Goal: Task Accomplishment & Management: Manage account settings

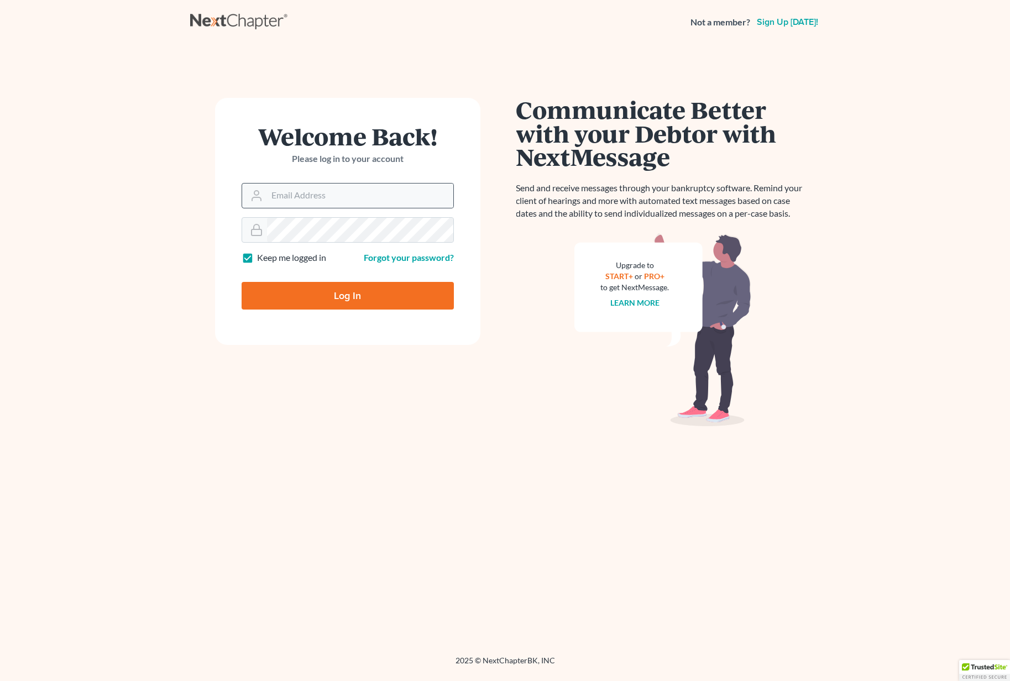
click at [308, 182] on form "Welcome Back! Please log in to your account Email Address Password Keep me logg…" at bounding box center [347, 221] width 265 height 247
click at [308, 193] on input "Email Address" at bounding box center [360, 195] width 186 height 24
type input "[PERSON_NAME][EMAIL_ADDRESS][DOMAIN_NAME]"
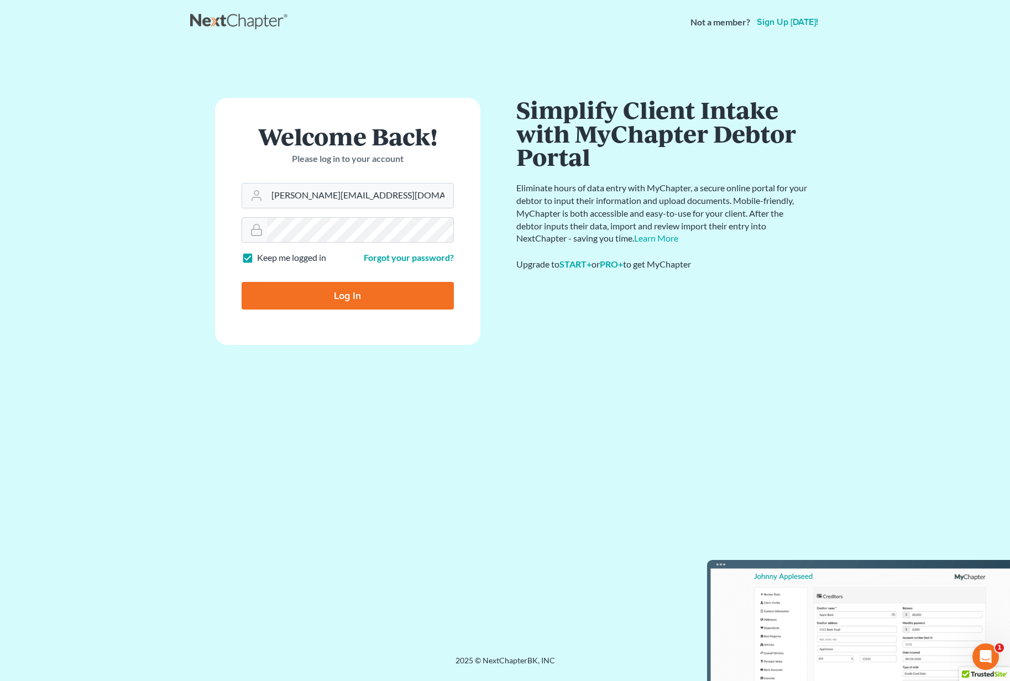
click at [402, 294] on input "Log In" at bounding box center [347, 296] width 212 height 28
type input "Thinking..."
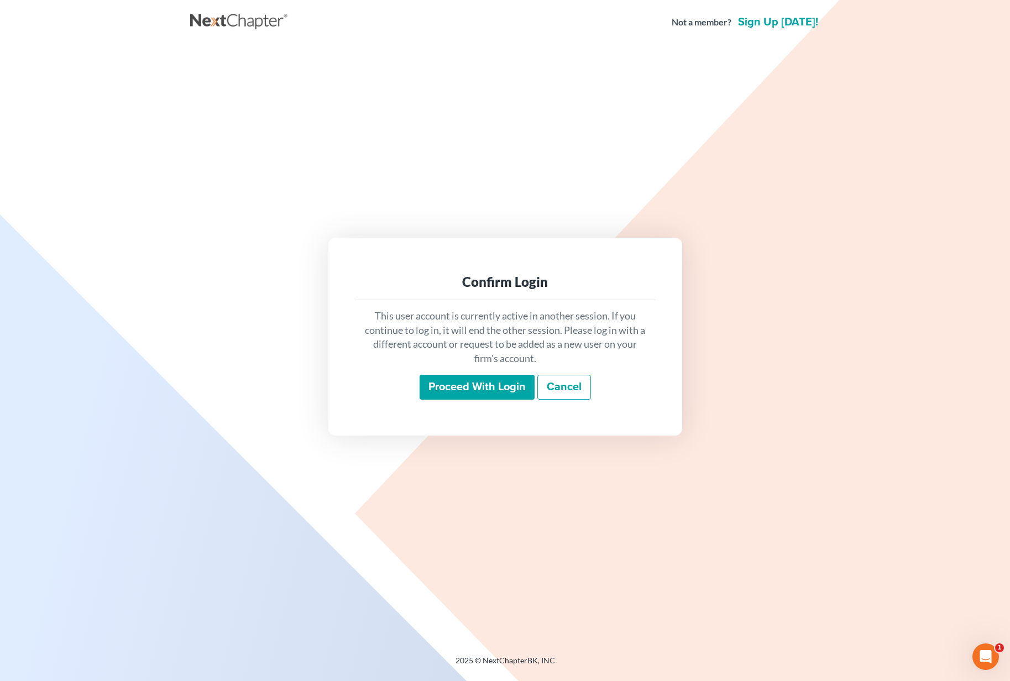
click at [477, 387] on input "Proceed with login" at bounding box center [476, 387] width 115 height 25
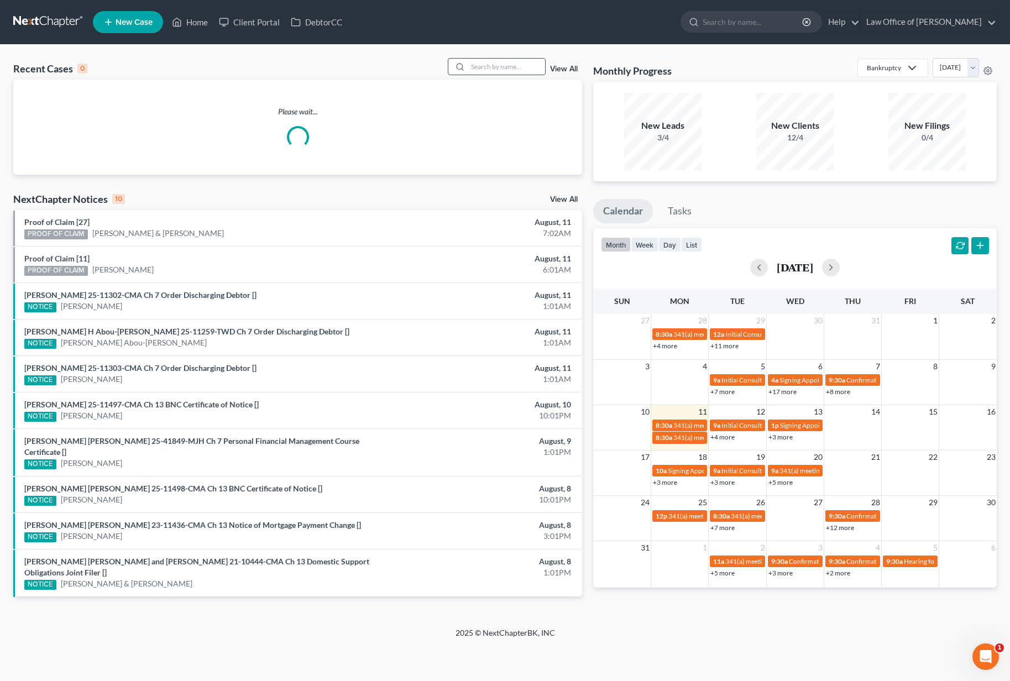
click at [518, 69] on input "search" at bounding box center [505, 67] width 77 height 16
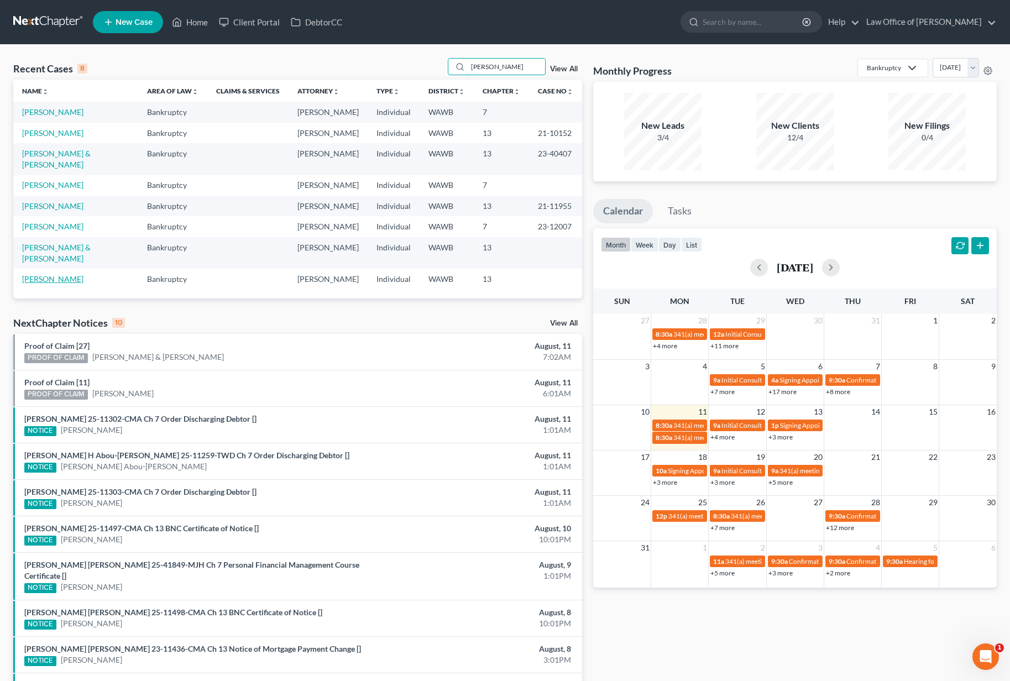
type input "tricia"
click at [52, 274] on link "[PERSON_NAME]" at bounding box center [52, 278] width 61 height 9
select select "6"
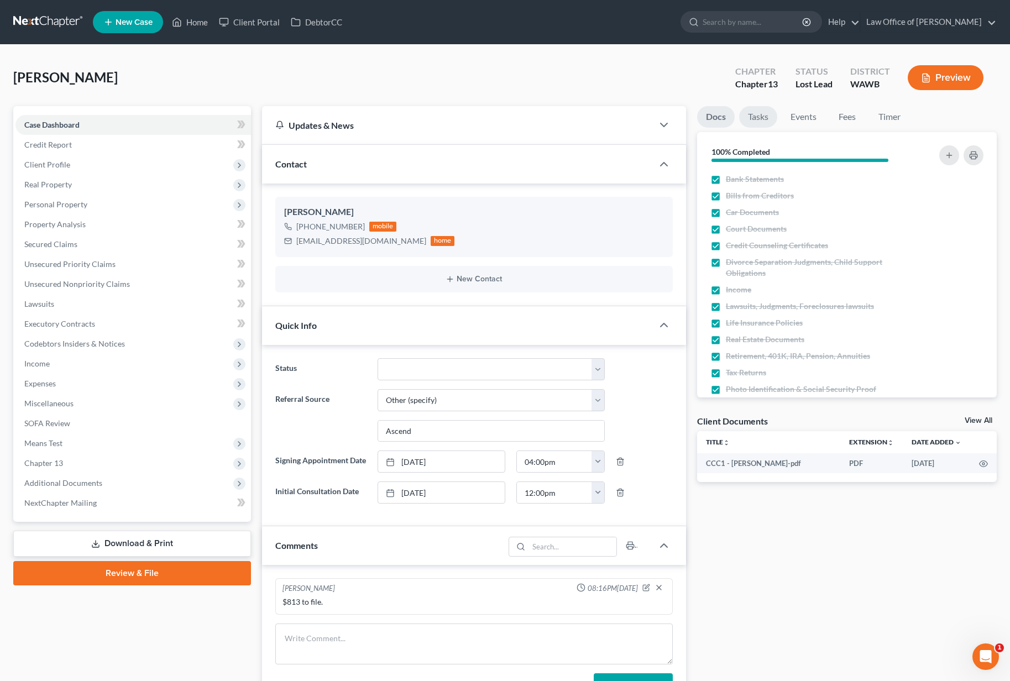
click at [764, 123] on link "Tasks" at bounding box center [758, 117] width 38 height 22
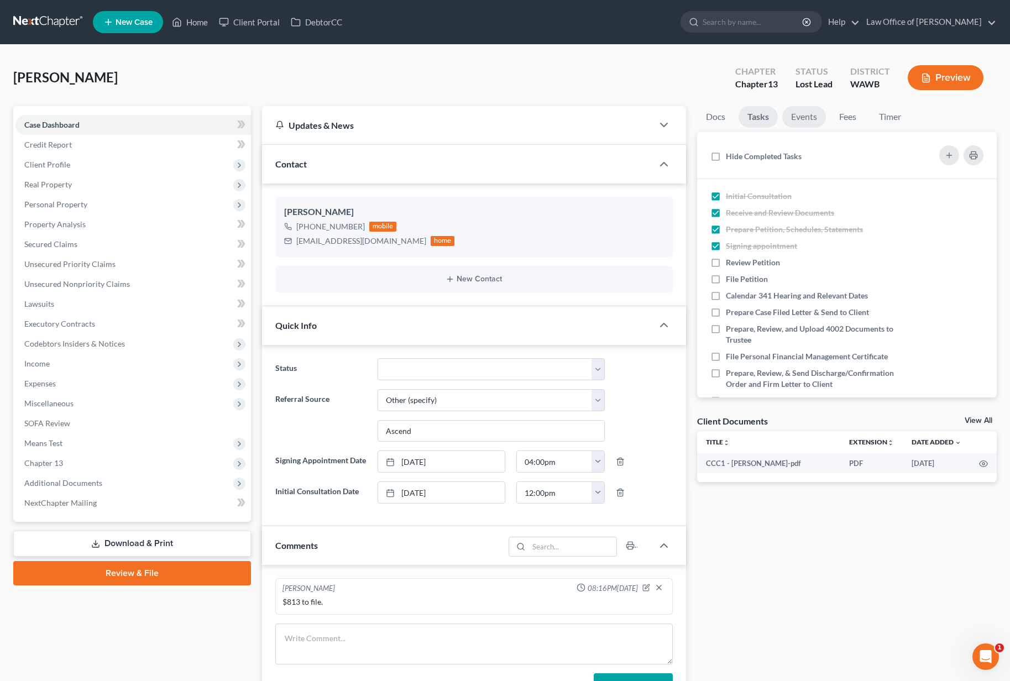
click at [792, 122] on link "Events" at bounding box center [804, 117] width 44 height 22
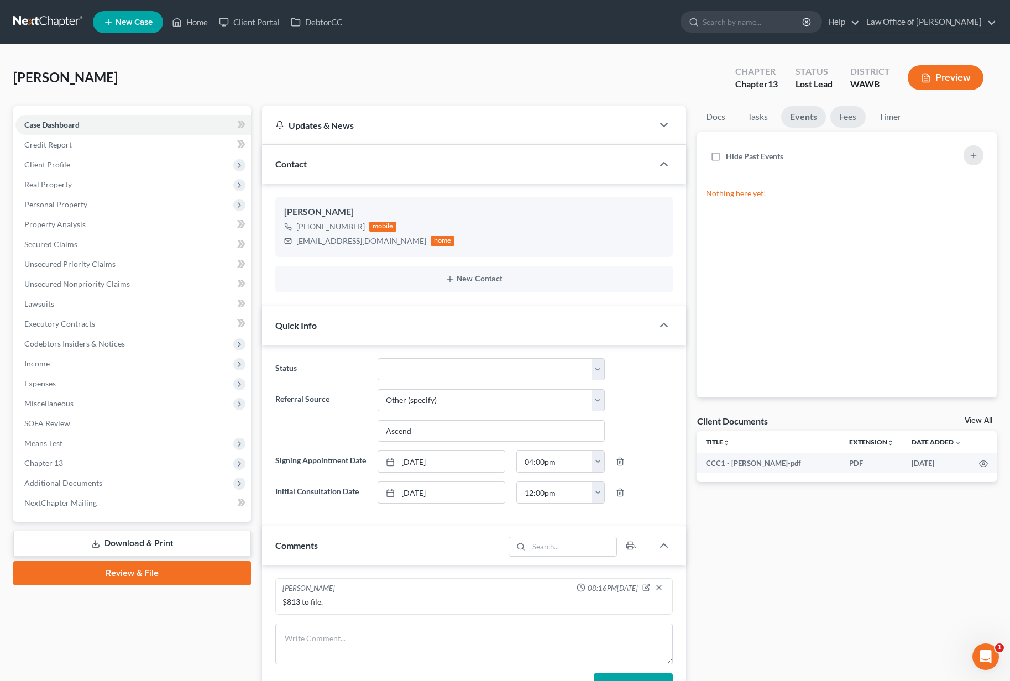
click at [839, 123] on link "Fees" at bounding box center [847, 117] width 35 height 22
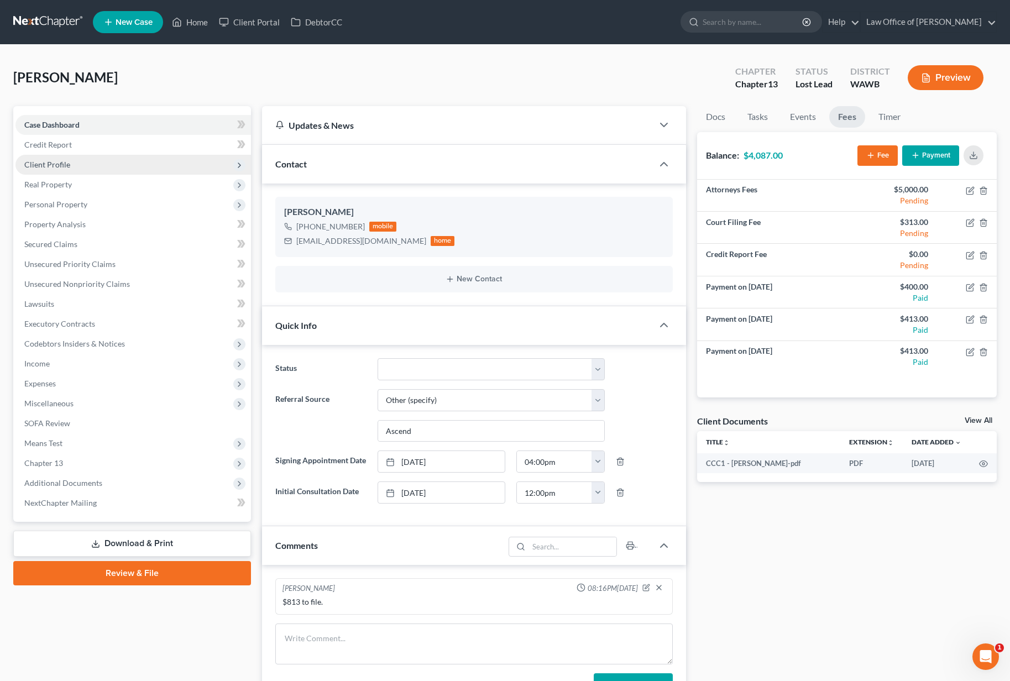
click at [72, 168] on span "Client Profile" at bounding box center [132, 165] width 235 height 20
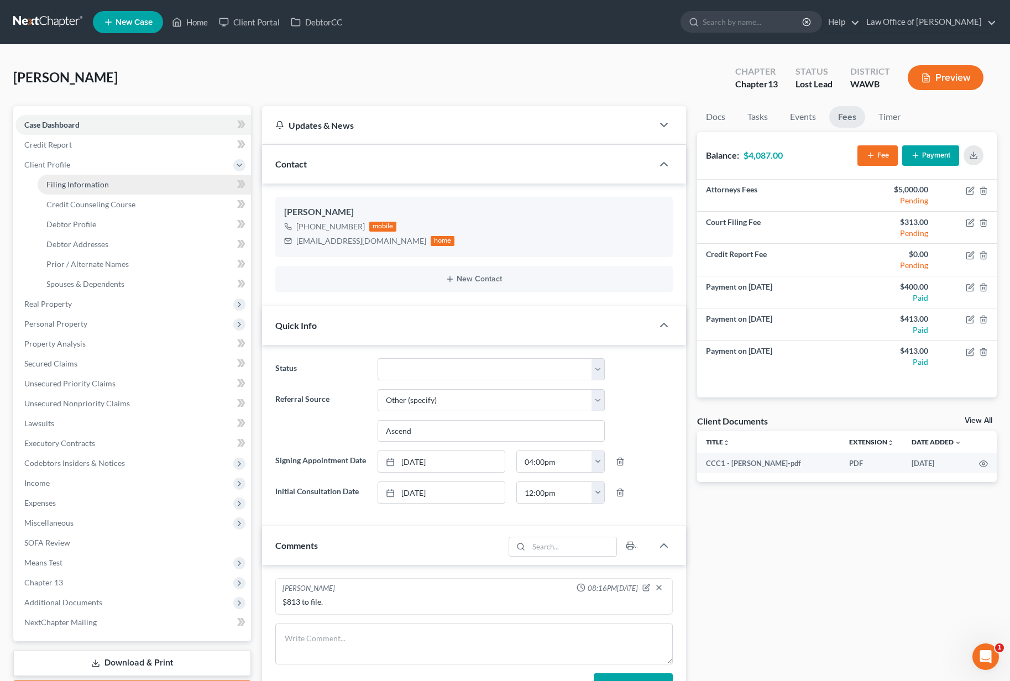
click at [75, 182] on span "Filing Information" at bounding box center [77, 184] width 62 height 9
select select "1"
select select "0"
select select "3"
select select "50"
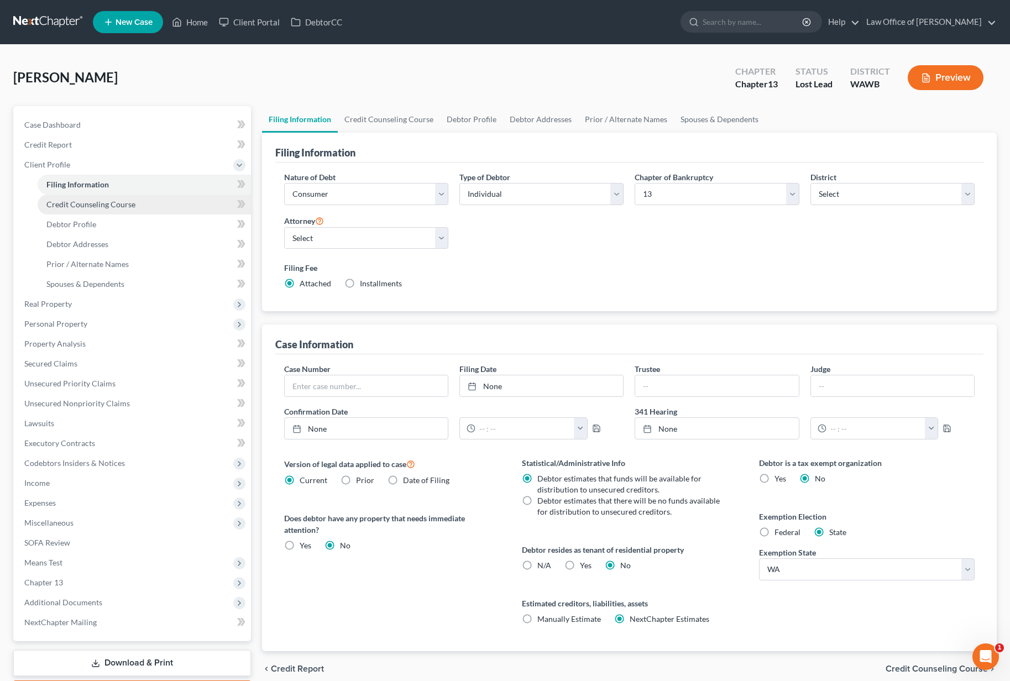
click at [70, 205] on span "Credit Counseling Course" at bounding box center [90, 203] width 89 height 9
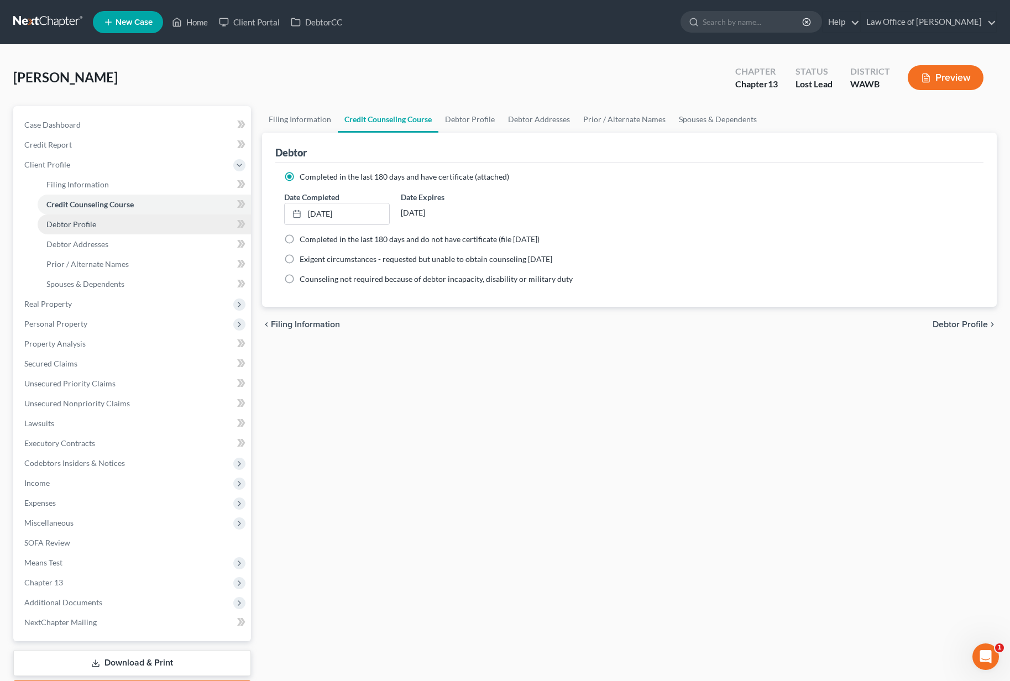
click at [69, 221] on span "Debtor Profile" at bounding box center [71, 223] width 50 height 9
select select "3"
select select "0"
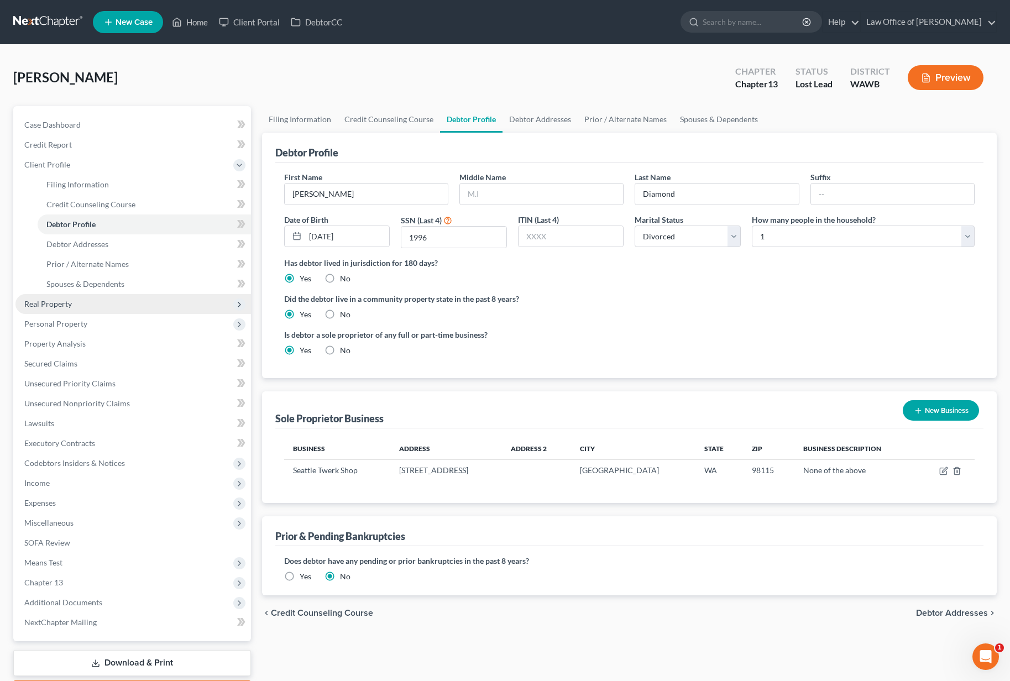
click at [54, 301] on span "Real Property" at bounding box center [48, 303] width 48 height 9
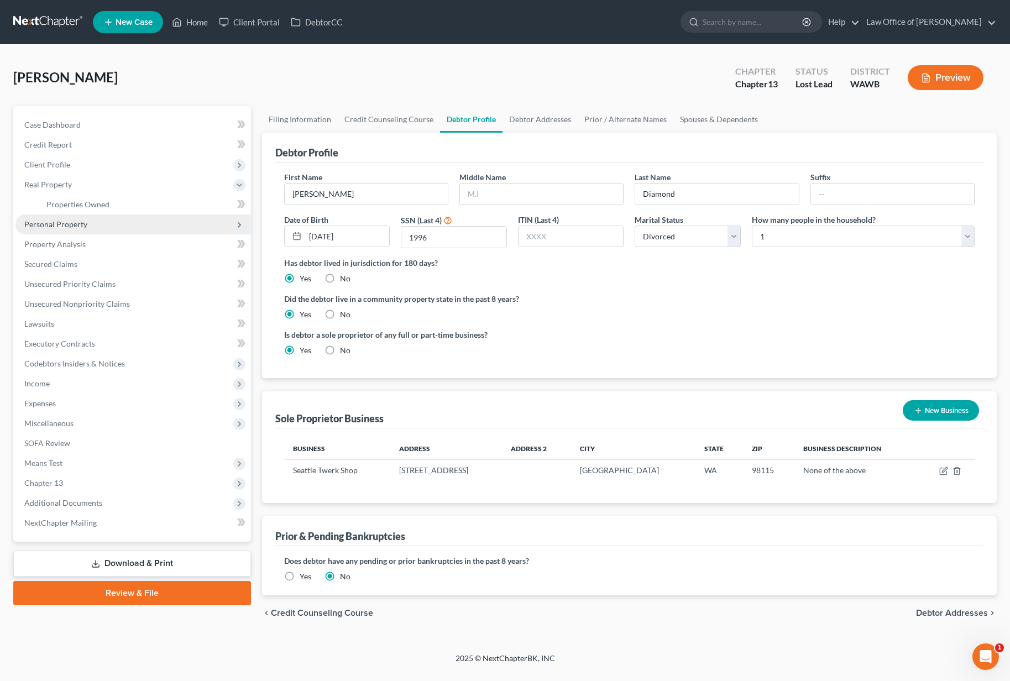
click at [62, 228] on span "Personal Property" at bounding box center [55, 223] width 63 height 9
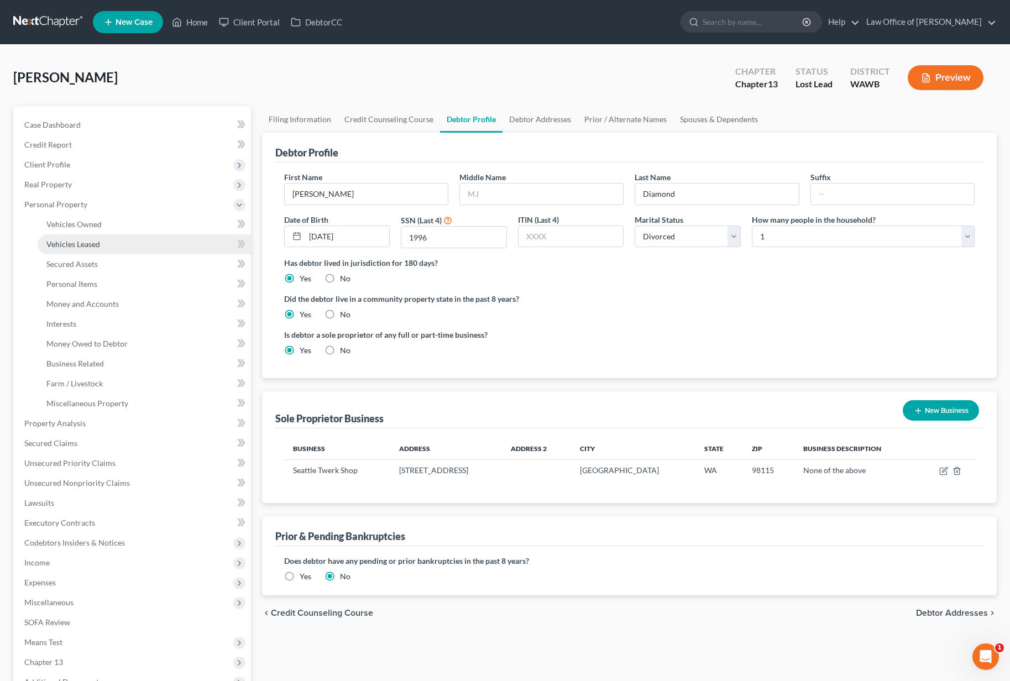
click at [62, 242] on span "Vehicles Leased" at bounding box center [73, 243] width 54 height 9
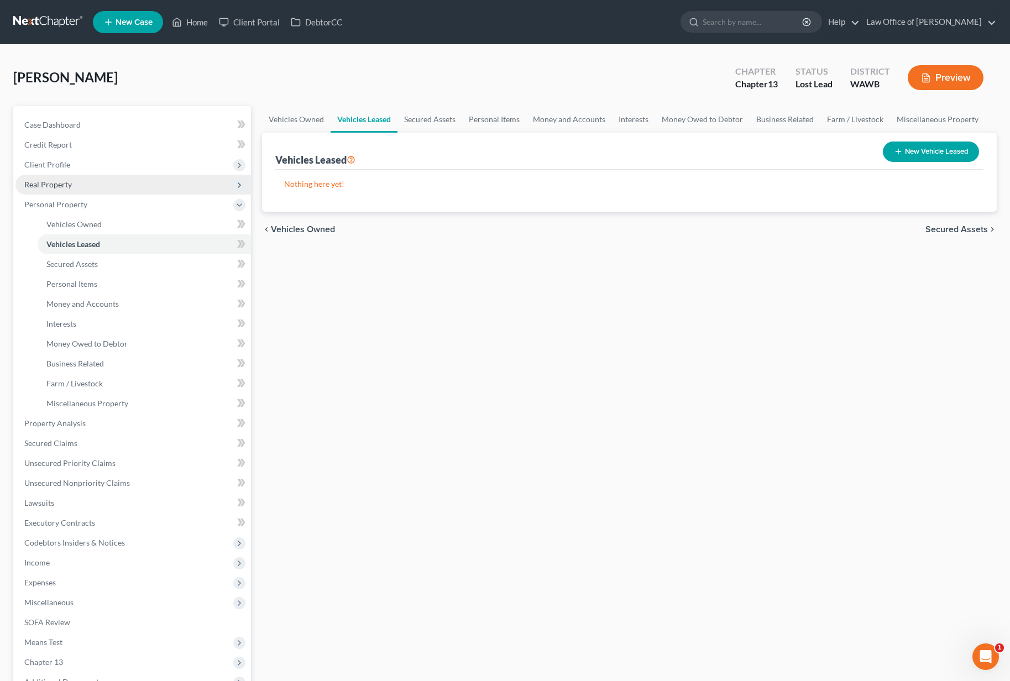
click at [66, 183] on span "Real Property" at bounding box center [48, 184] width 48 height 9
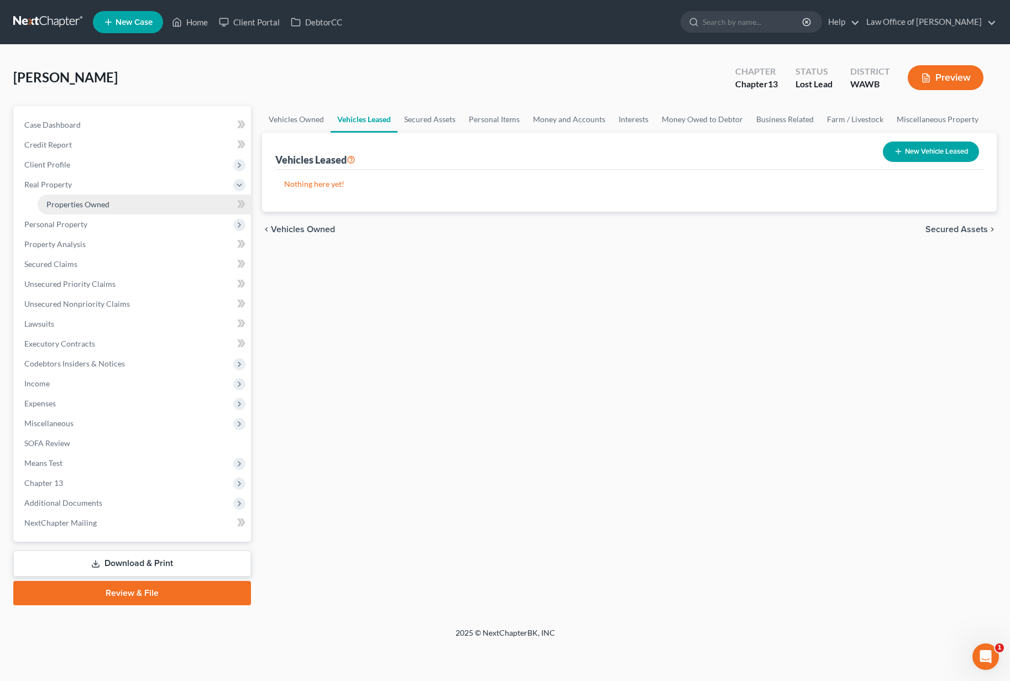
click at [67, 206] on span "Properties Owned" at bounding box center [77, 203] width 63 height 9
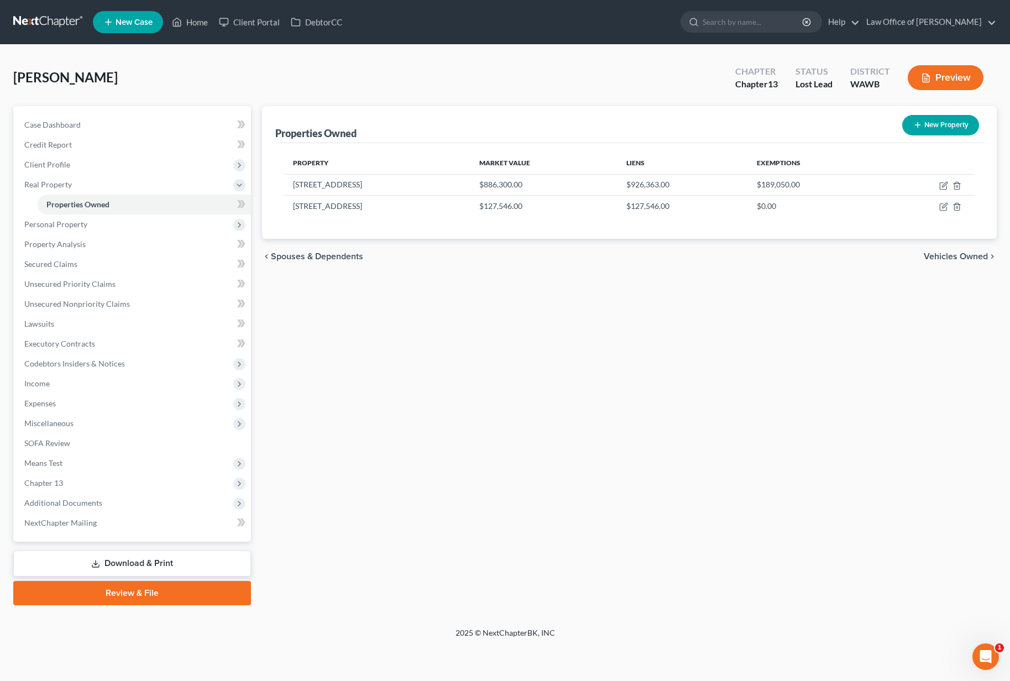
click at [37, 18] on link at bounding box center [48, 22] width 71 height 20
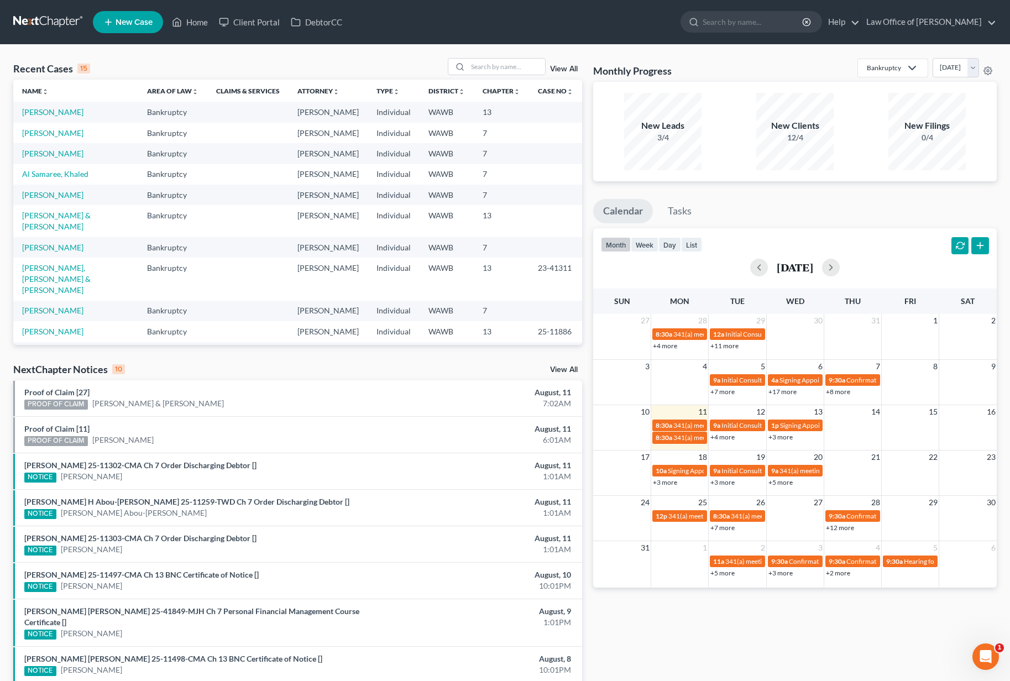
click at [567, 374] on div "View All" at bounding box center [566, 371] width 32 height 10
click at [567, 370] on link "View All" at bounding box center [564, 370] width 28 height 8
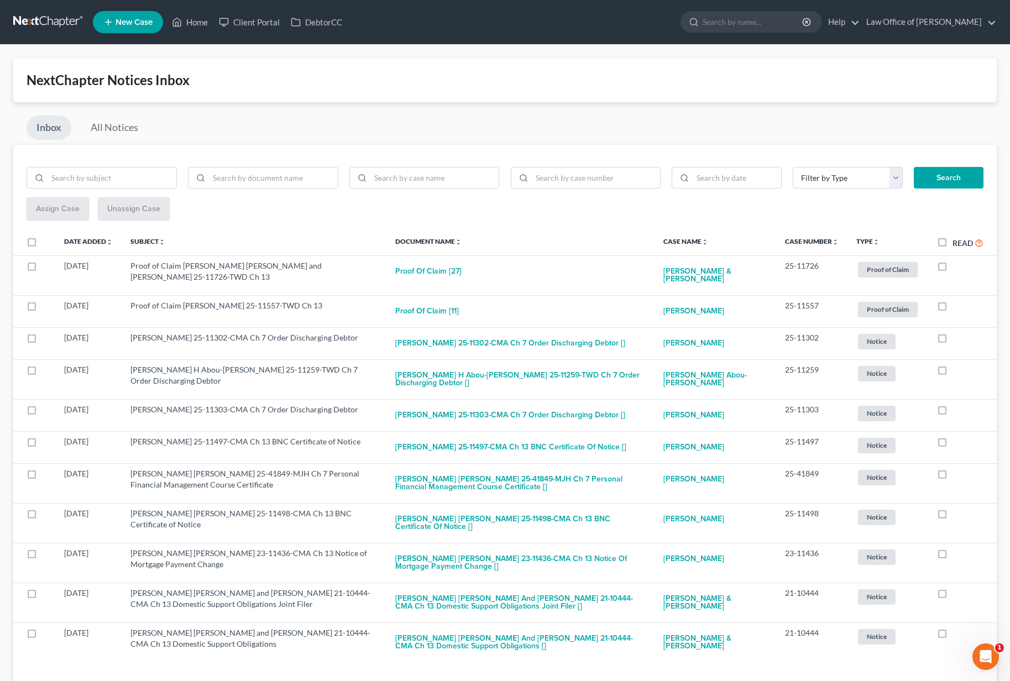
click at [952, 243] on label "Read" at bounding box center [967, 243] width 31 height 13
click at [957, 243] on input "Read" at bounding box center [960, 240] width 7 height 7
checkbox input "true"
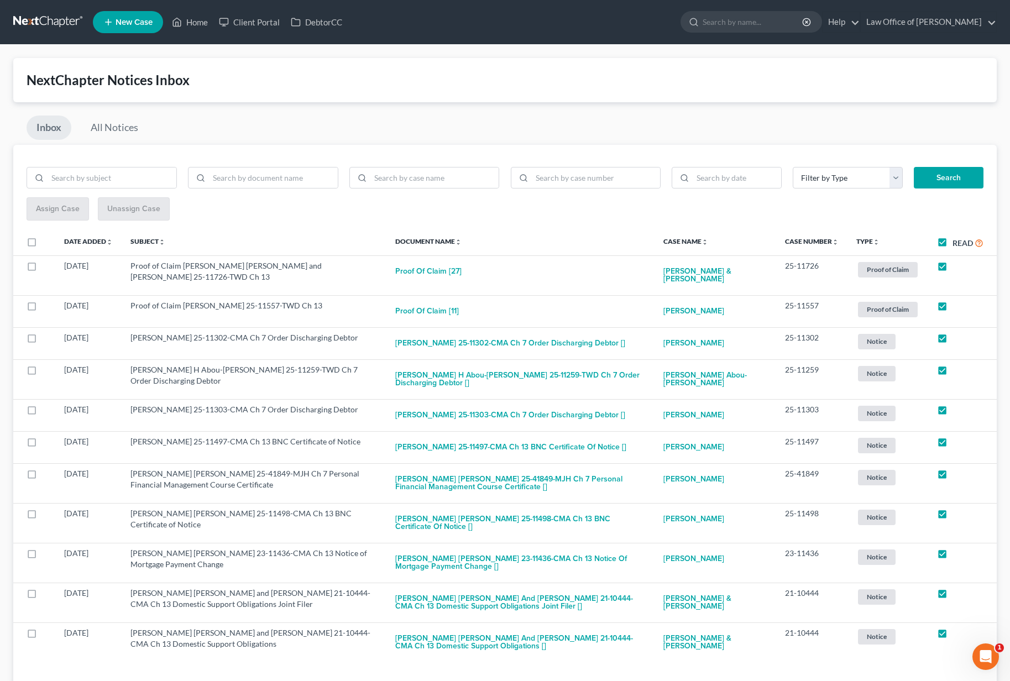
checkbox input "true"
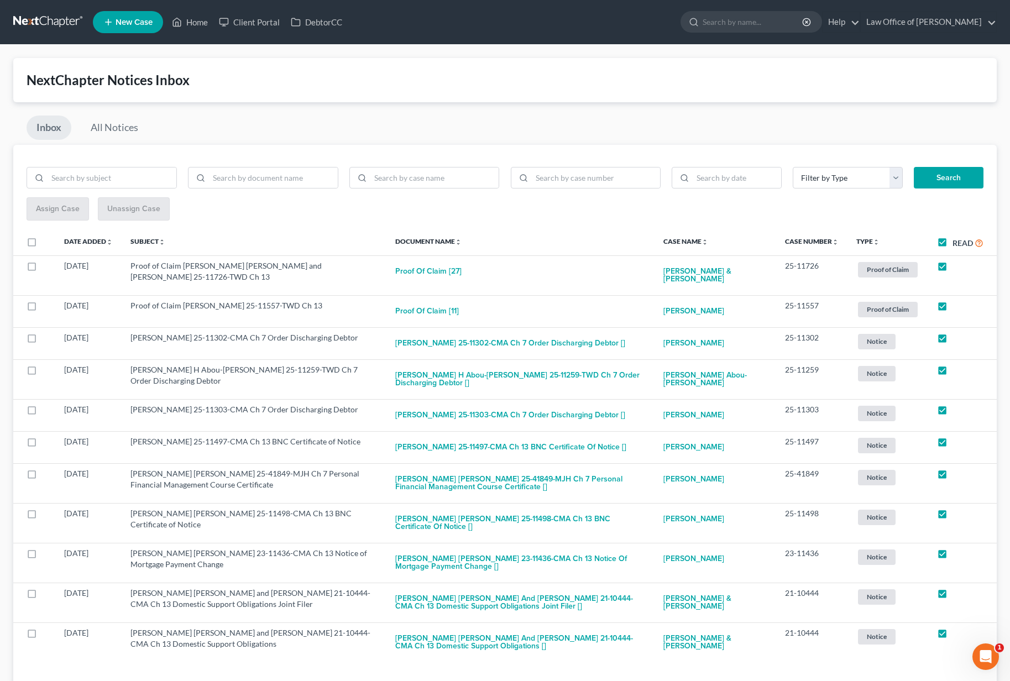
checkbox input "true"
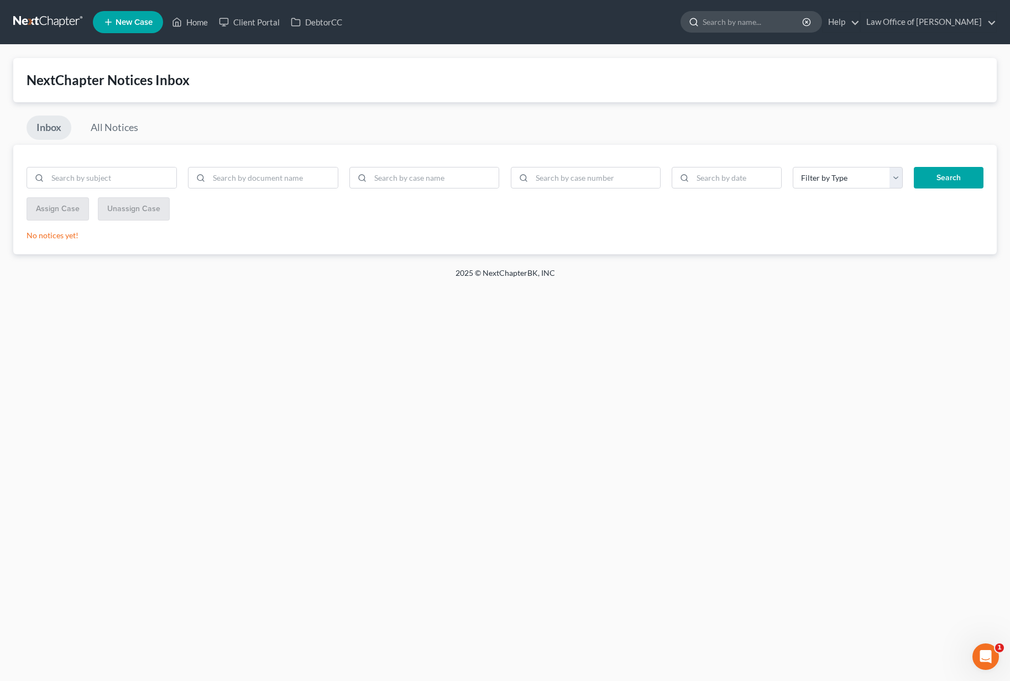
click at [803, 23] on input "search" at bounding box center [752, 22] width 101 height 20
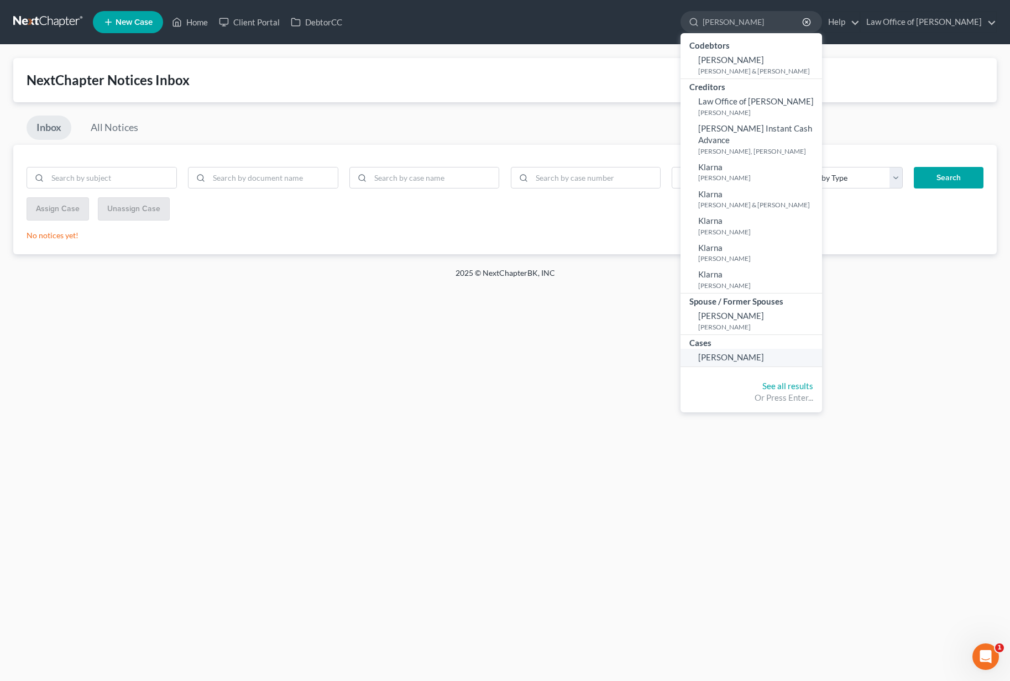
type input "kloster"
click at [736, 349] on link "[PERSON_NAME]" at bounding box center [750, 357] width 141 height 17
select select "6"
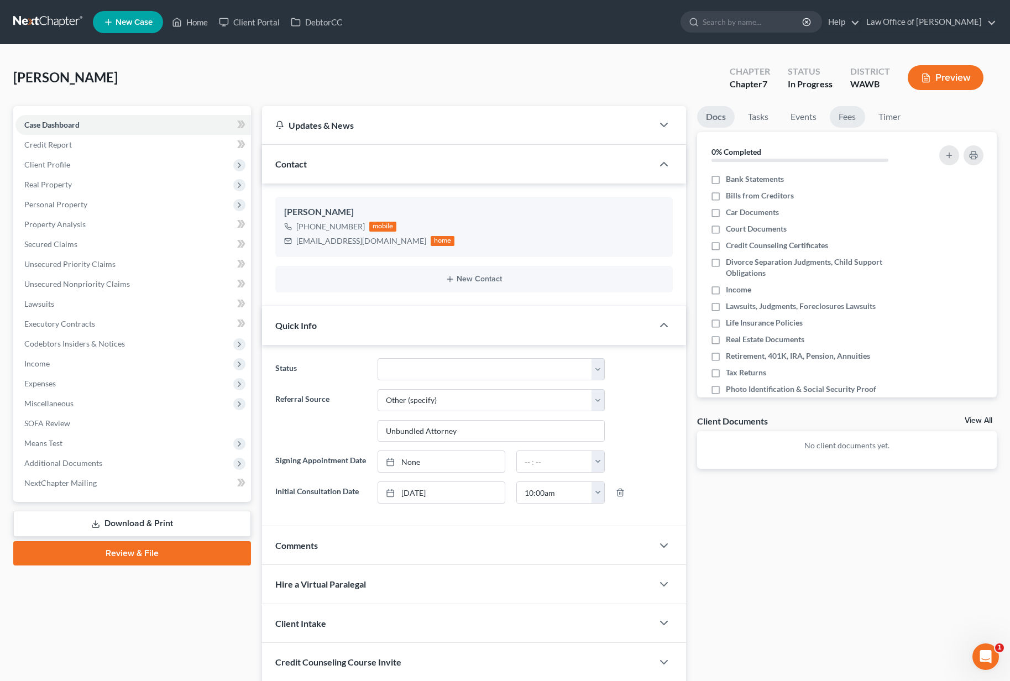
click at [840, 114] on link "Fees" at bounding box center [846, 117] width 35 height 22
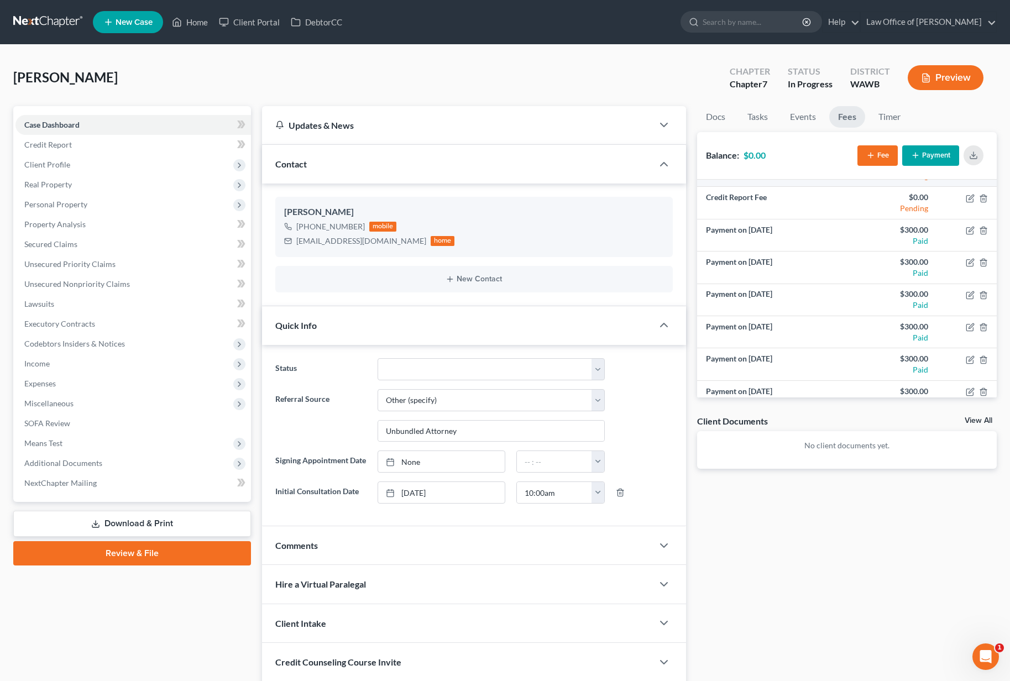
scroll to position [136, 0]
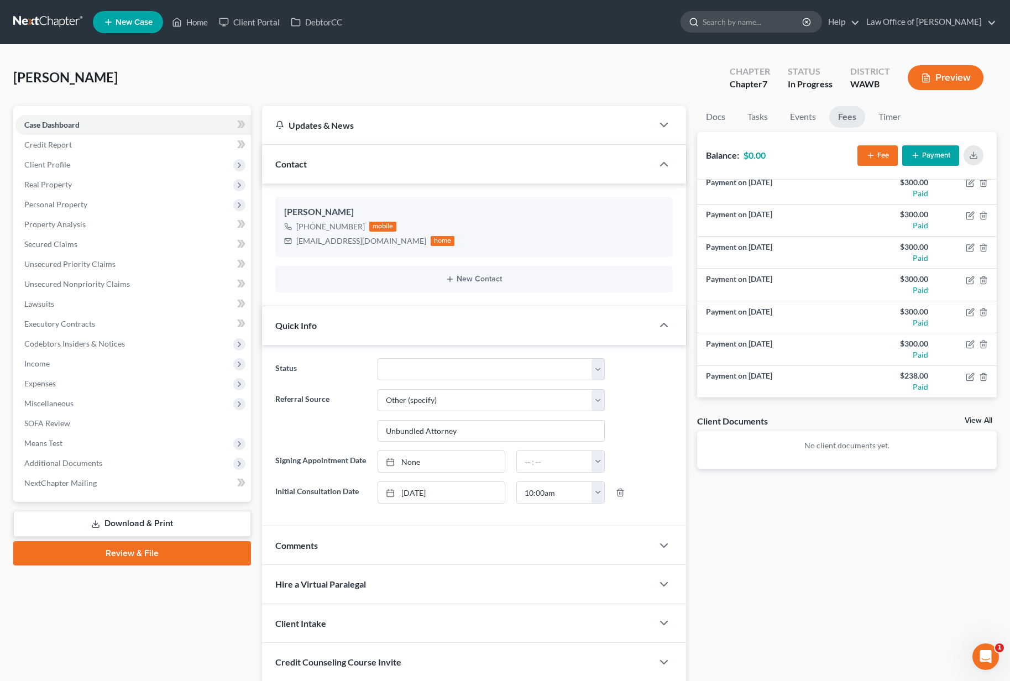
click at [796, 24] on input "search" at bounding box center [752, 22] width 101 height 20
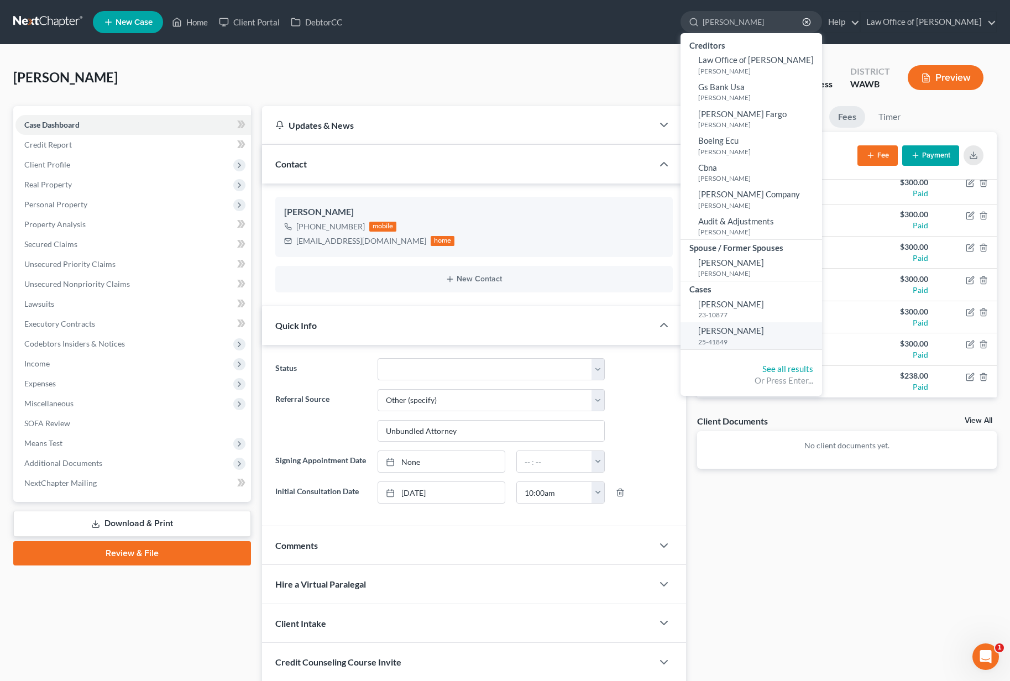
type input "cameron"
click at [751, 328] on span "[PERSON_NAME]" at bounding box center [731, 330] width 66 height 10
select select "6"
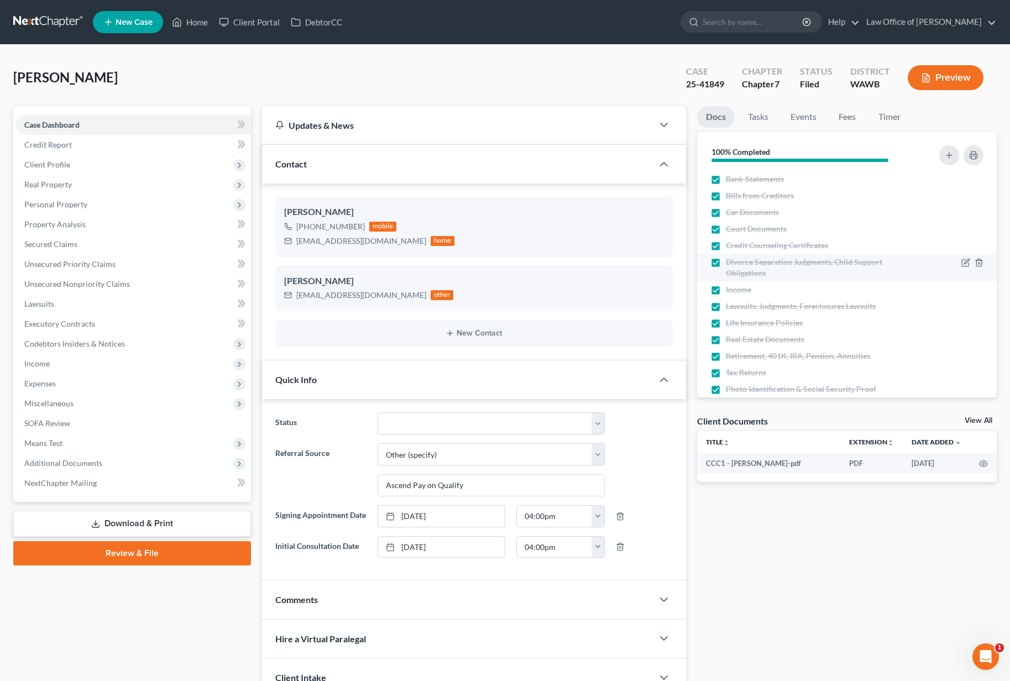
scroll to position [18, 0]
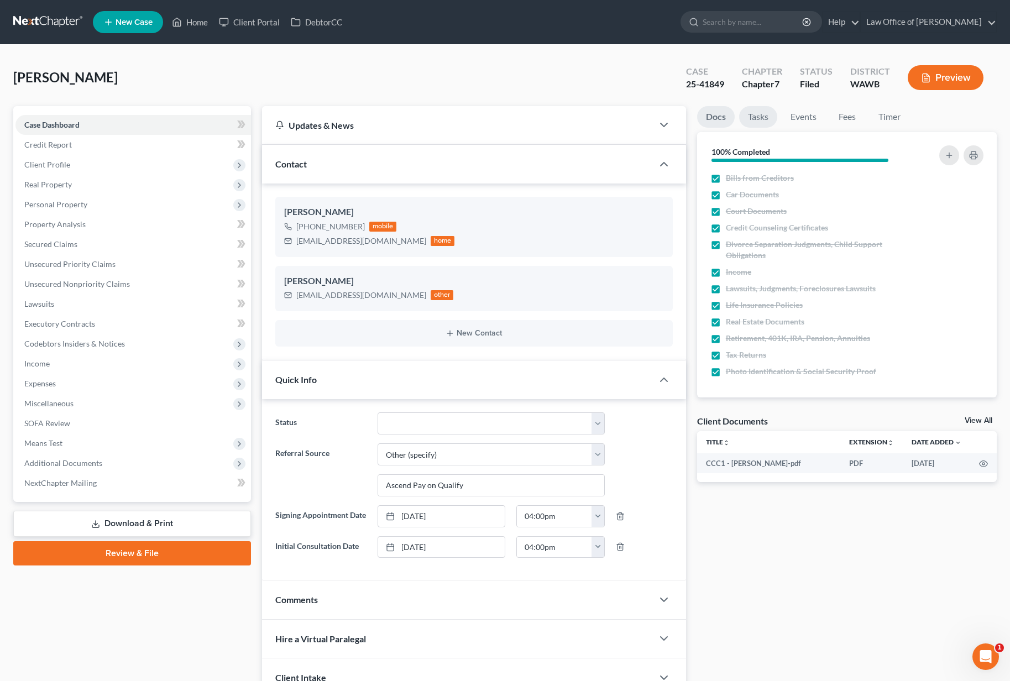
click at [776, 116] on link "Tasks" at bounding box center [758, 117] width 38 height 22
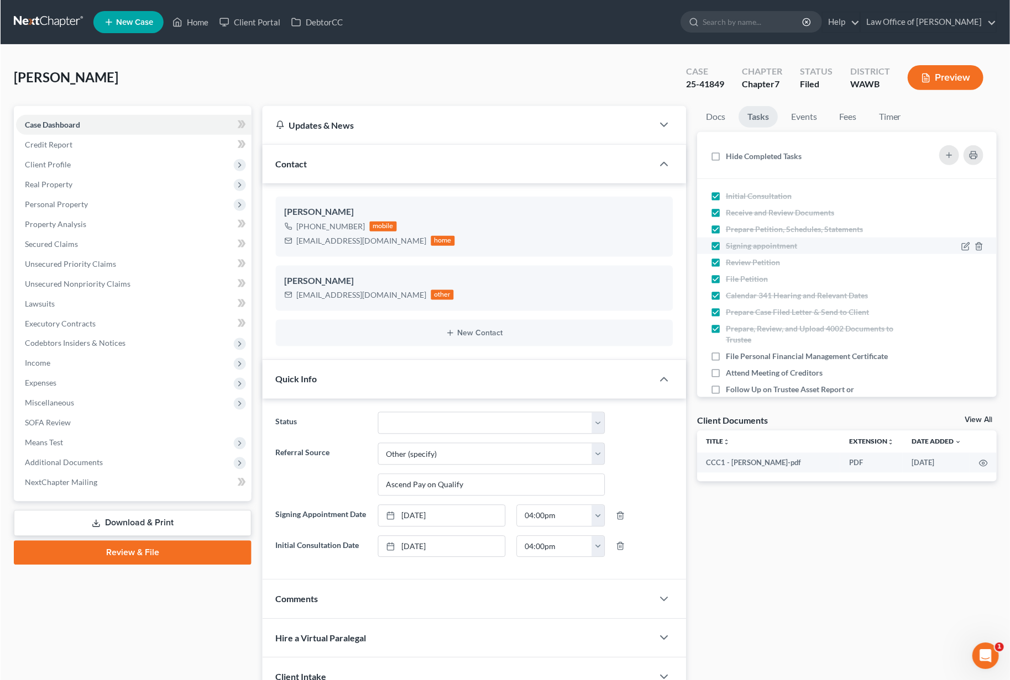
scroll to position [73, 0]
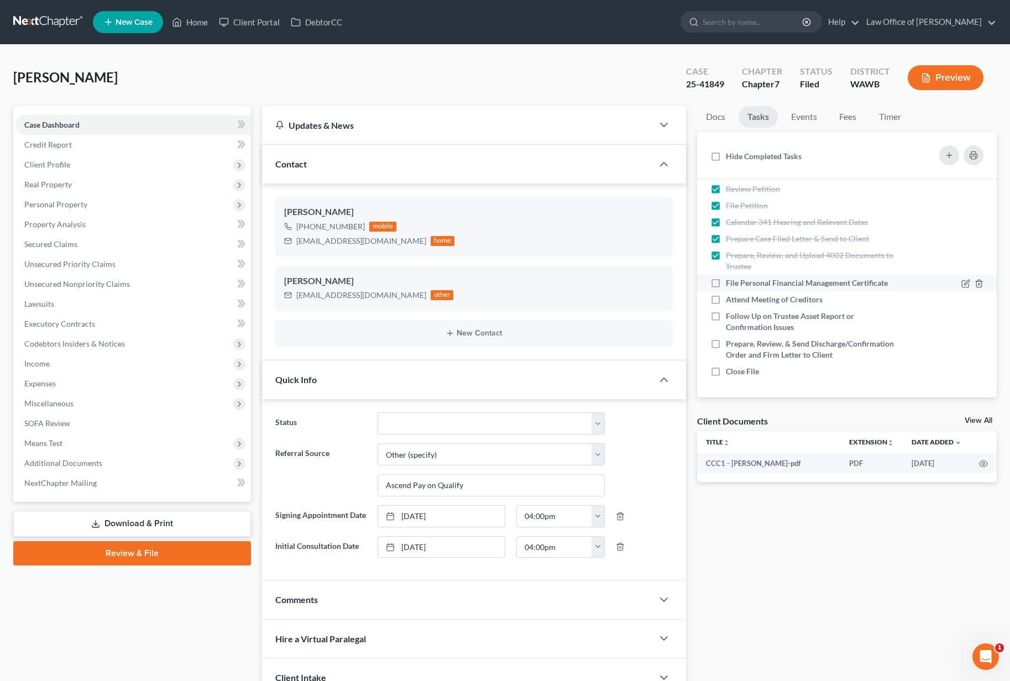
click at [726, 281] on label "File Personal Financial Management Certificate" at bounding box center [811, 282] width 171 height 11
click at [730, 281] on input "File Personal Financial Management Certificate" at bounding box center [733, 280] width 7 height 7
checkbox input "true"
click at [46, 170] on span "Client Profile" at bounding box center [132, 165] width 235 height 20
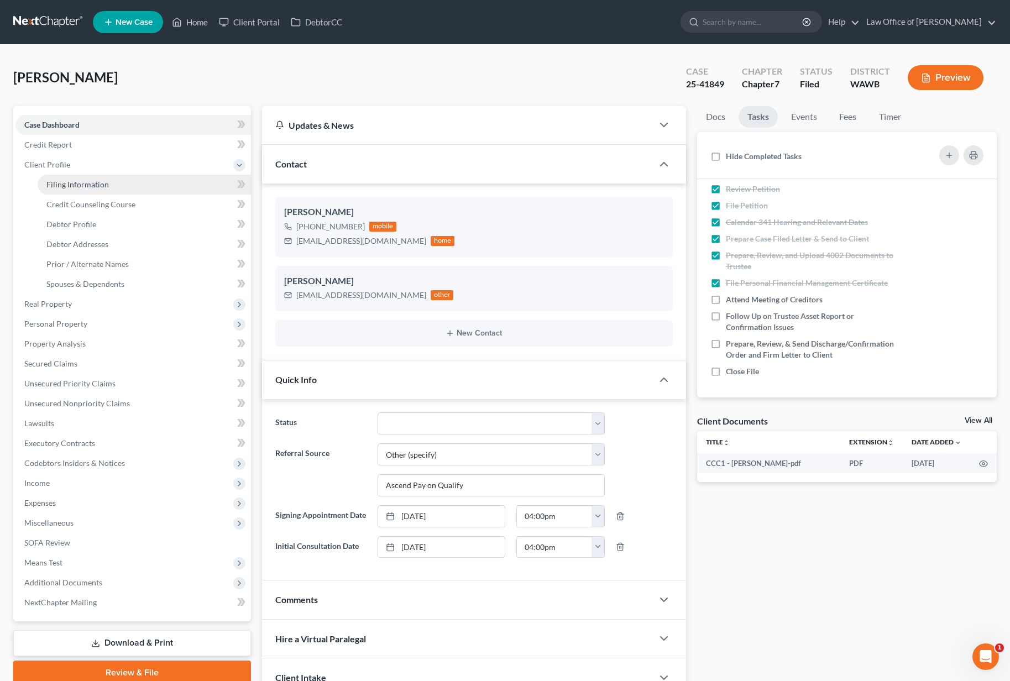
click at [69, 180] on span "Filing Information" at bounding box center [77, 184] width 62 height 9
select select "1"
select select "0"
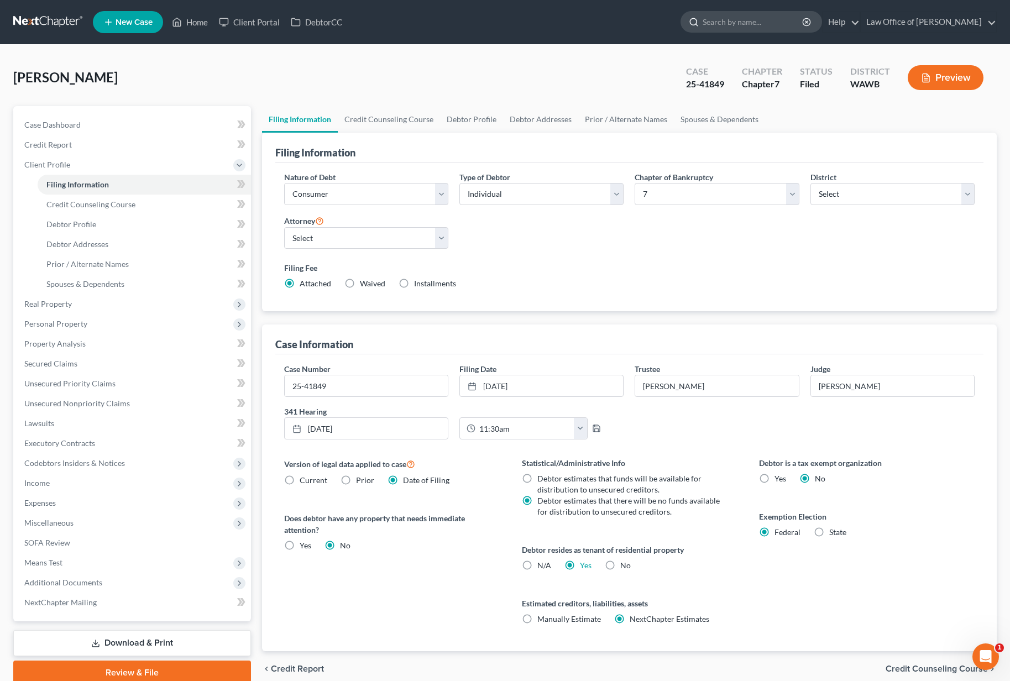
click at [789, 24] on input "search" at bounding box center [752, 22] width 101 height 20
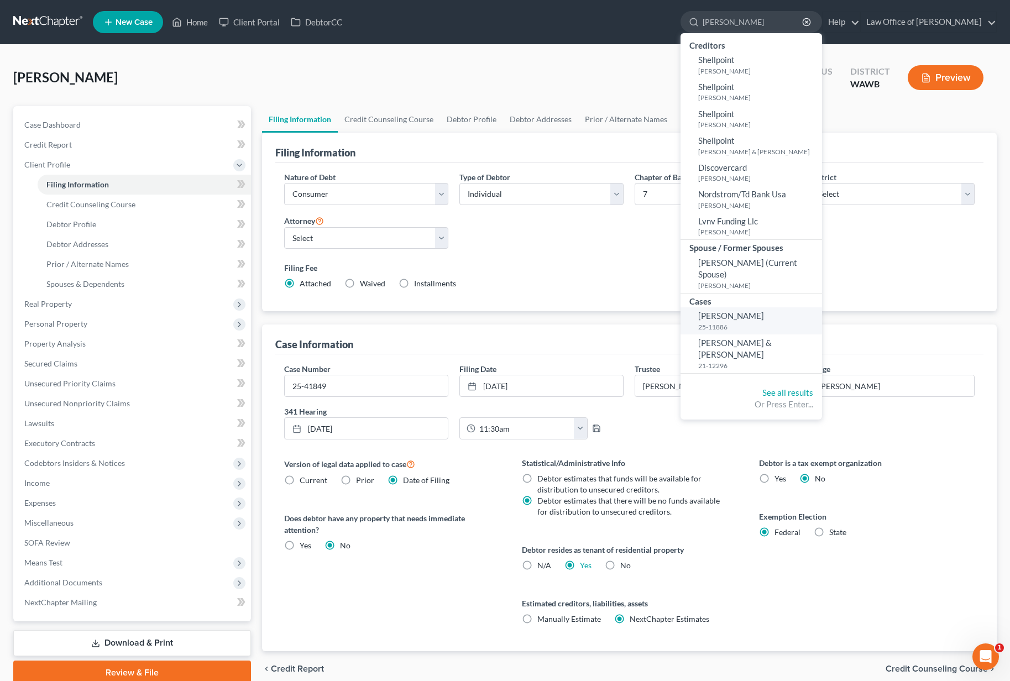
type input "shelley"
click at [752, 322] on small "25-11886" at bounding box center [758, 326] width 121 height 9
select select "0"
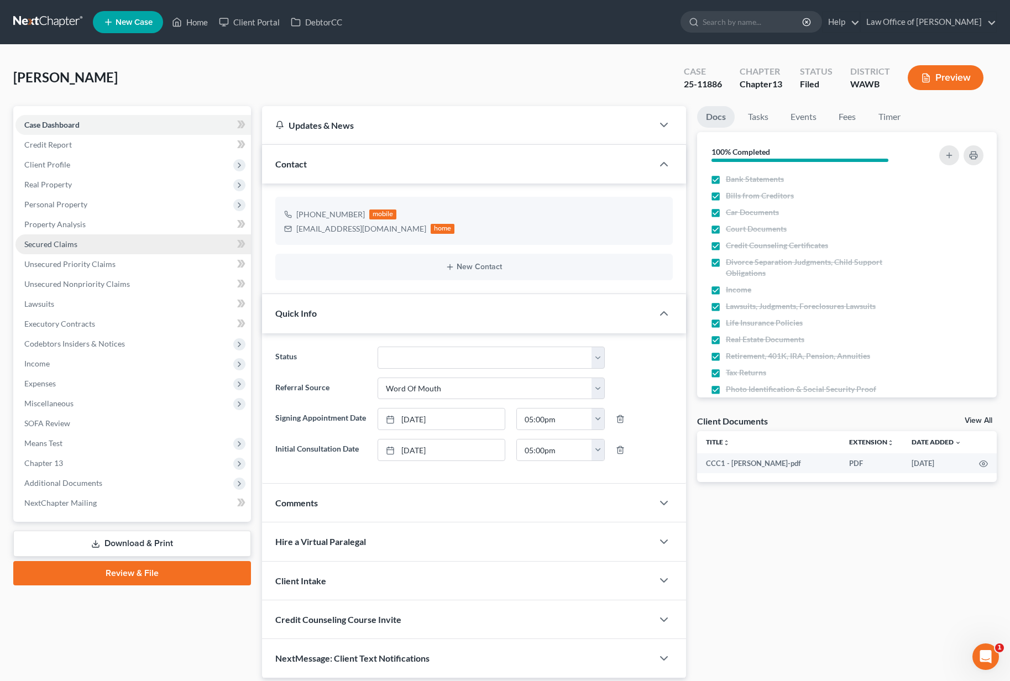
click at [96, 238] on link "Secured Claims" at bounding box center [132, 244] width 235 height 20
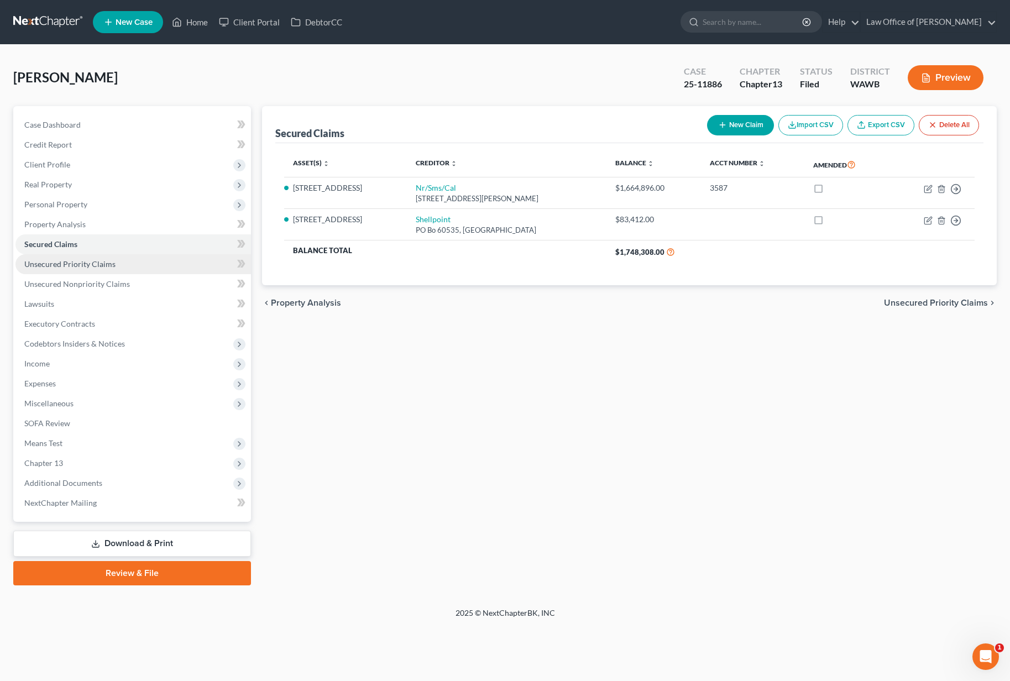
click at [112, 265] on span "Unsecured Priority Claims" at bounding box center [69, 263] width 91 height 9
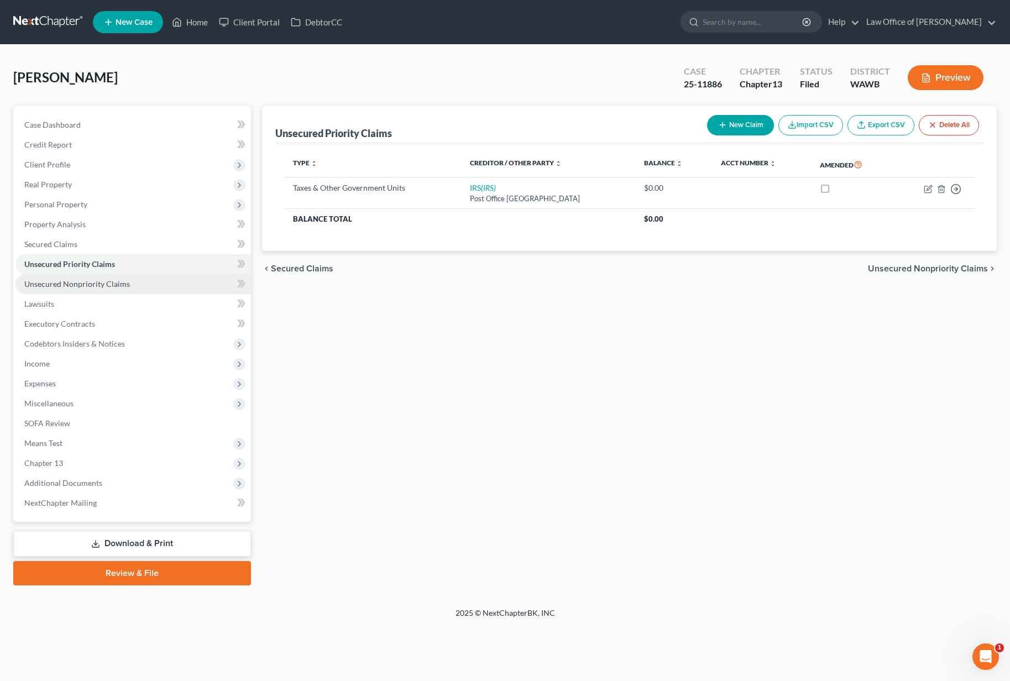
click at [109, 282] on span "Unsecured Nonpriority Claims" at bounding box center [77, 283] width 106 height 9
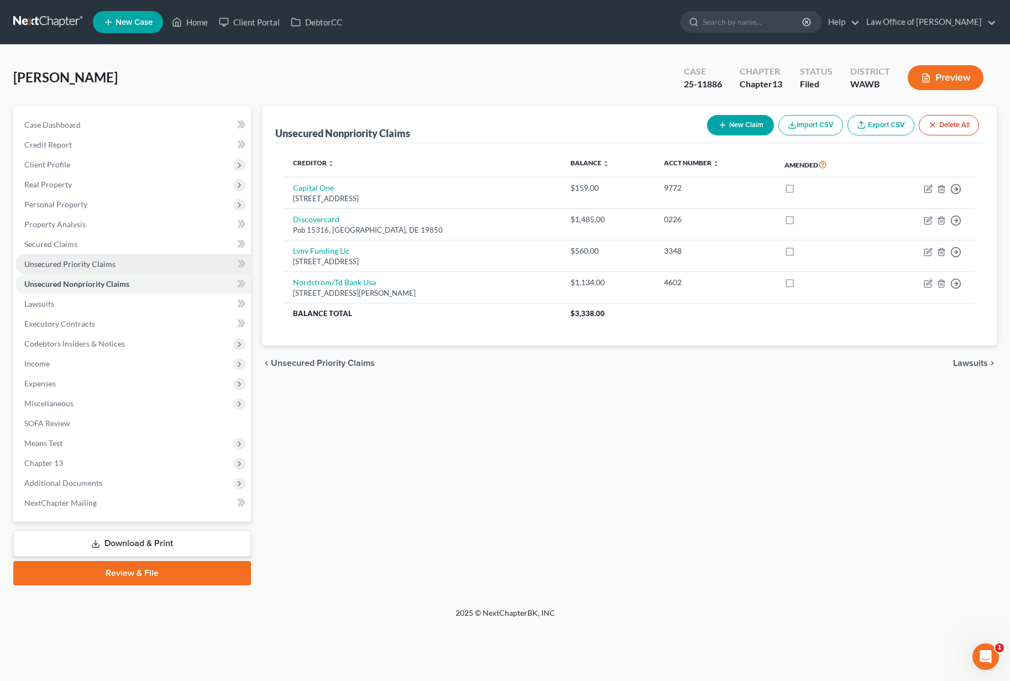
click at [108, 264] on span "Unsecured Priority Claims" at bounding box center [69, 263] width 91 height 9
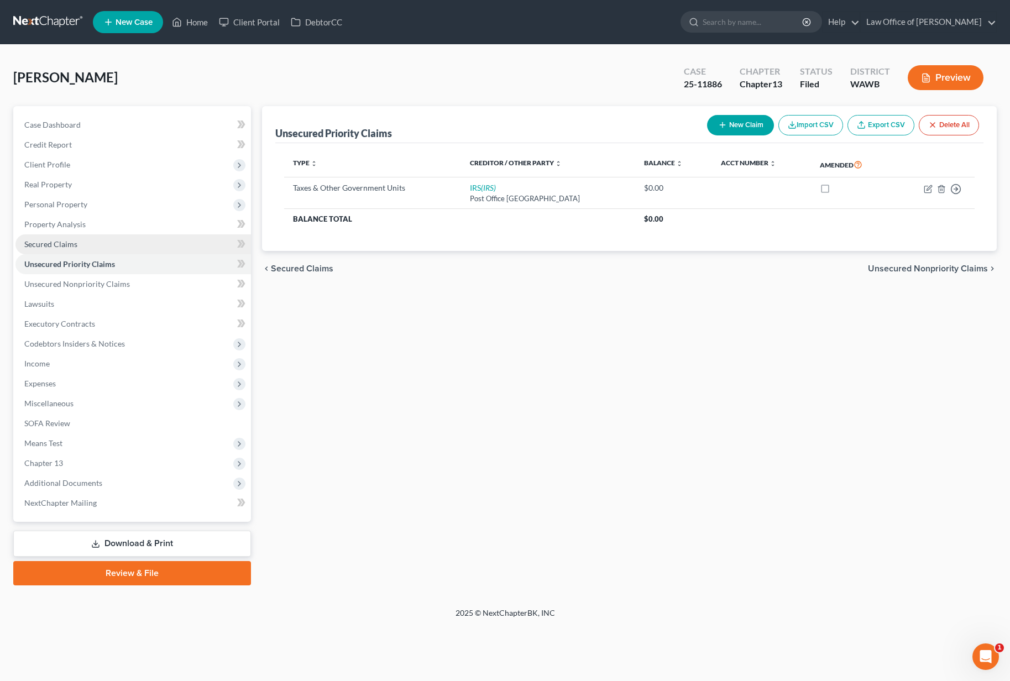
click at [103, 245] on link "Secured Claims" at bounding box center [132, 244] width 235 height 20
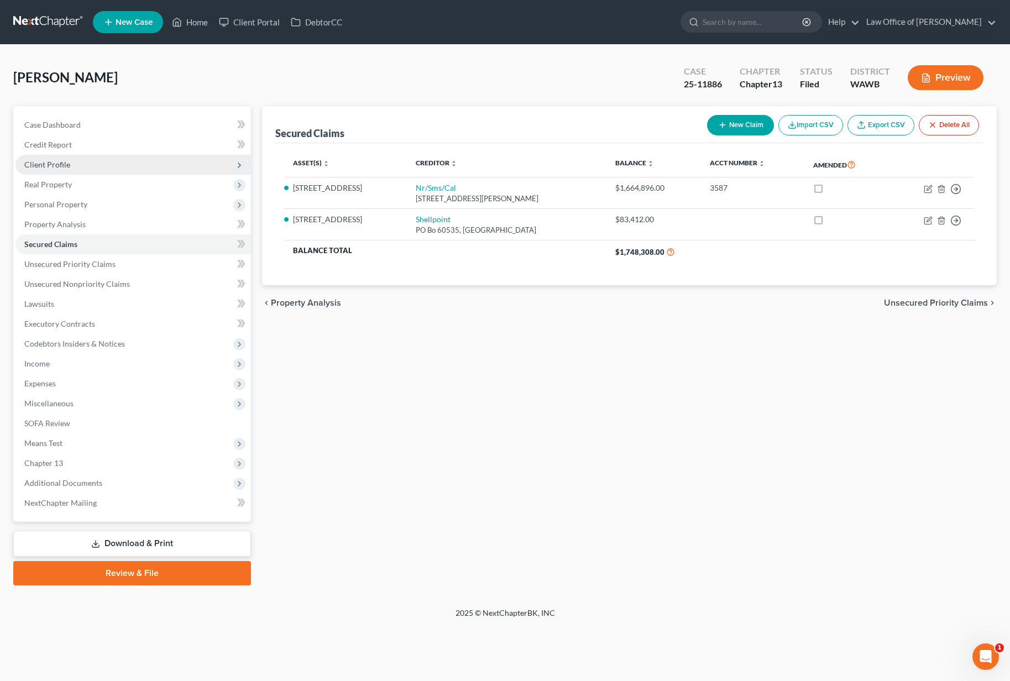
click at [107, 170] on span "Client Profile" at bounding box center [132, 165] width 235 height 20
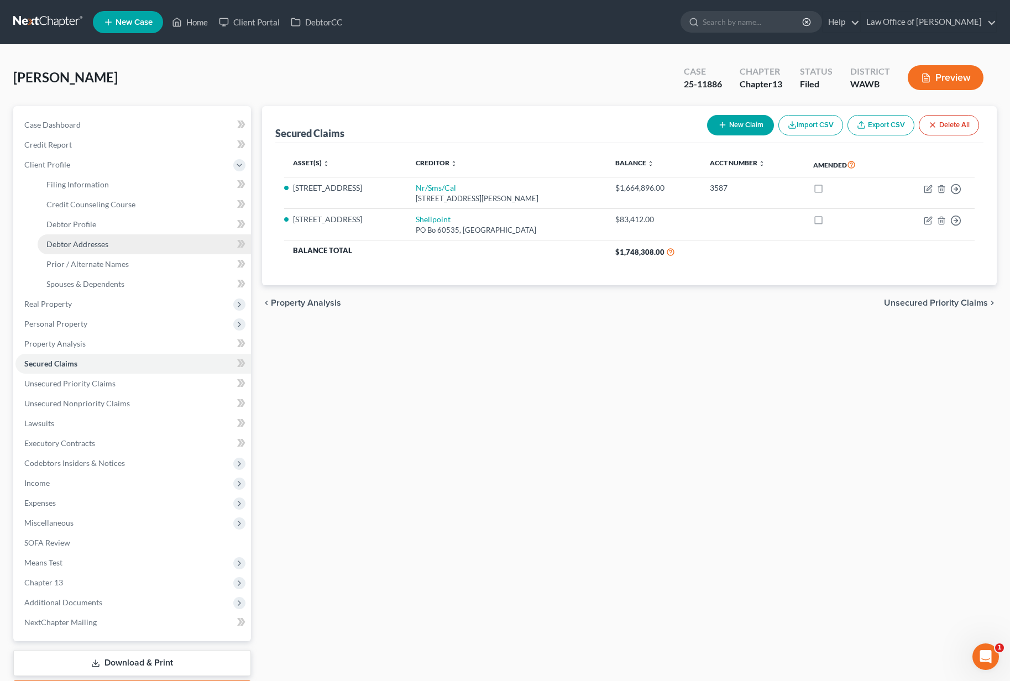
click at [84, 239] on span "Debtor Addresses" at bounding box center [77, 243] width 62 height 9
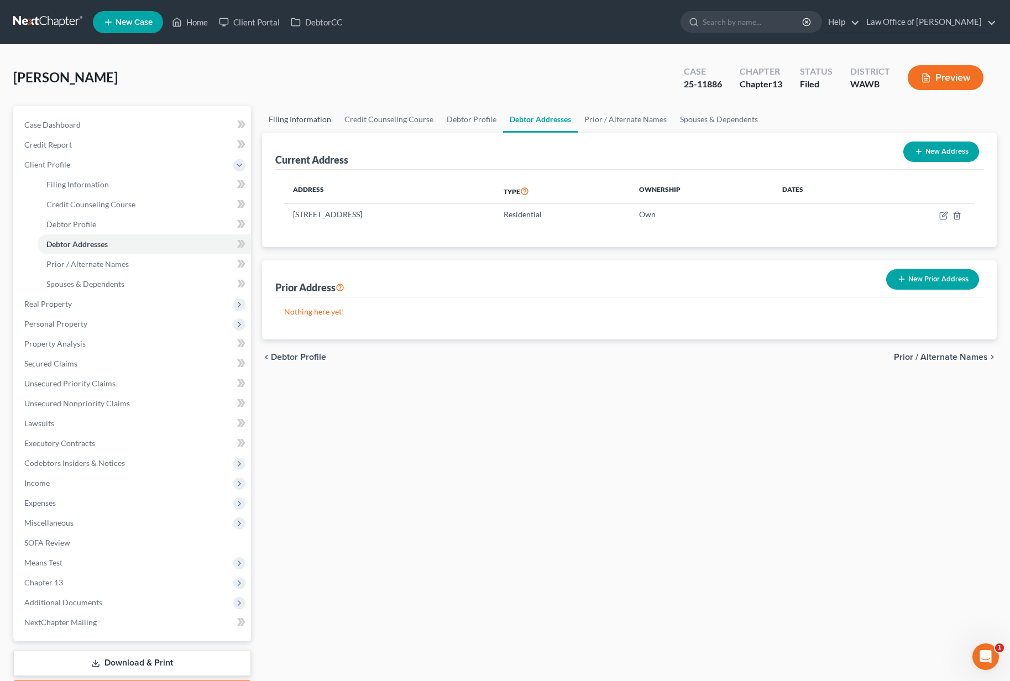
click at [316, 123] on link "Filing Information" at bounding box center [300, 119] width 76 height 27
select select "1"
select select "0"
select select "3"
select select "87"
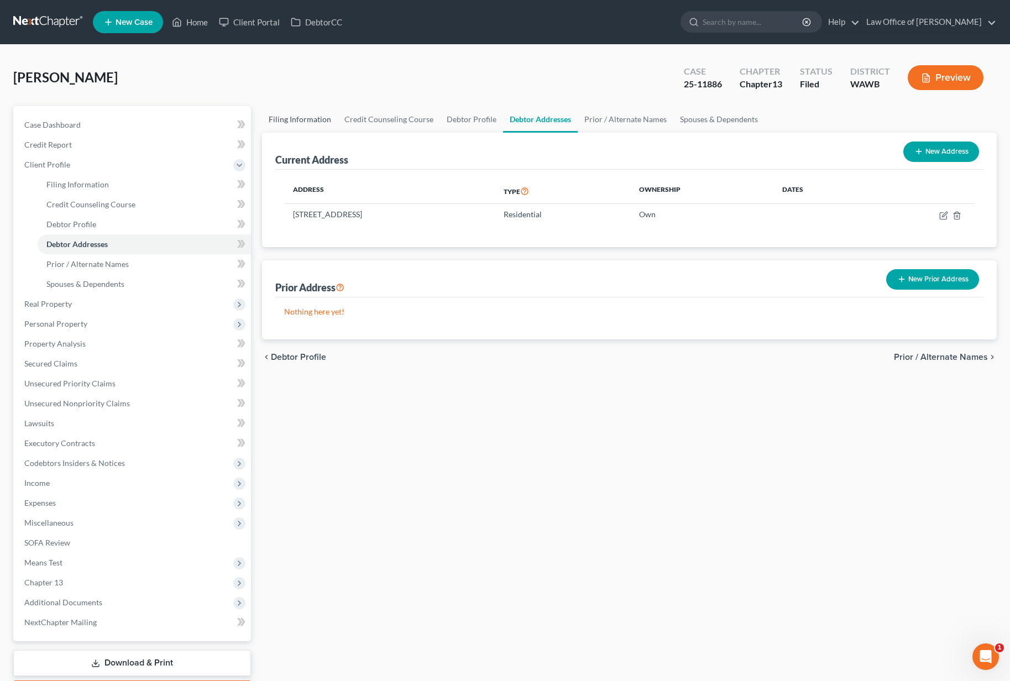
select select "0"
select select "50"
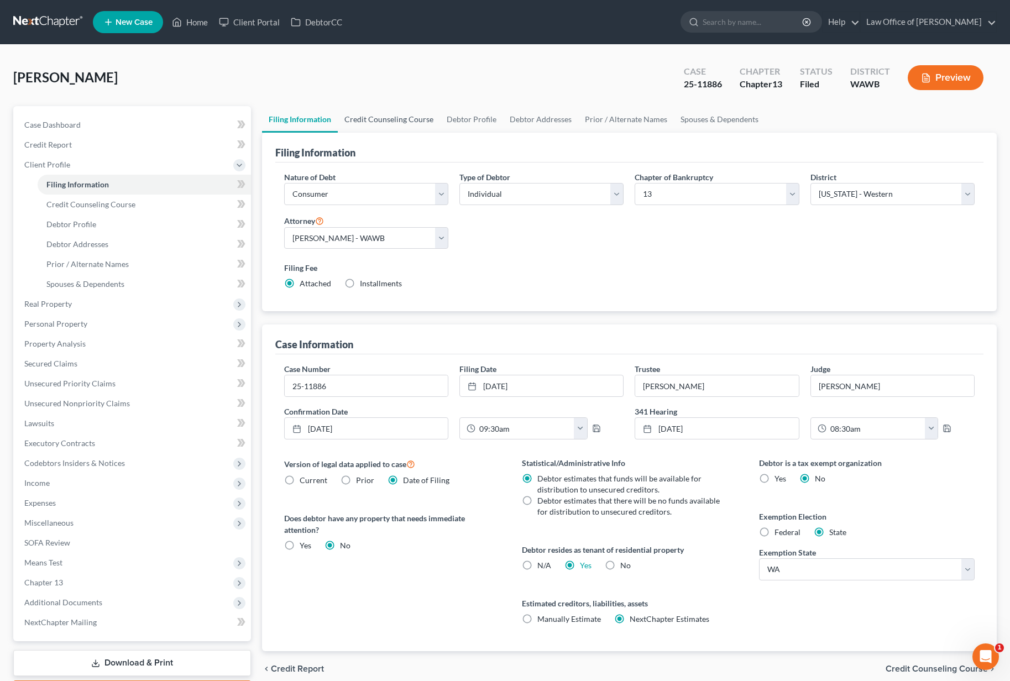
click at [368, 125] on link "Credit Counseling Course" at bounding box center [389, 119] width 102 height 27
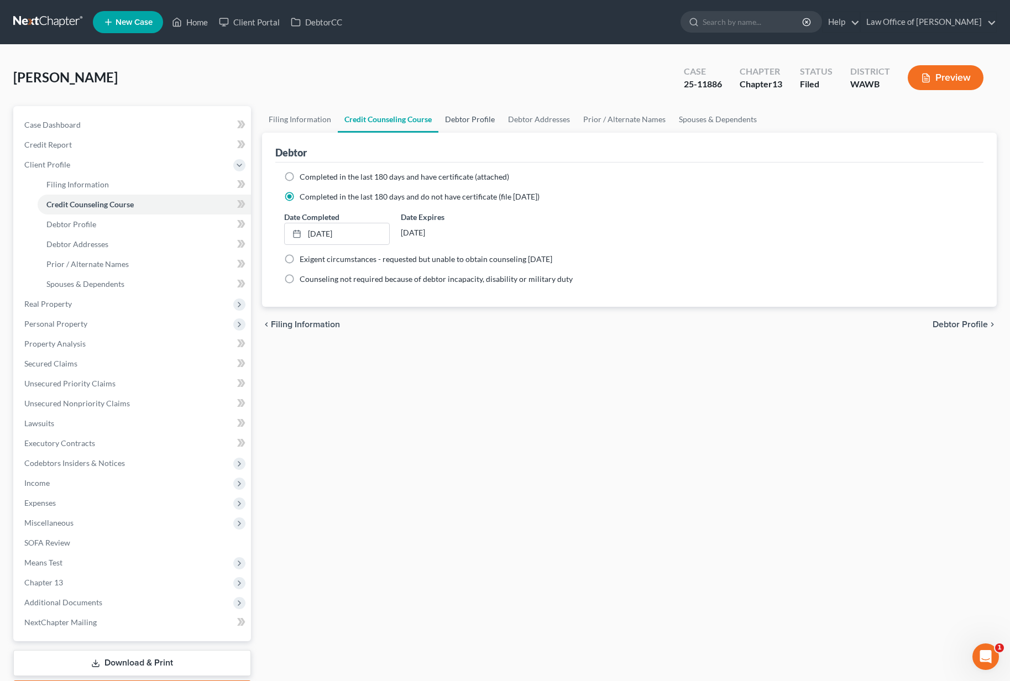
click at [455, 125] on link "Debtor Profile" at bounding box center [469, 119] width 63 height 27
select select "1"
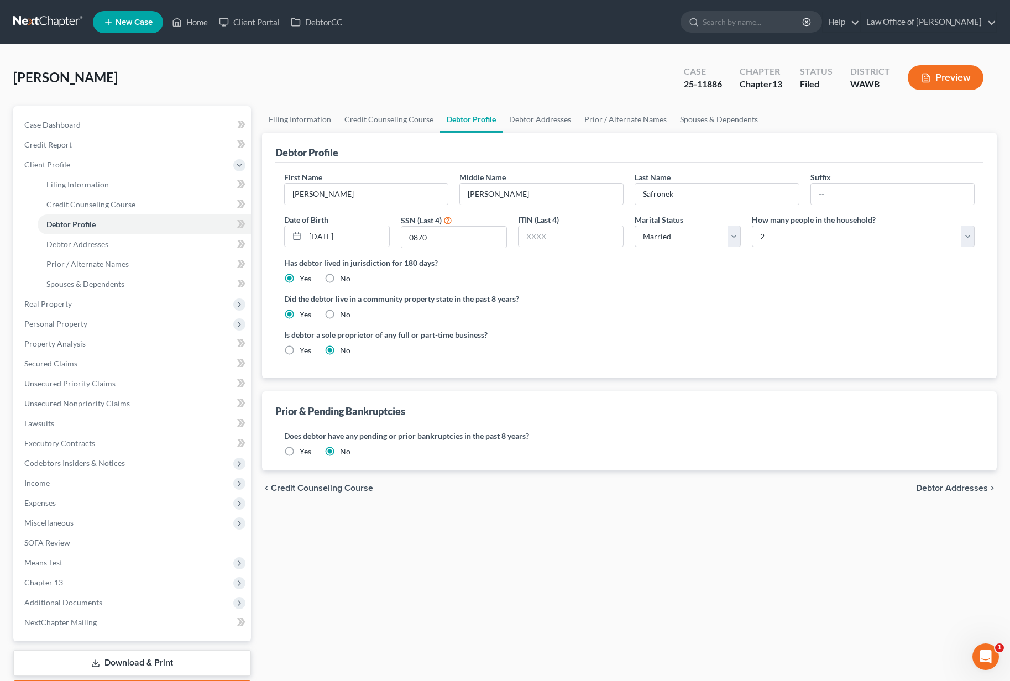
click at [538, 135] on div "Debtor Profile" at bounding box center [629, 148] width 708 height 30
click at [531, 118] on link "Debtor Addresses" at bounding box center [539, 119] width 75 height 27
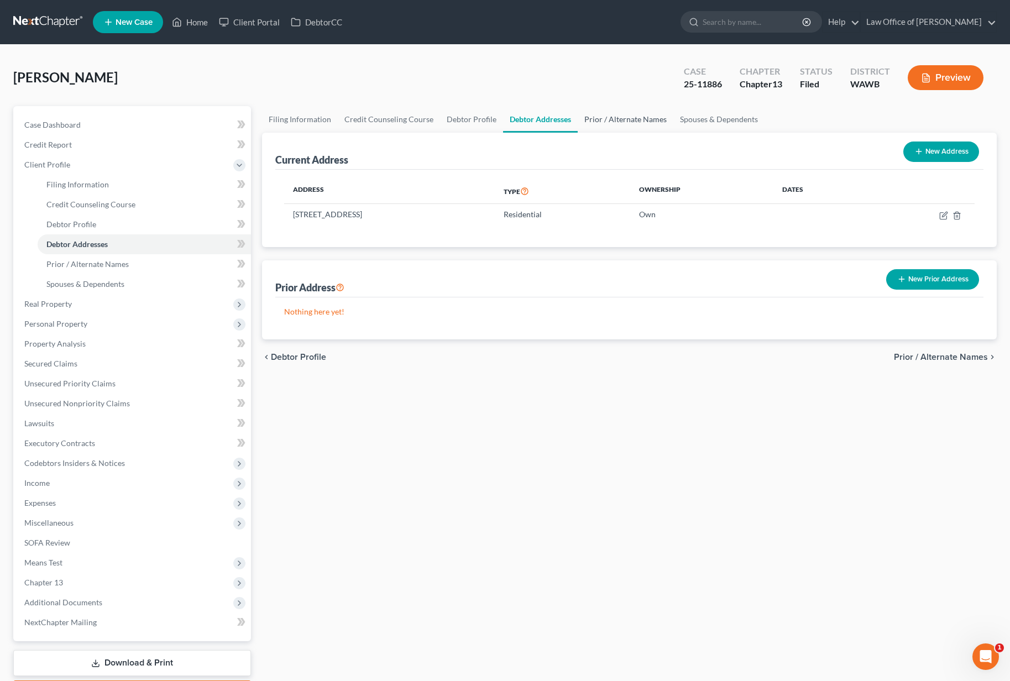
click at [623, 121] on link "Prior / Alternate Names" at bounding box center [625, 119] width 96 height 27
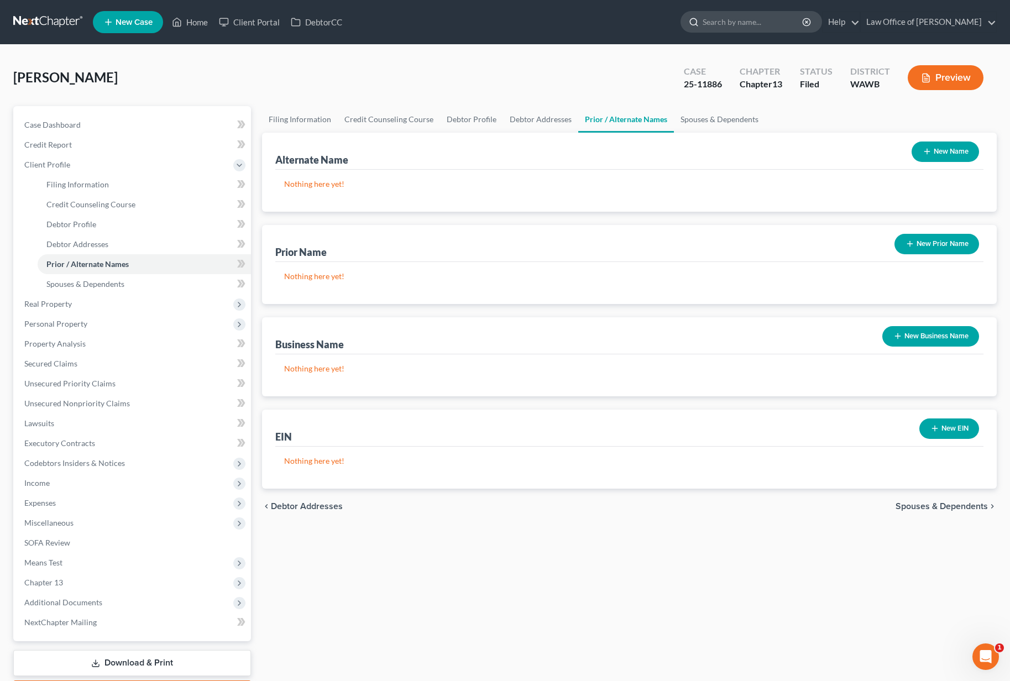
click at [785, 30] on input "search" at bounding box center [752, 22] width 101 height 20
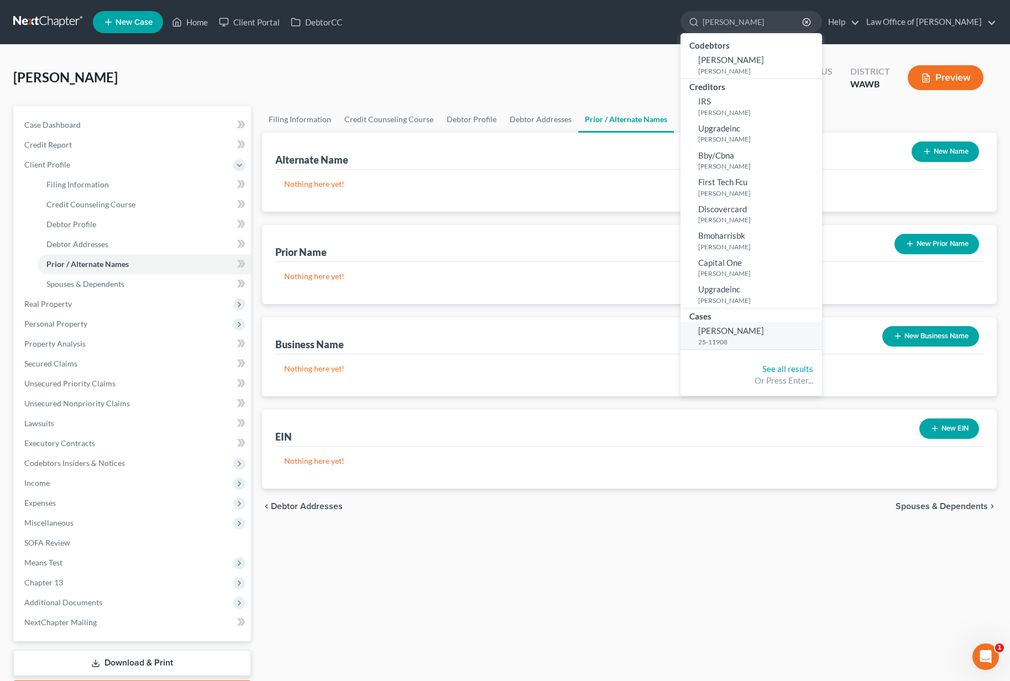
type input "murphy"
click at [754, 332] on span "[PERSON_NAME]" at bounding box center [731, 330] width 66 height 10
select select "6"
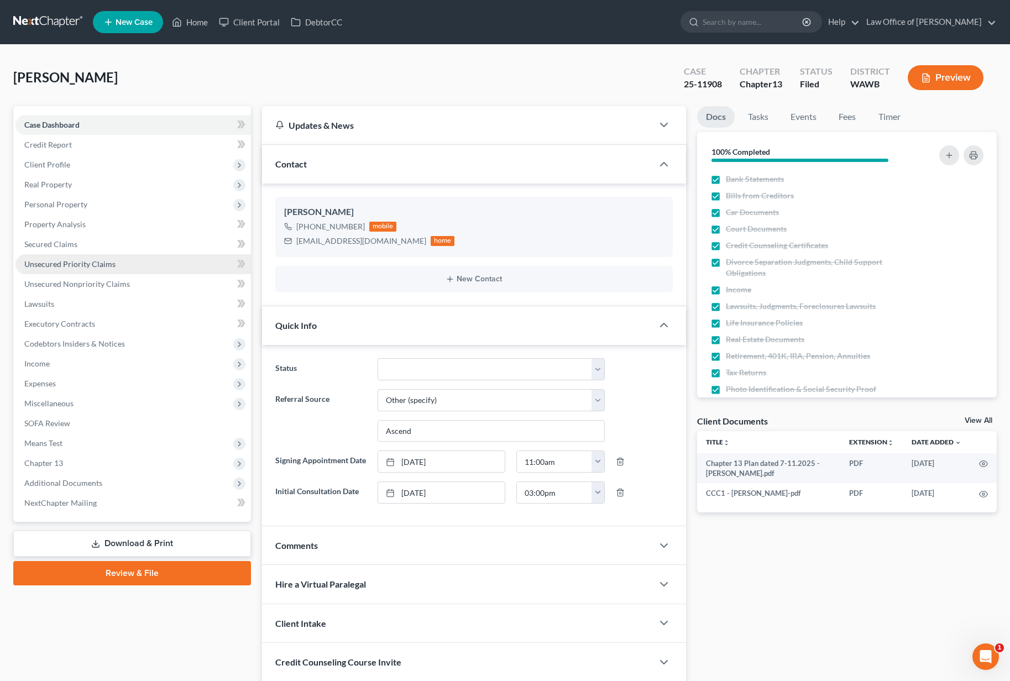
click at [81, 259] on span "Unsecured Priority Claims" at bounding box center [69, 263] width 91 height 9
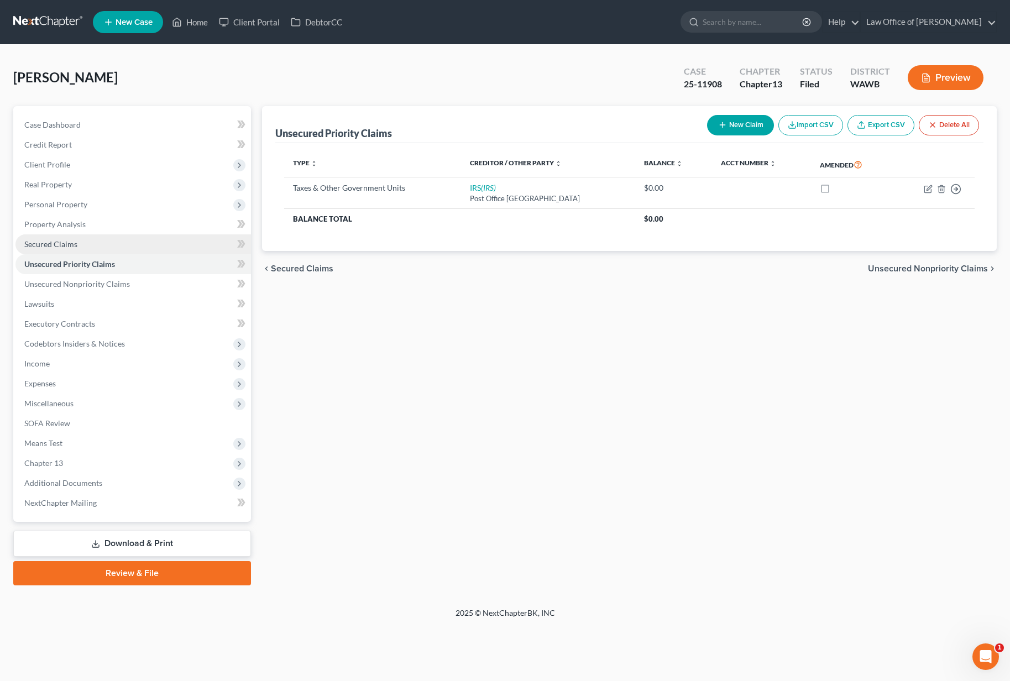
click at [78, 242] on link "Secured Claims" at bounding box center [132, 244] width 235 height 20
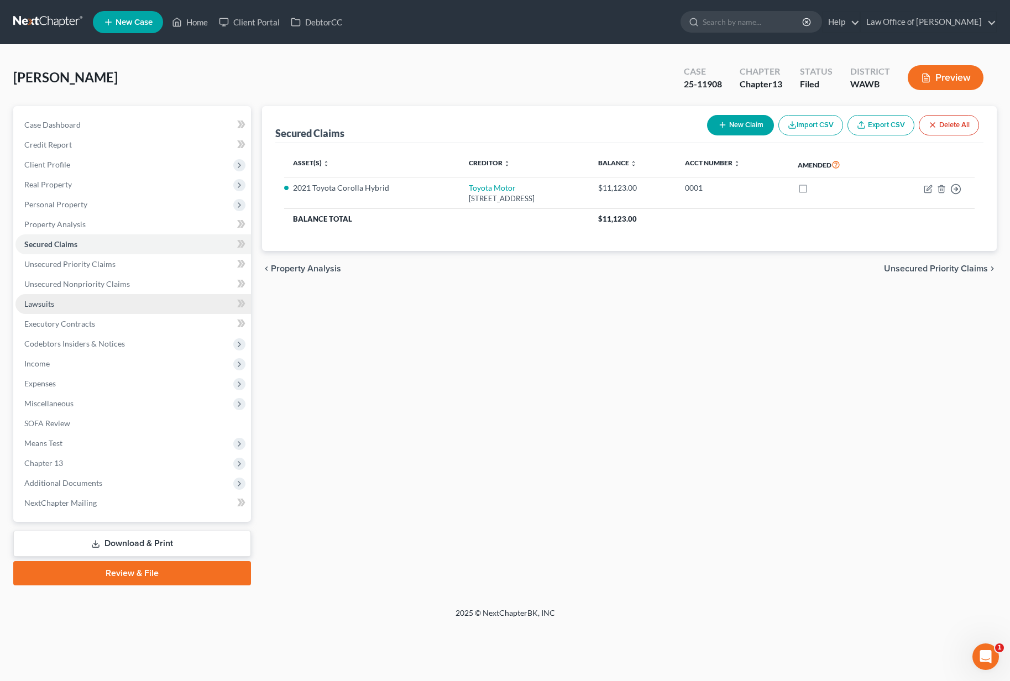
click at [80, 296] on link "Lawsuits" at bounding box center [132, 304] width 235 height 20
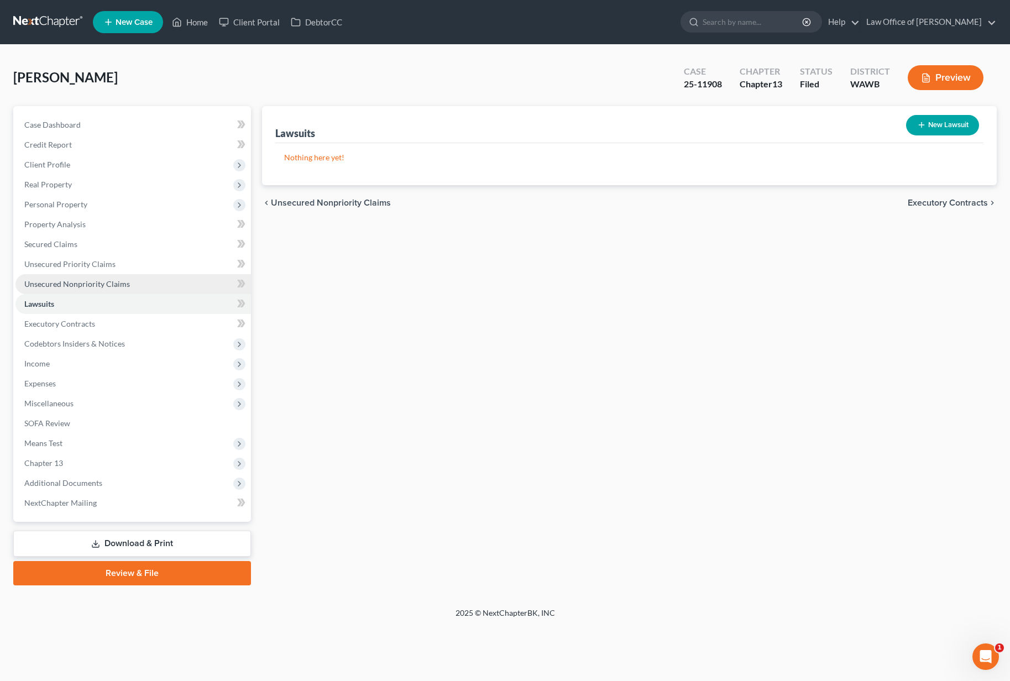
click at [80, 283] on span "Unsecured Nonpriority Claims" at bounding box center [77, 283] width 106 height 9
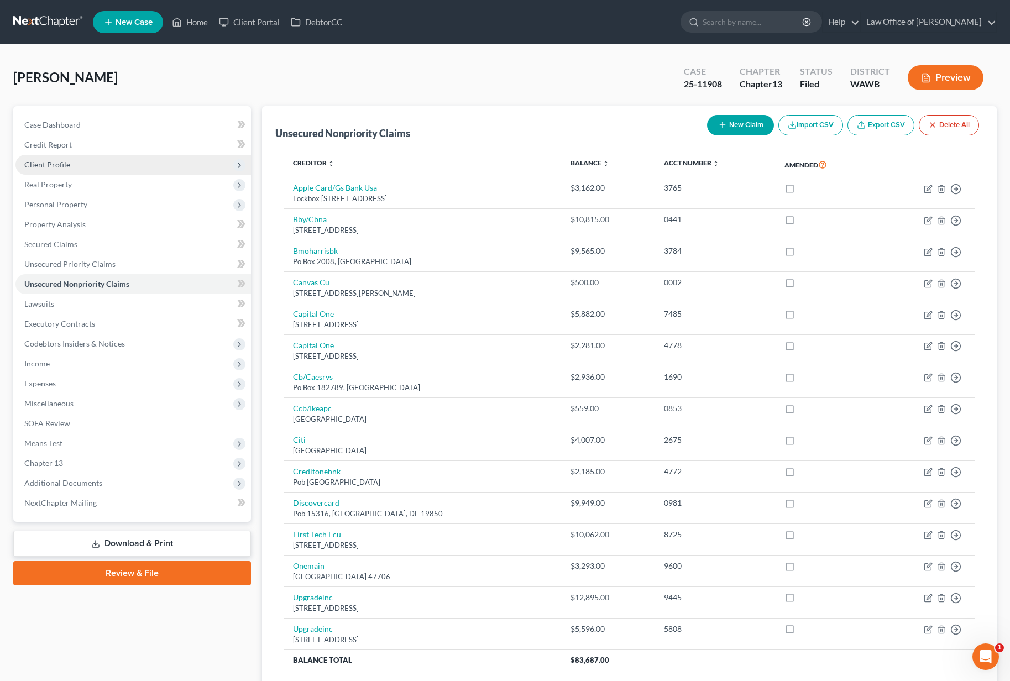
click at [106, 169] on span "Client Profile" at bounding box center [132, 165] width 235 height 20
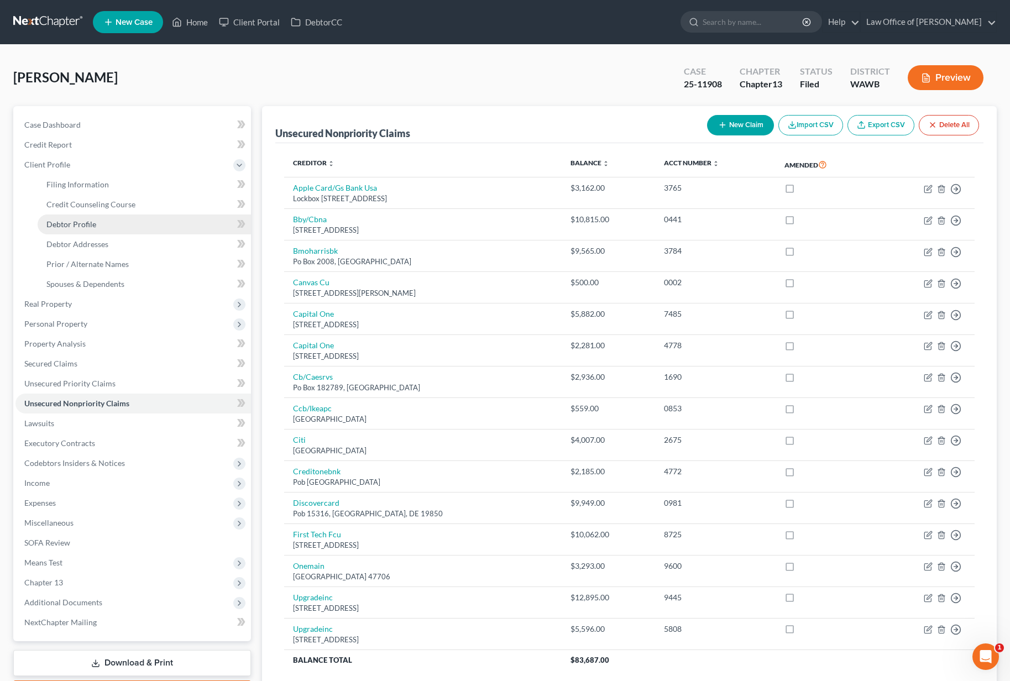
click at [90, 219] on span "Debtor Profile" at bounding box center [71, 223] width 50 height 9
select select "3"
select select "0"
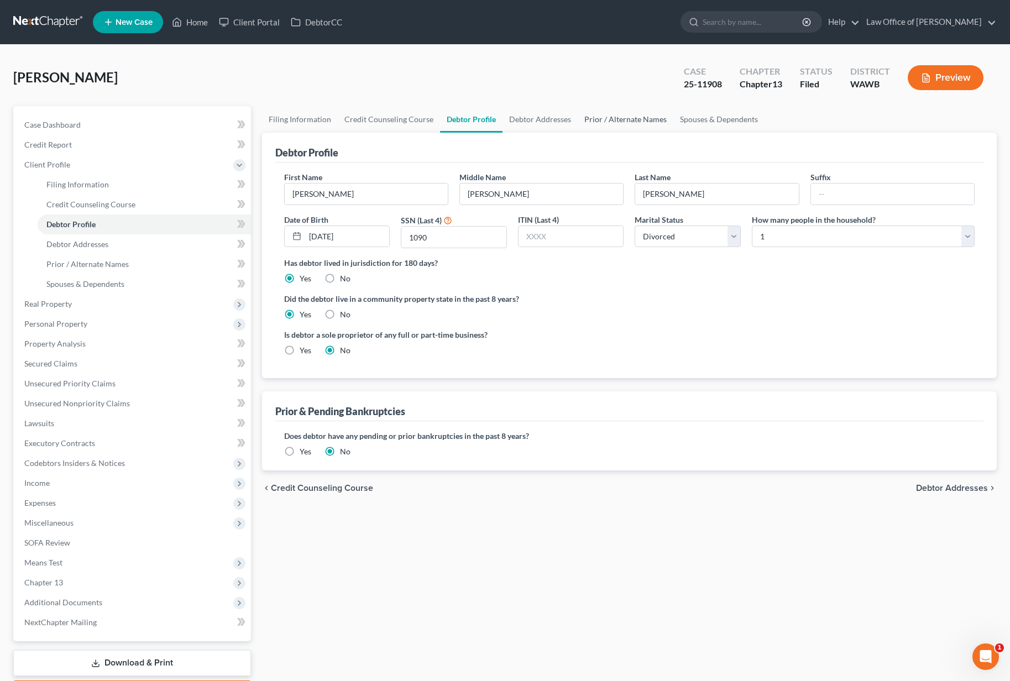
click at [636, 126] on link "Prior / Alternate Names" at bounding box center [625, 119] width 96 height 27
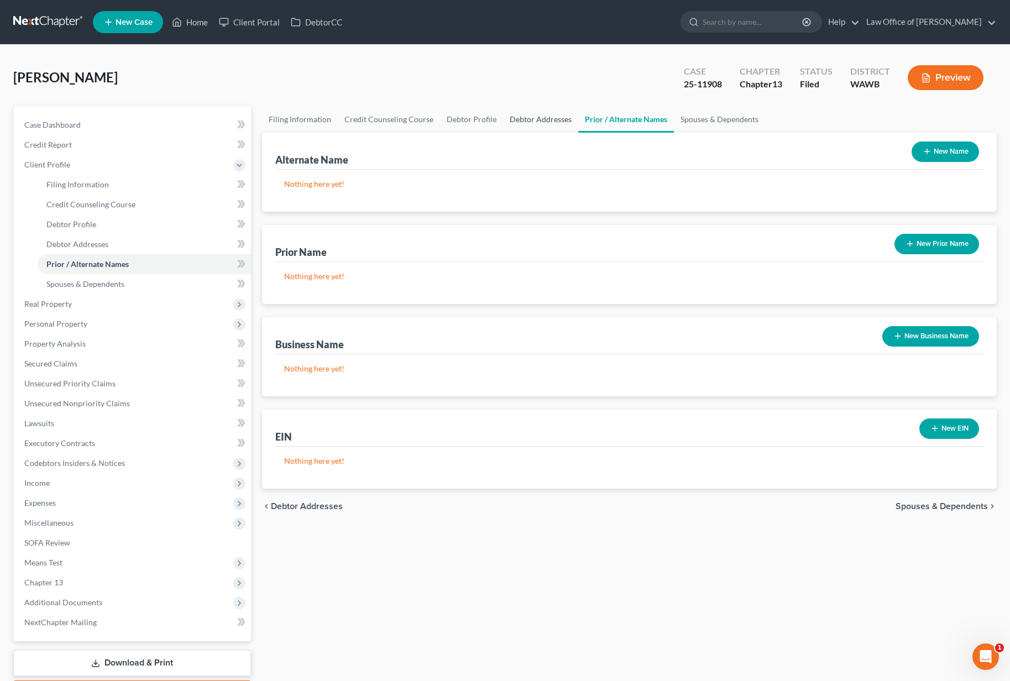
click at [558, 118] on link "Debtor Addresses" at bounding box center [540, 119] width 75 height 27
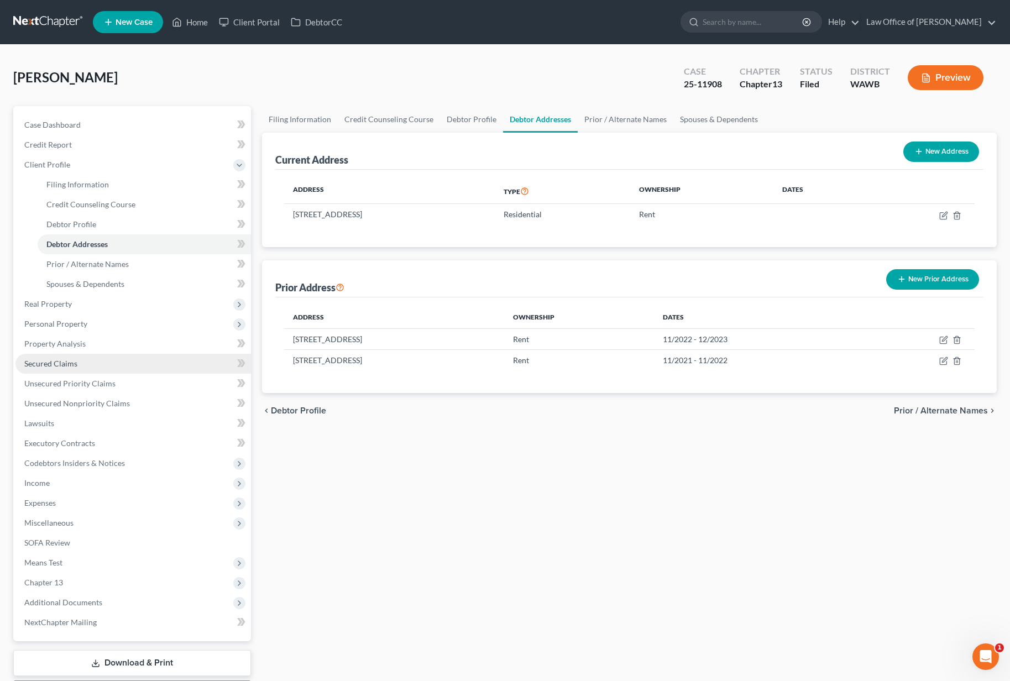
click at [86, 358] on link "Secured Claims" at bounding box center [132, 364] width 235 height 20
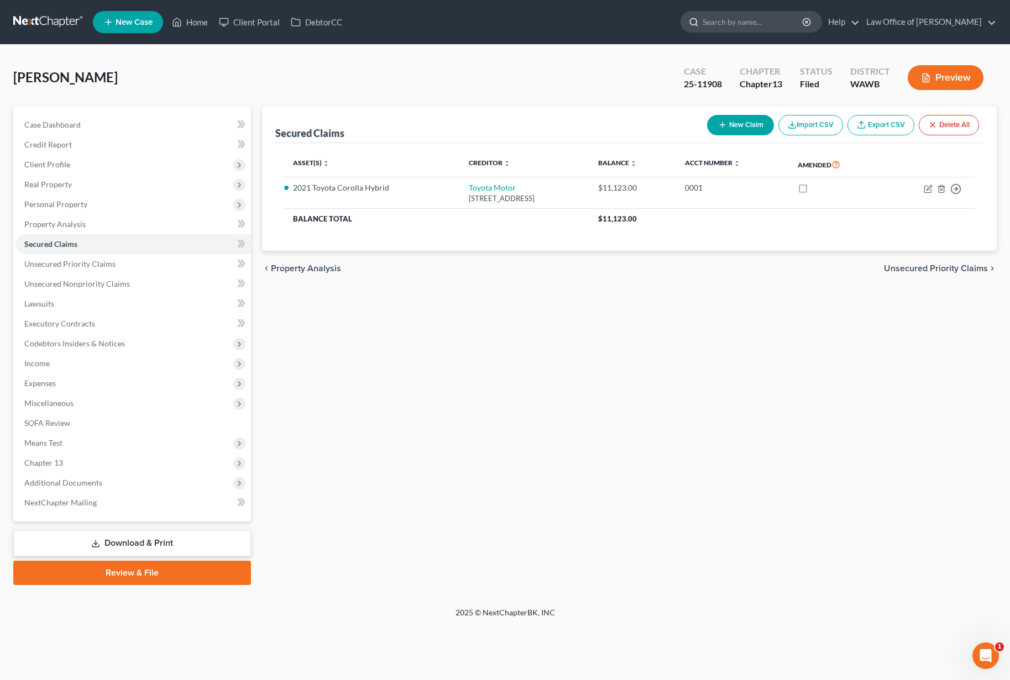
click at [772, 32] on div at bounding box center [750, 22] width 141 height 22
click at [763, 23] on input "search" at bounding box center [752, 22] width 101 height 20
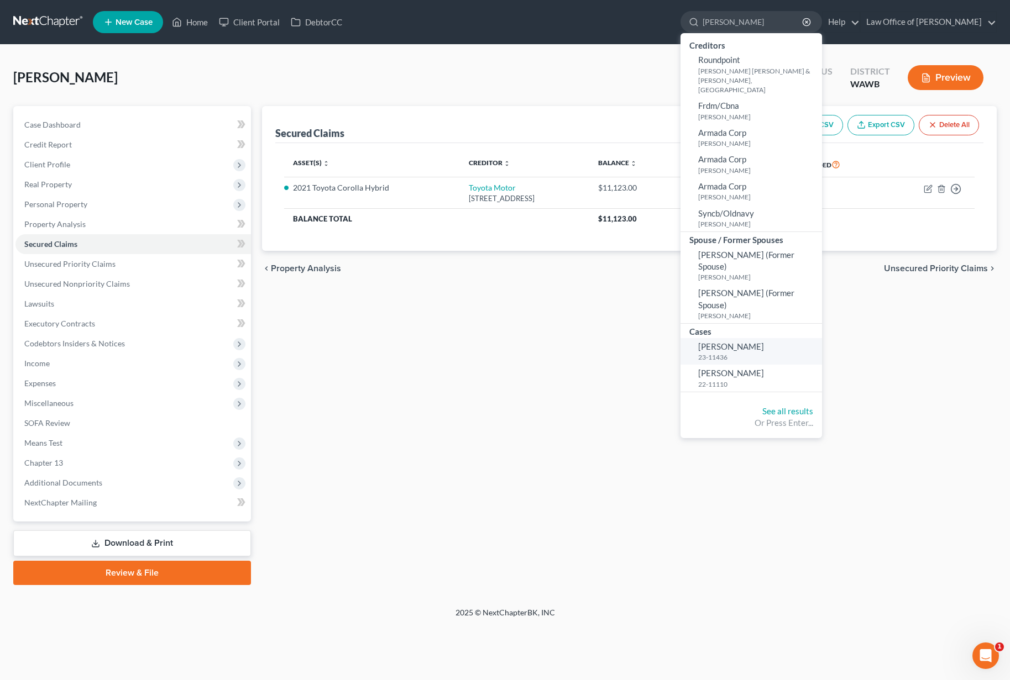
type input "rouse"
click at [770, 353] on small "23-11436" at bounding box center [758, 357] width 121 height 9
select select "1"
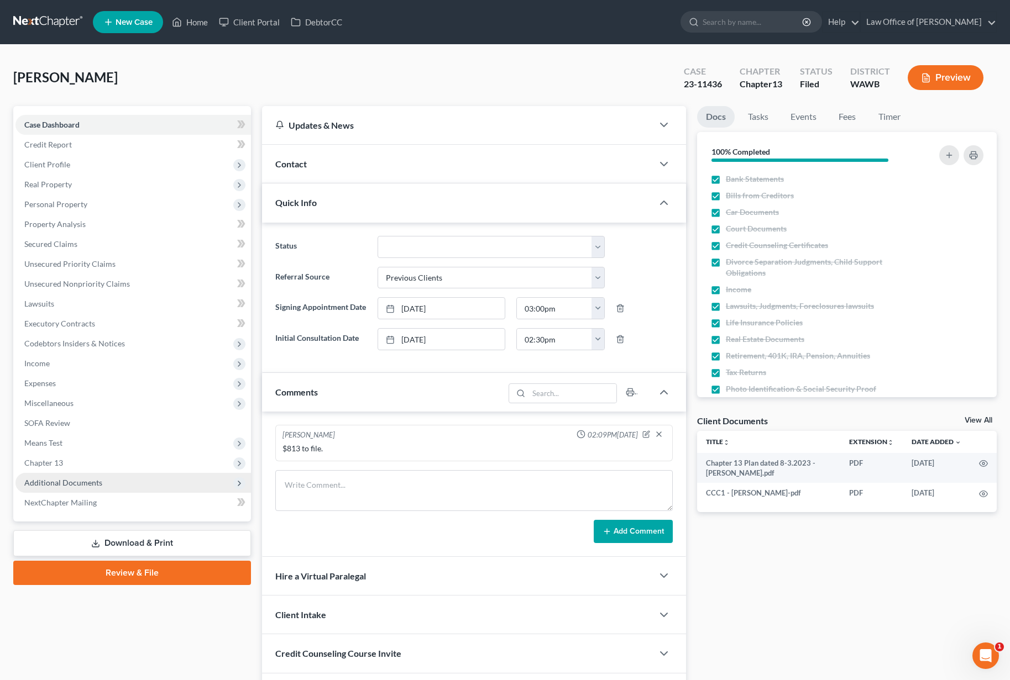
click at [66, 481] on span "Additional Documents" at bounding box center [63, 482] width 78 height 9
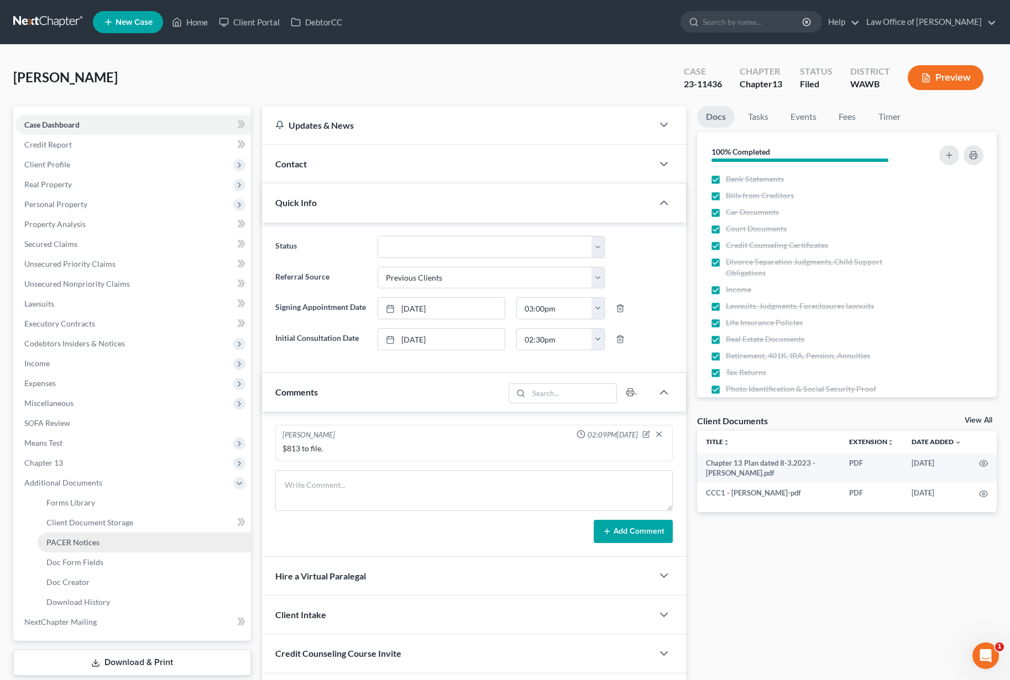
click at [61, 546] on span "PACER Notices" at bounding box center [72, 542] width 53 height 9
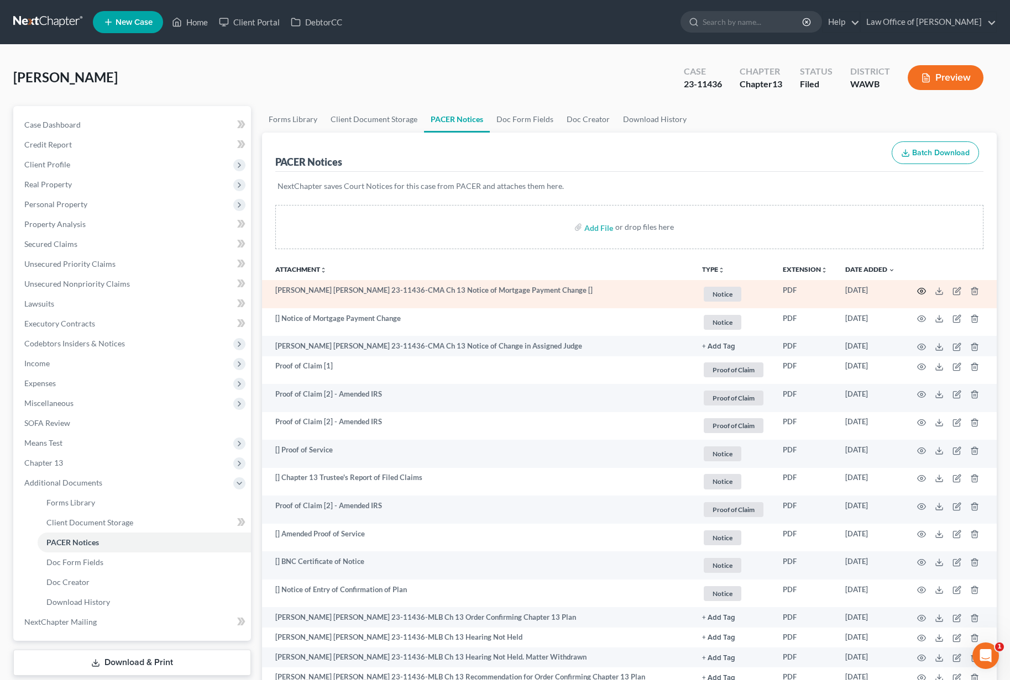
click at [921, 288] on icon "button" at bounding box center [921, 291] width 9 height 9
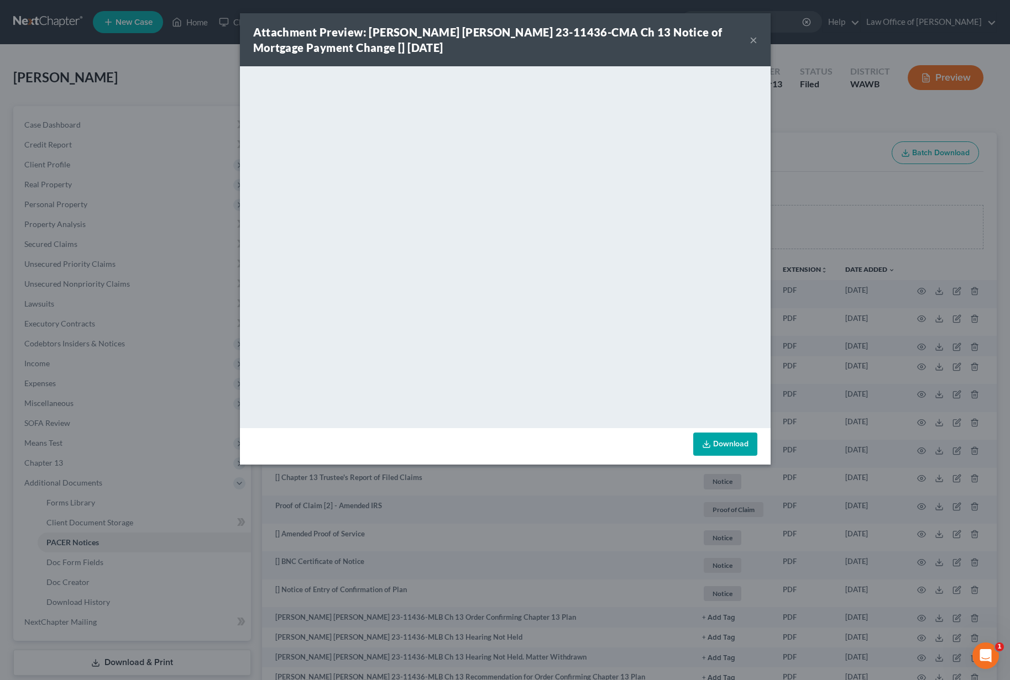
click at [751, 37] on button "×" at bounding box center [753, 39] width 8 height 13
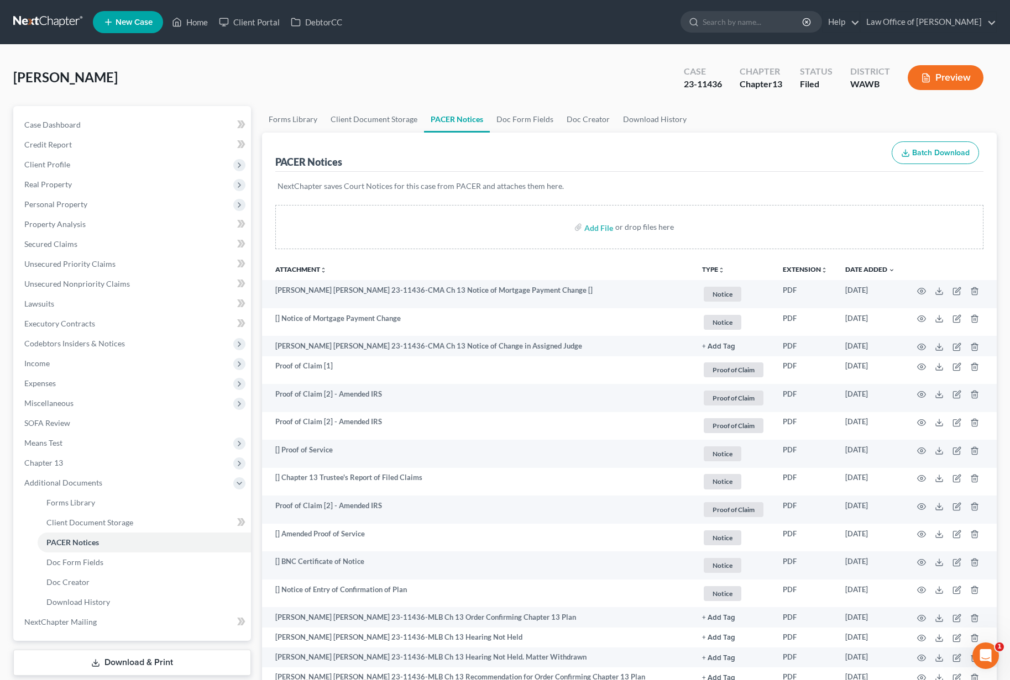
click at [78, 20] on link at bounding box center [48, 22] width 71 height 20
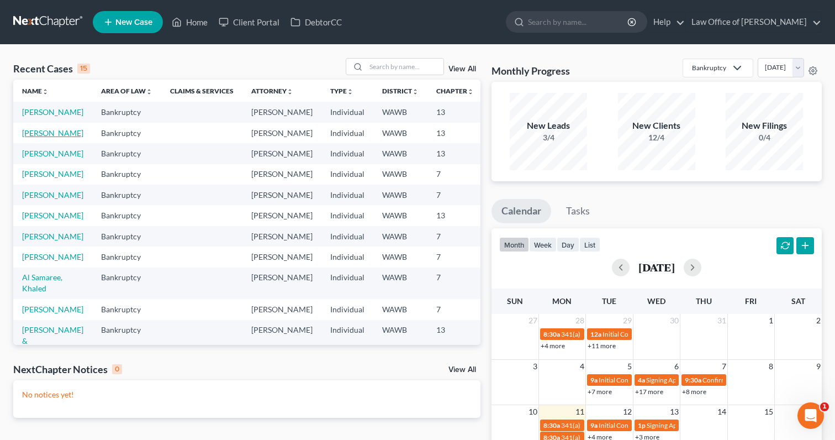
click at [29, 143] on td "[PERSON_NAME]" at bounding box center [52, 133] width 79 height 20
click at [33, 138] on link "[PERSON_NAME]" at bounding box center [52, 132] width 61 height 9
select select "6"
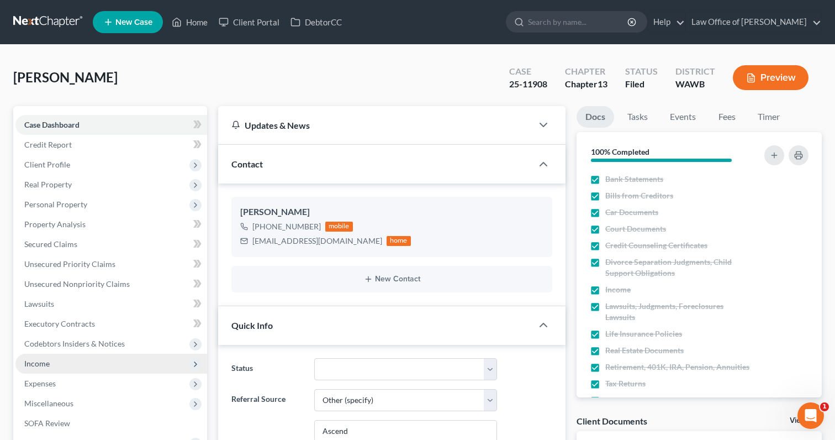
click at [44, 359] on span "Income" at bounding box center [36, 363] width 25 height 9
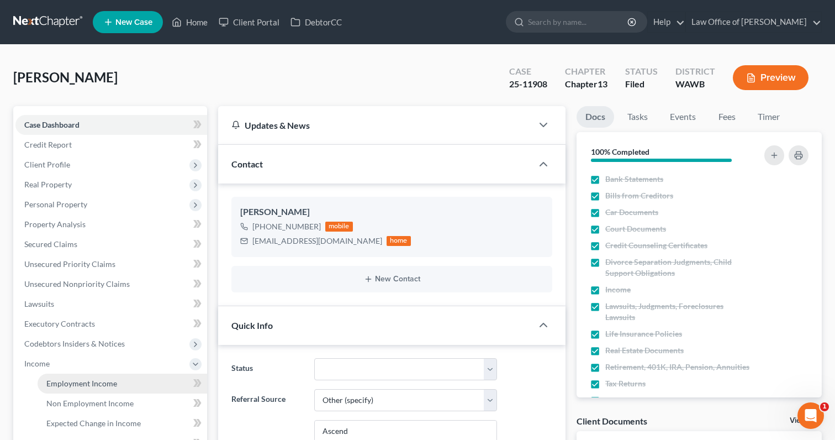
click at [104, 376] on link "Employment Income" at bounding box center [123, 384] width 170 height 20
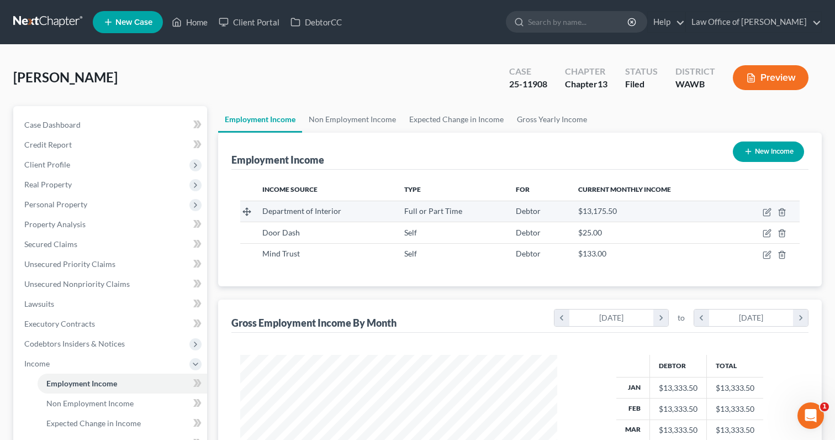
scroll to position [198, 339]
click at [765, 213] on icon "button" at bounding box center [767, 212] width 9 height 9
select select "0"
select select "50"
select select "2"
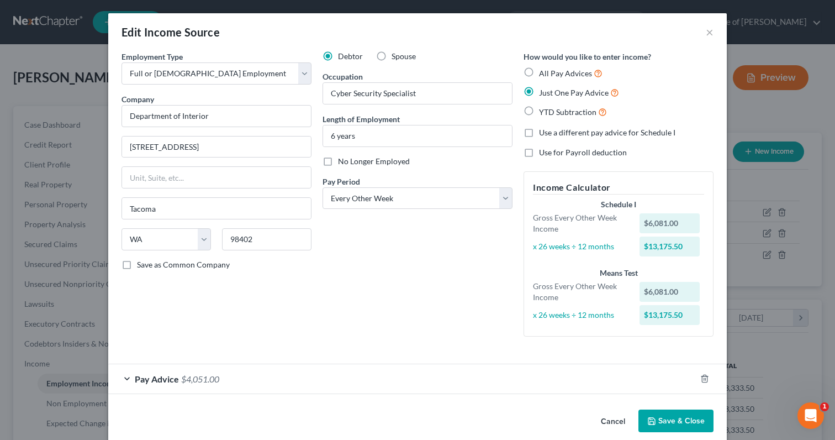
click at [665, 380] on div "Edit Income Source × Employment Type * Select Full or Part Time Employment Self…" at bounding box center [417, 227] width 619 height 428
click at [663, 417] on button "Save & Close" at bounding box center [676, 420] width 75 height 23
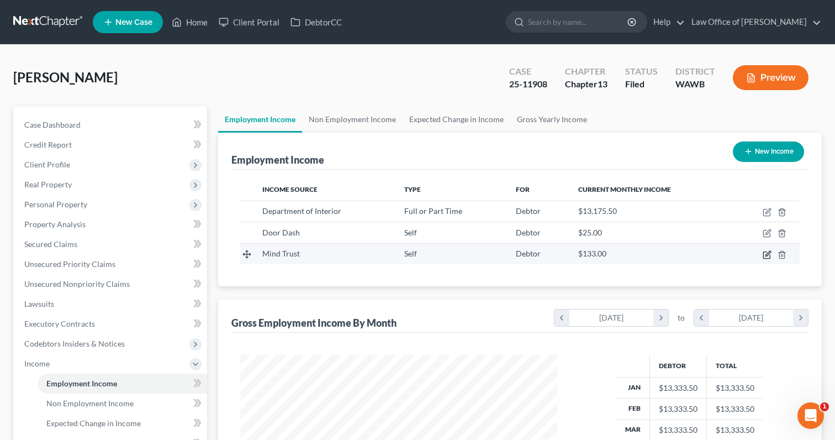
click at [764, 259] on td at bounding box center [766, 253] width 67 height 21
click at [768, 257] on icon "button" at bounding box center [767, 254] width 9 height 9
select select "1"
select select "0"
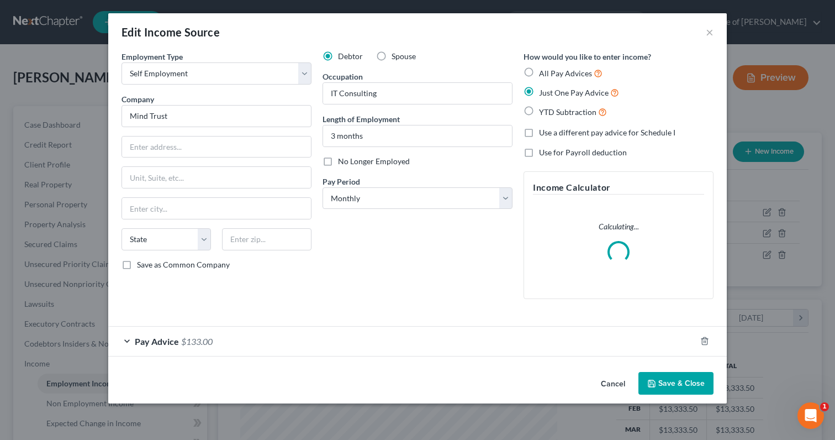
click at [669, 384] on button "Save & Close" at bounding box center [676, 383] width 75 height 23
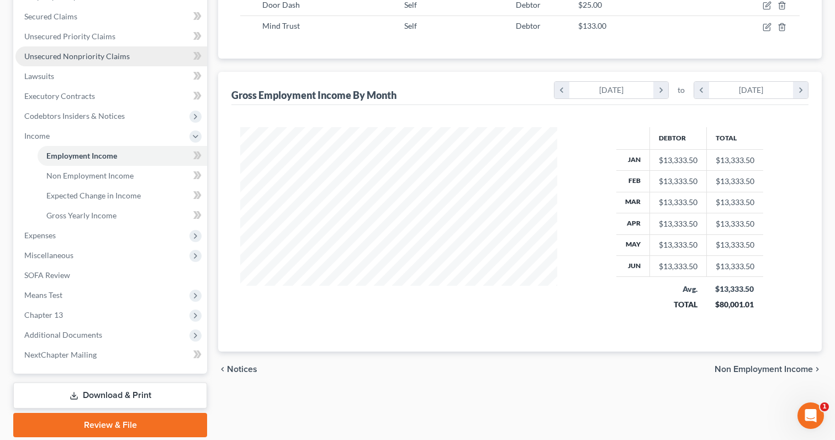
click at [129, 52] on link "Unsecured Nonpriority Claims" at bounding box center [111, 56] width 192 height 20
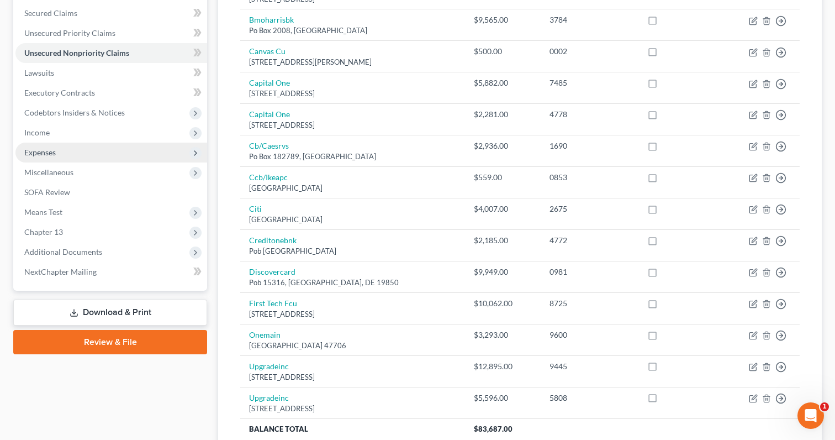
scroll to position [253, 0]
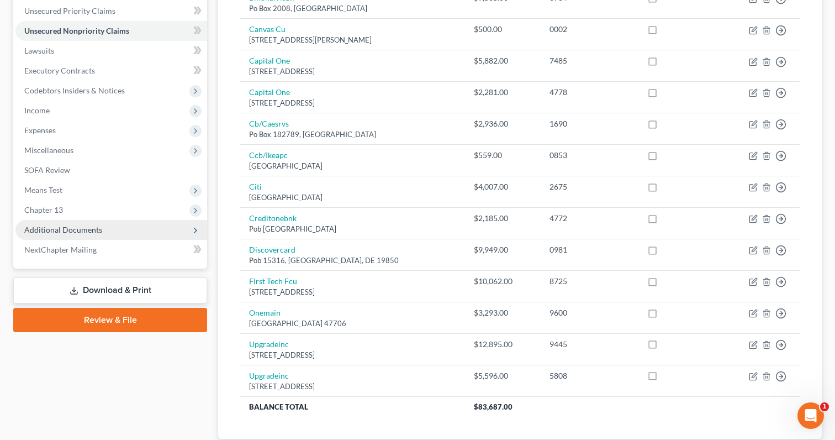
click at [88, 230] on span "Additional Documents" at bounding box center [63, 229] width 78 height 9
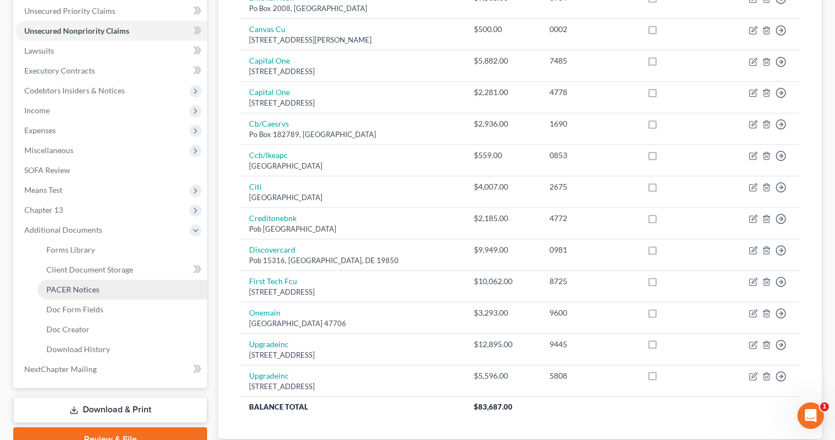
click at [88, 290] on span "PACER Notices" at bounding box center [72, 289] width 53 height 9
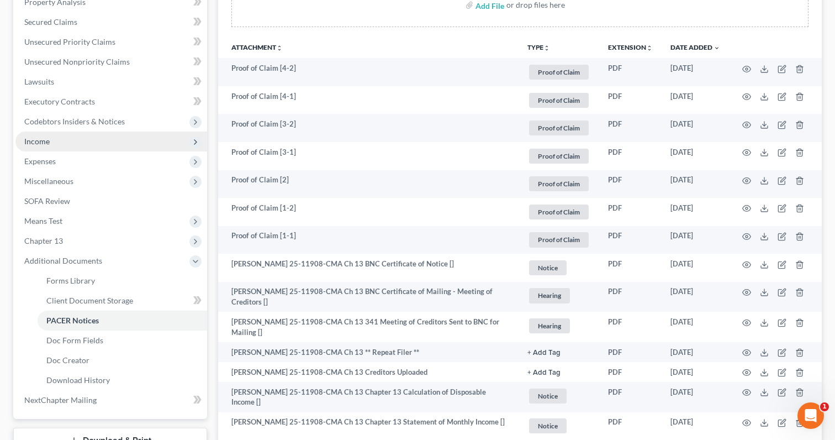
scroll to position [209, 0]
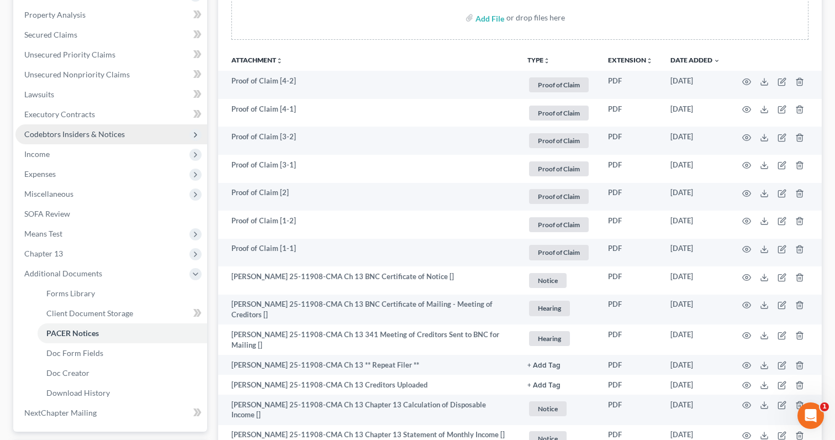
click at [59, 126] on span "Codebtors Insiders & Notices" at bounding box center [111, 134] width 192 height 20
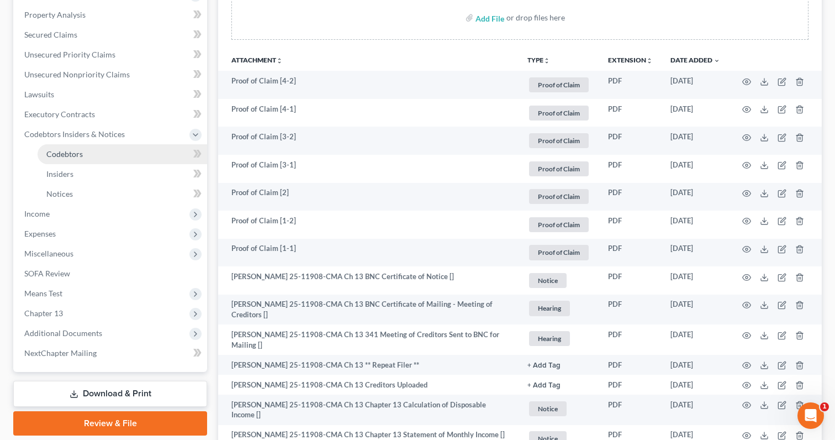
click at [54, 152] on span "Codebtors" at bounding box center [64, 153] width 36 height 9
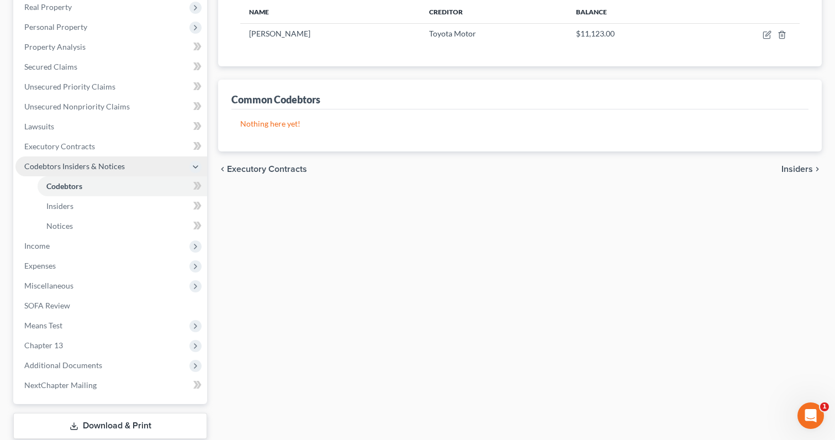
scroll to position [192, 0]
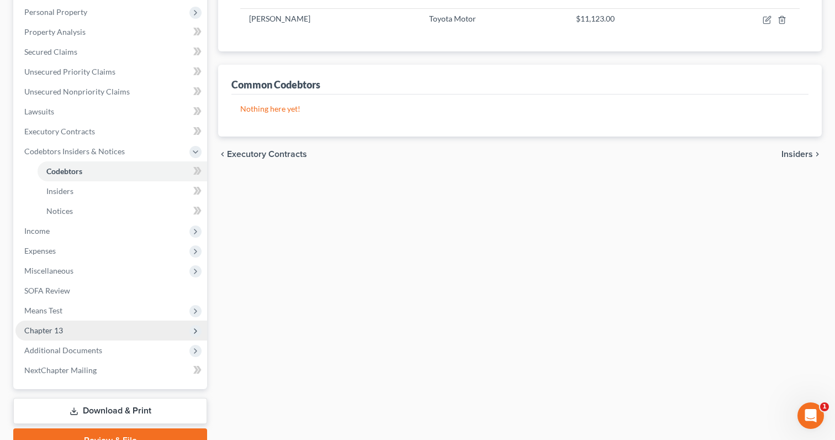
click at [115, 328] on span "Chapter 13" at bounding box center [111, 330] width 192 height 20
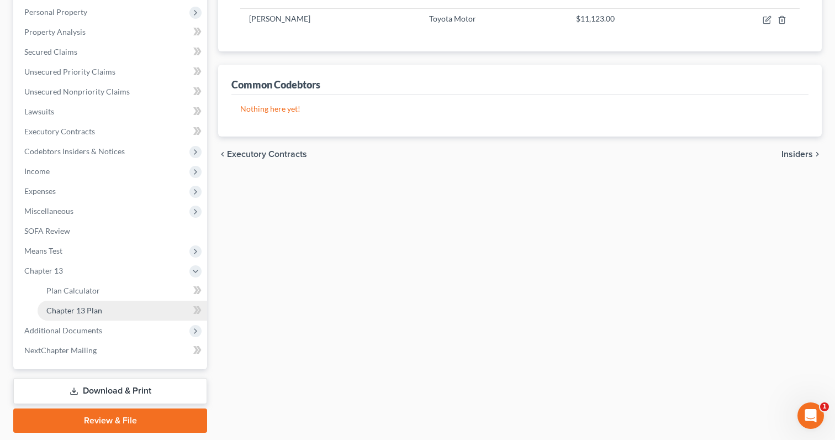
click at [93, 314] on span "Chapter 13 Plan" at bounding box center [74, 310] width 56 height 9
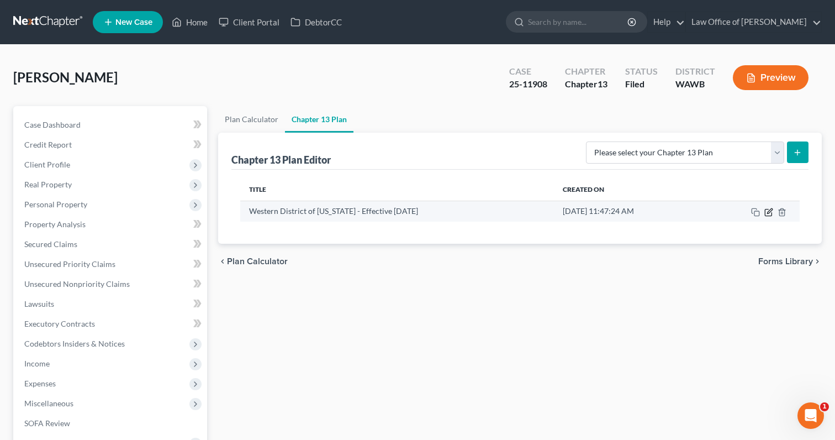
click at [765, 212] on icon "button" at bounding box center [768, 212] width 7 height 7
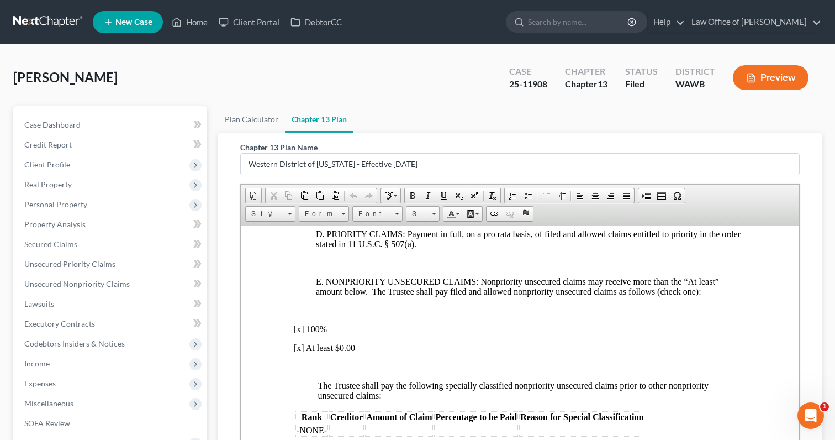
scroll to position [2377, 0]
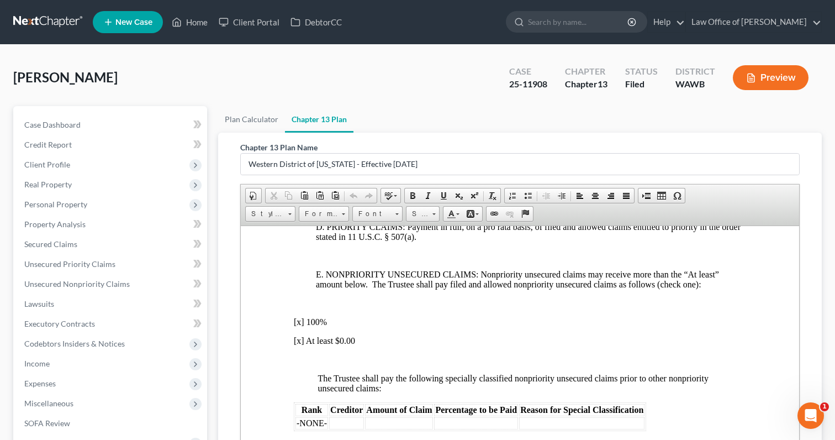
click at [301, 345] on p "[x] At least $0.00" at bounding box center [520, 340] width 453 height 10
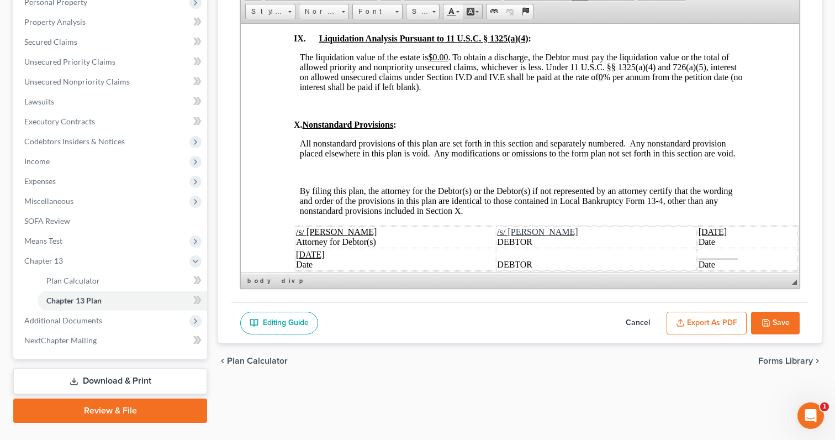
scroll to position [226, 0]
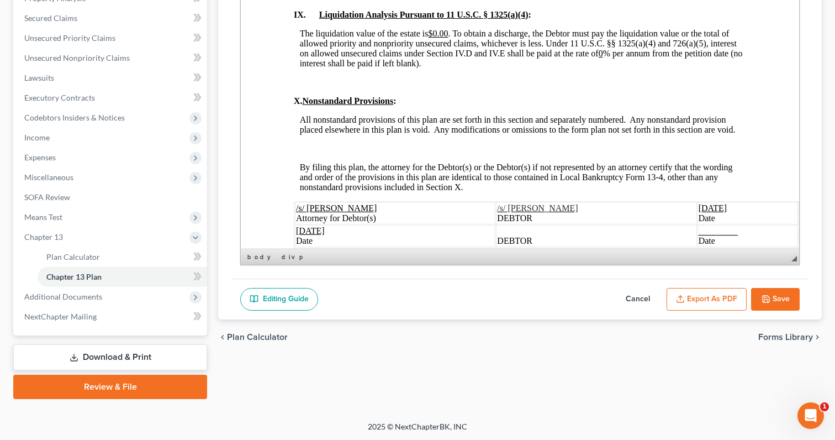
click at [645, 298] on button "Cancel" at bounding box center [638, 299] width 49 height 23
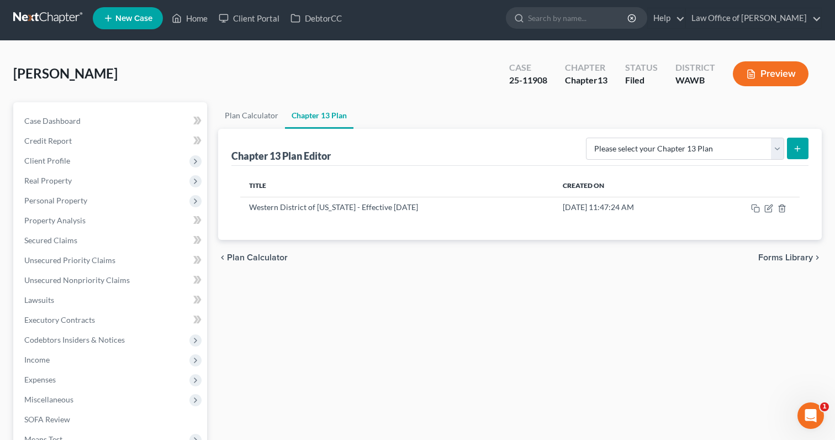
scroll to position [0, 0]
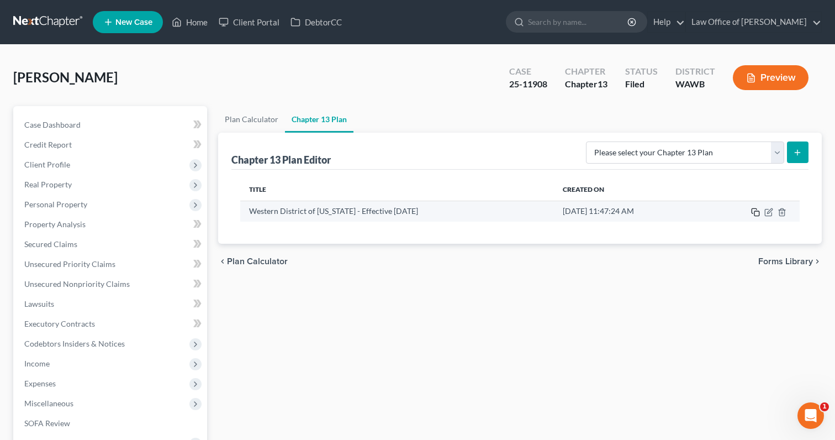
click at [756, 213] on icon "button" at bounding box center [755, 212] width 9 height 9
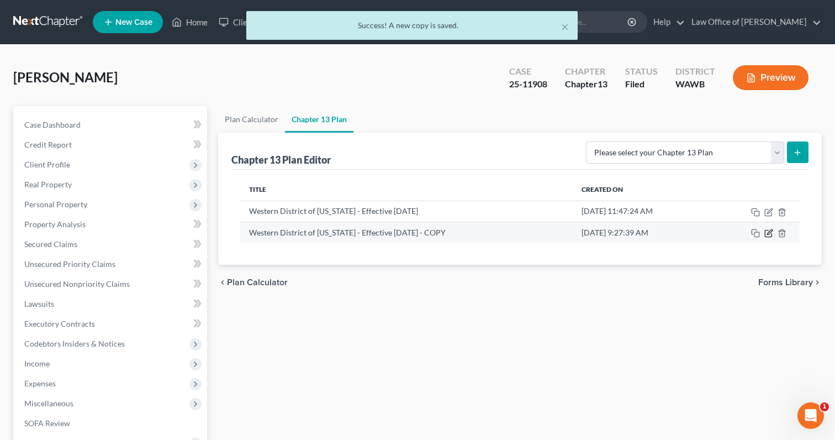
click at [767, 232] on icon "button" at bounding box center [769, 233] width 9 height 9
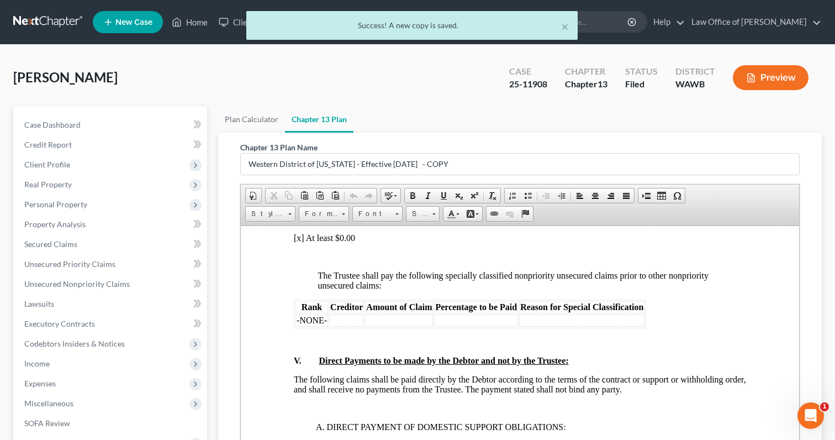
scroll to position [2489, 0]
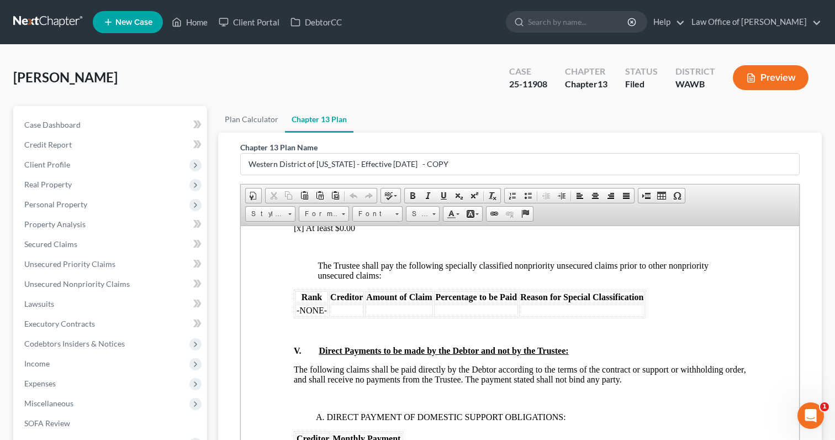
click at [303, 233] on p "[x] At least $0.00" at bounding box center [520, 228] width 453 height 10
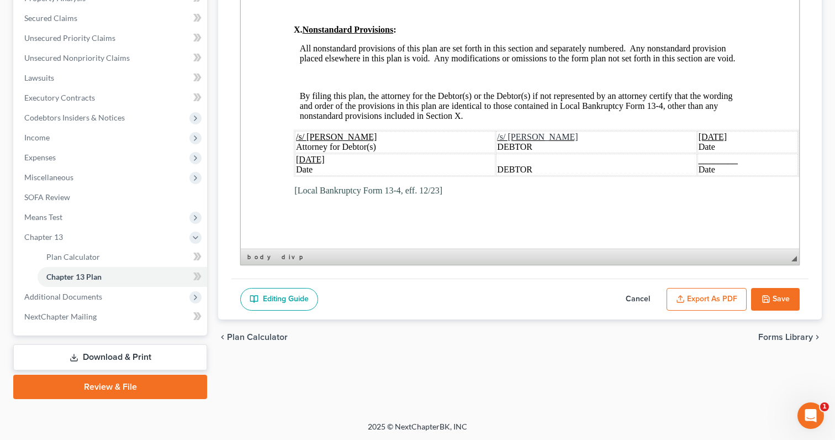
scroll to position [3297, 0]
drag, startPoint x: 314, startPoint y: 202, endPoint x: 297, endPoint y: 202, distance: 16.6
click at [297, 164] on span "June 11, 2025" at bounding box center [310, 159] width 29 height 9
drag, startPoint x: 710, startPoint y: 180, endPoint x: 691, endPoint y: 180, distance: 18.2
click at [691, 177] on table "/s/ Lisa Tse Attorney for Debtor(s) /s/ Michael Benjamin Murphy DEBTOR June 11,…" at bounding box center [547, 153] width 506 height 47
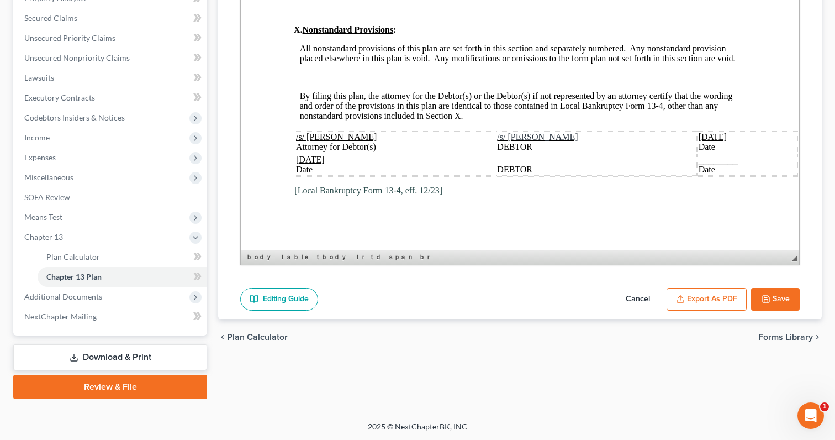
click at [710, 141] on span "June 11, 2025" at bounding box center [713, 136] width 29 height 9
click at [761, 293] on button "Save" at bounding box center [775, 299] width 49 height 23
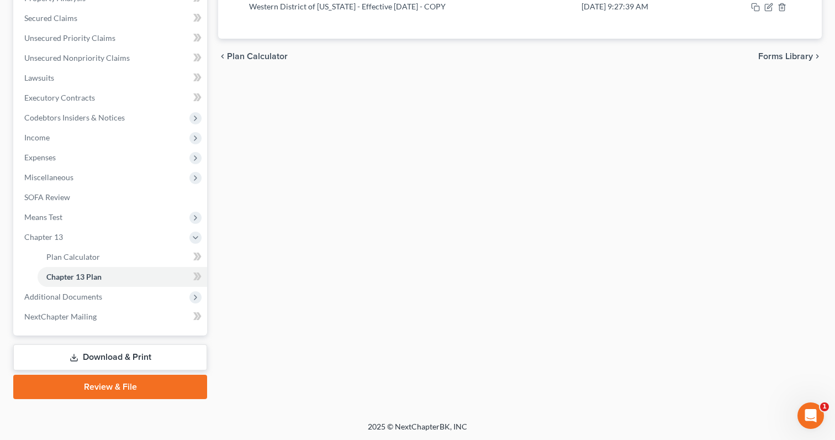
scroll to position [0, 0]
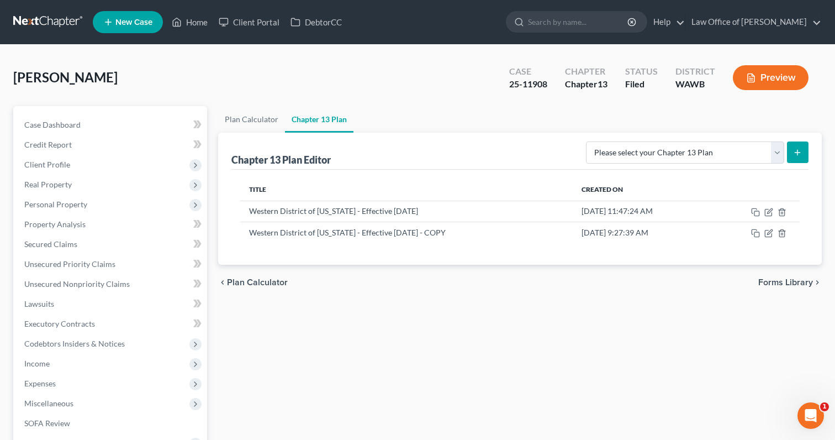
click at [43, 21] on link at bounding box center [48, 22] width 71 height 20
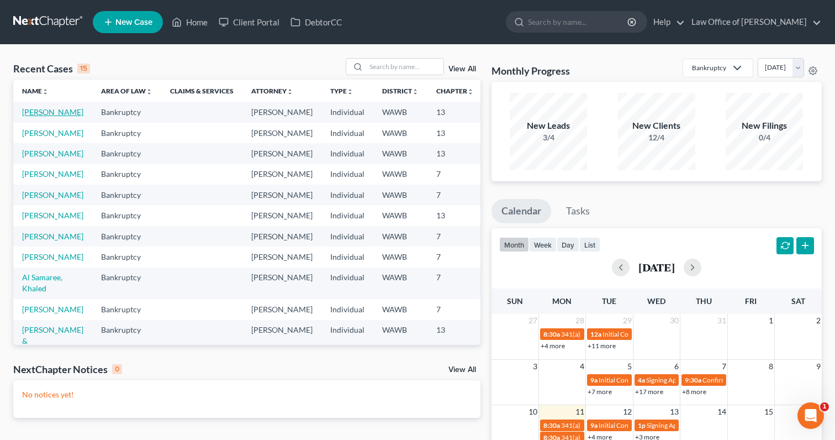
click at [45, 115] on link "[PERSON_NAME]" at bounding box center [52, 111] width 61 height 9
select select "6"
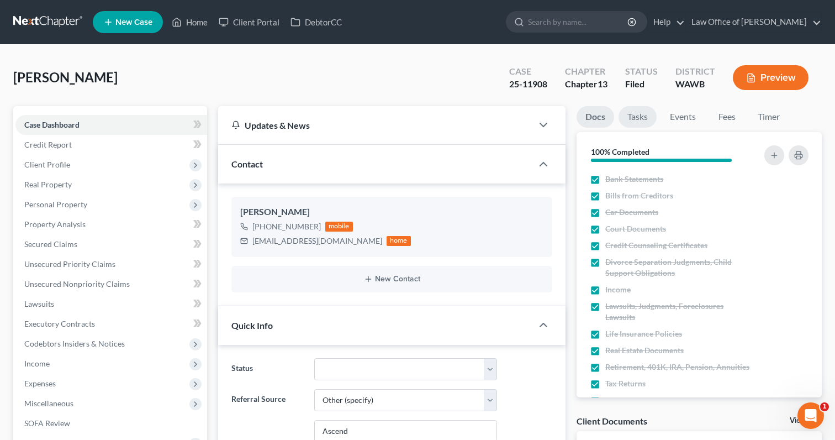
click at [644, 118] on link "Tasks" at bounding box center [638, 117] width 38 height 22
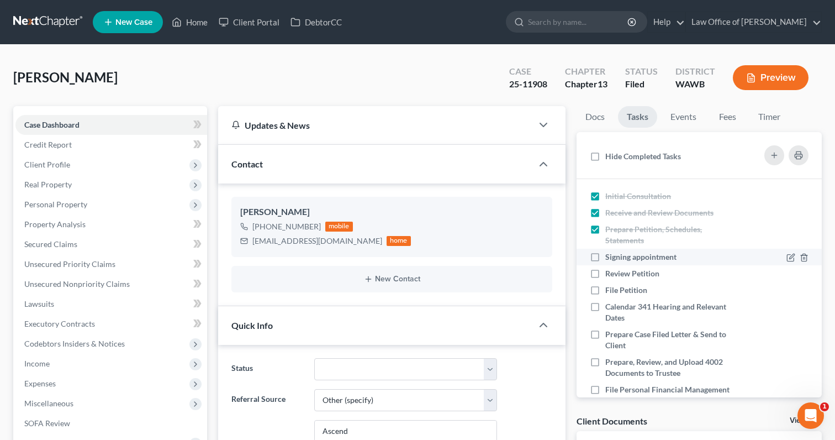
click at [606, 253] on label "Signing appointment" at bounding box center [646, 256] width 80 height 11
click at [610, 253] on input "Signing appointment" at bounding box center [613, 254] width 7 height 7
checkbox input "true"
click at [606, 270] on label "Review Petition" at bounding box center [637, 273] width 63 height 11
click at [610, 270] on input "Review Petition" at bounding box center [613, 271] width 7 height 7
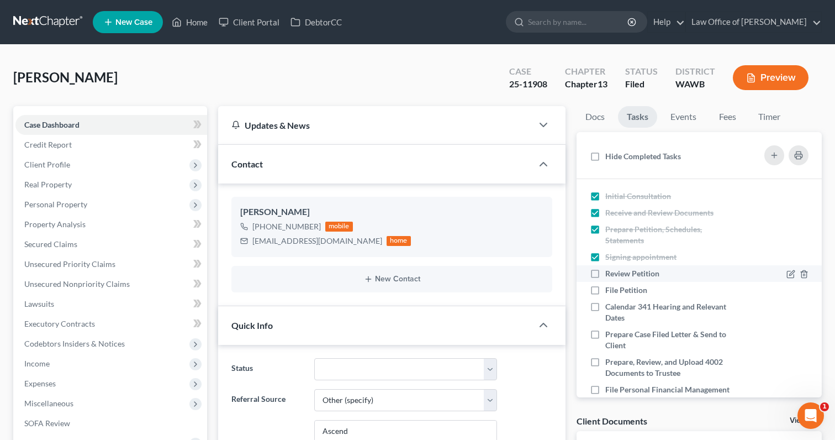
checkbox input "true"
click at [606, 287] on label "File Petition" at bounding box center [631, 290] width 51 height 11
click at [610, 287] on input "File Petition" at bounding box center [613, 288] width 7 height 7
checkbox input "true"
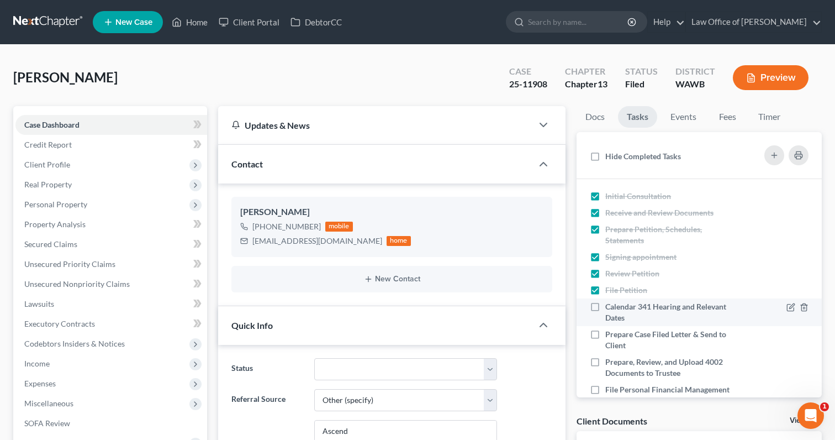
click at [606, 307] on label "Calendar 341 Hearing and Relevant Dates" at bounding box center [672, 312] width 133 height 22
click at [610, 307] on input "Calendar 341 Hearing and Relevant Dates" at bounding box center [613, 304] width 7 height 7
checkbox input "true"
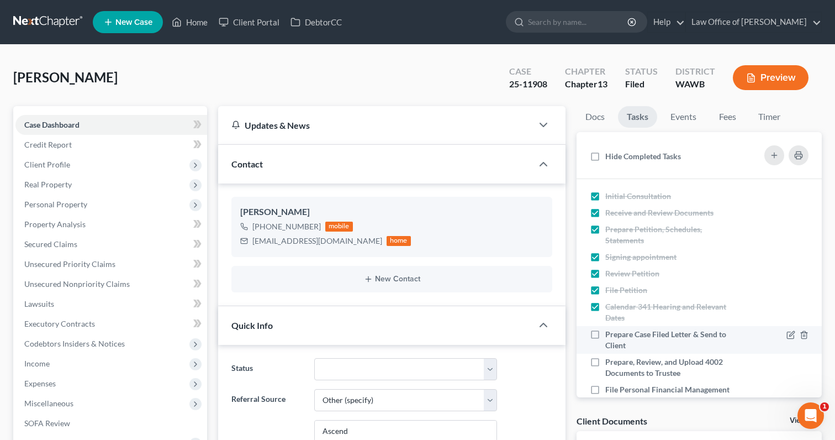
click at [606, 336] on label "Prepare Case Filed Letter & Send to Client" at bounding box center [672, 340] width 133 height 22
click at [610, 336] on input "Prepare Case Filed Letter & Send to Client" at bounding box center [613, 332] width 7 height 7
checkbox input "true"
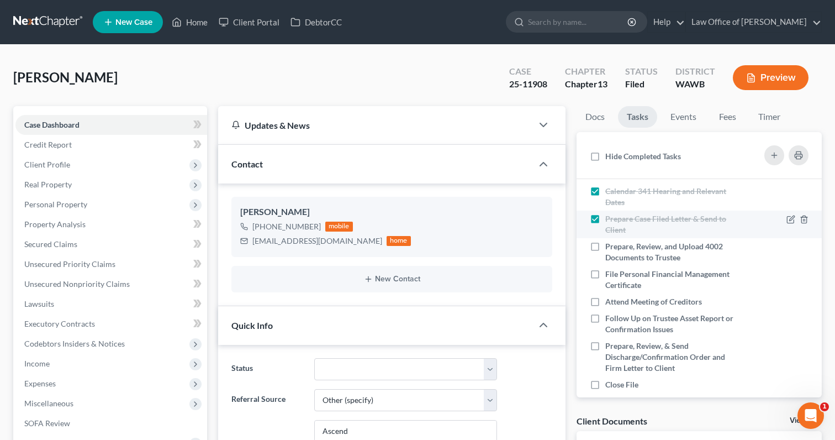
scroll to position [129, 0]
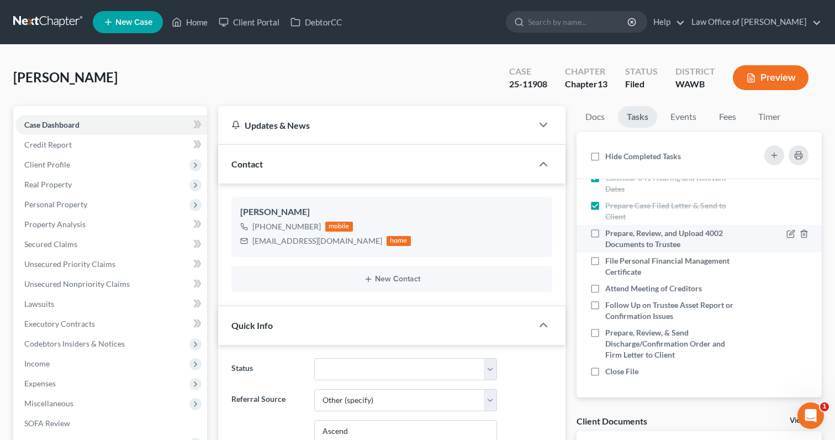
click at [606, 235] on label "Prepare, Review, and Upload 4002 Documents to Trustee" at bounding box center [672, 239] width 133 height 22
click at [610, 235] on input "Prepare, Review, and Upload 4002 Documents to Trustee" at bounding box center [613, 231] width 7 height 7
checkbox input "true"
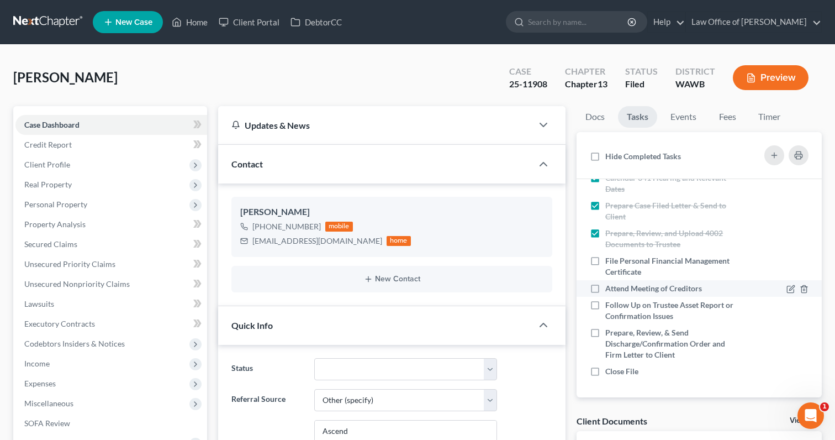
click at [606, 283] on label "Attend Meeting of Creditors" at bounding box center [659, 288] width 106 height 11
click at [610, 283] on input "Attend Meeting of Creditors" at bounding box center [613, 286] width 7 height 7
checkbox input "true"
click at [669, 117] on link "Events" at bounding box center [684, 117] width 44 height 22
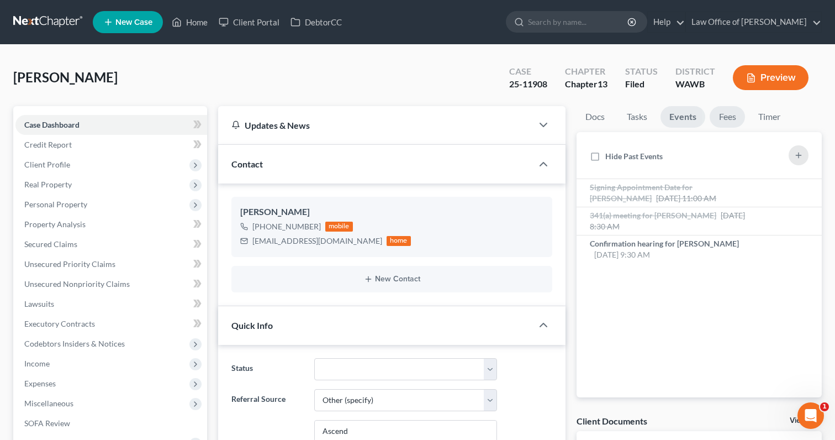
click at [717, 119] on link "Fees" at bounding box center [727, 117] width 35 height 22
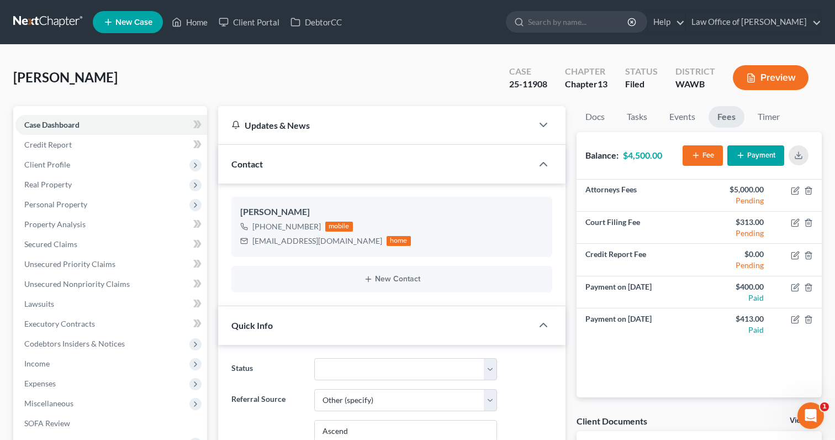
click at [48, 32] on nav "Home New Case Client Portal DebtorCC Law Office of [PERSON_NAME] Tse [EMAIL_ADD…" at bounding box center [417, 22] width 835 height 44
click at [41, 27] on link at bounding box center [48, 22] width 71 height 20
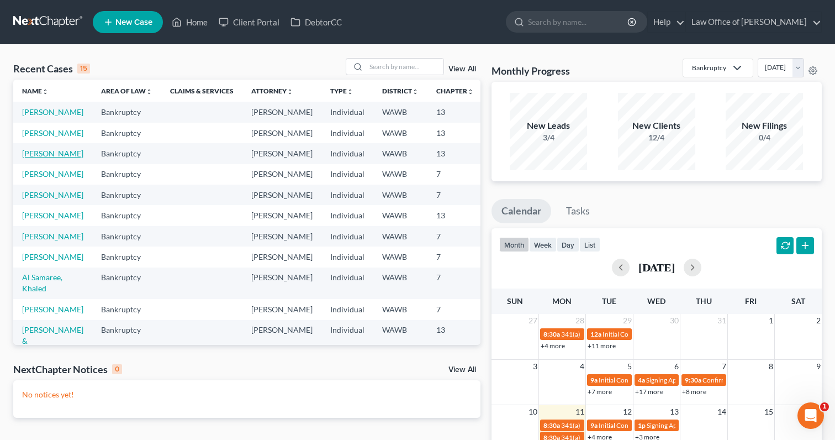
click at [31, 158] on link "[PERSON_NAME]" at bounding box center [52, 153] width 61 height 9
select select "0"
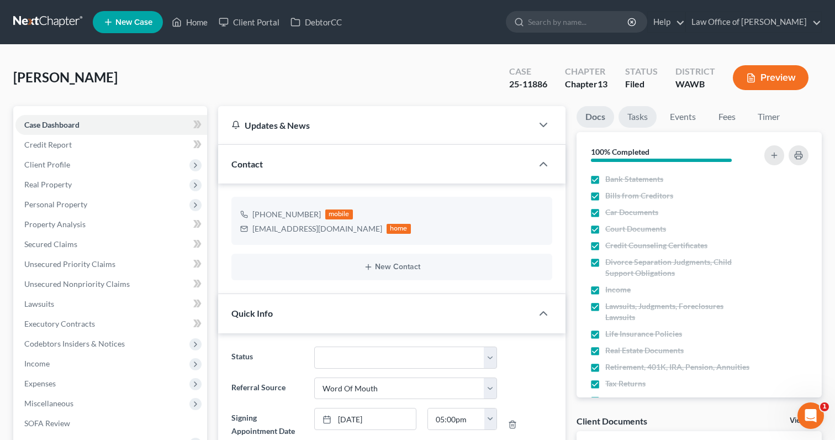
click at [638, 117] on link "Tasks" at bounding box center [638, 117] width 38 height 22
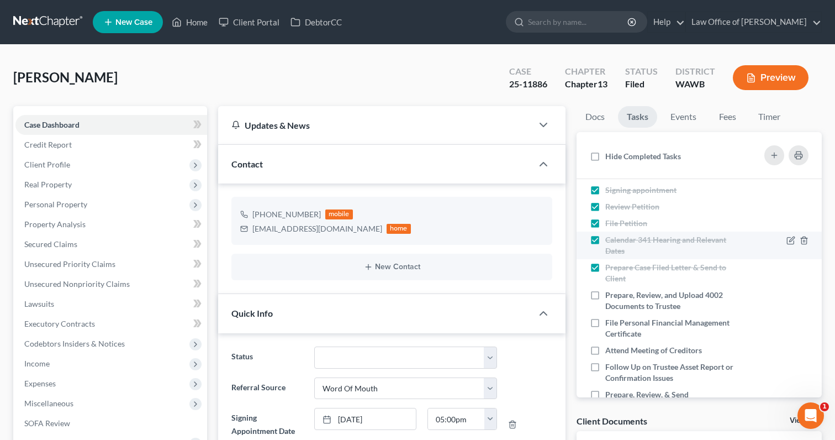
scroll to position [129, 0]
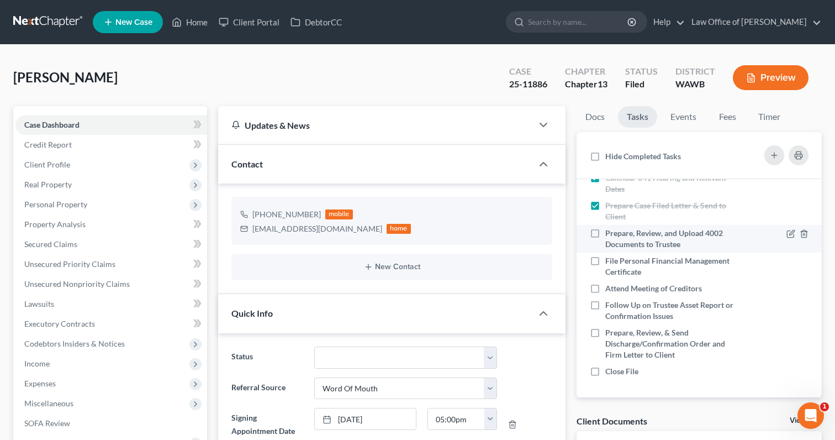
click at [606, 233] on label "Prepare, Review, and Upload 4002 Documents to Trustee" at bounding box center [672, 239] width 133 height 22
click at [610, 233] on input "Prepare, Review, and Upload 4002 Documents to Trustee" at bounding box center [613, 231] width 7 height 7
checkbox input "true"
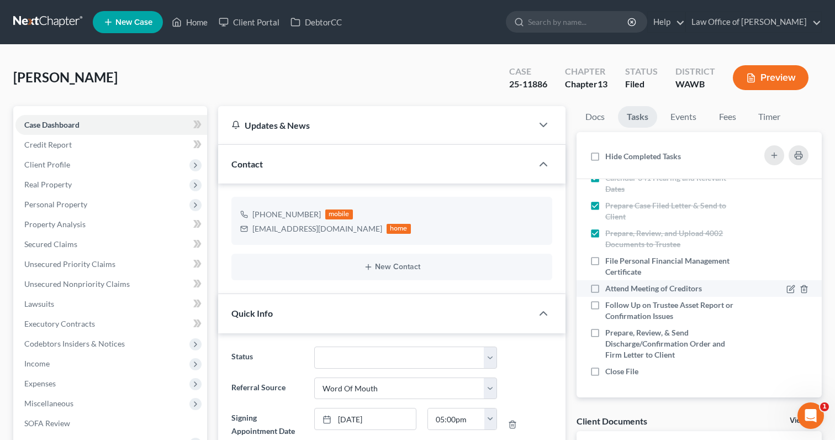
click at [606, 288] on label "Attend Meeting of Creditors" at bounding box center [659, 288] width 106 height 11
click at [610, 288] on input "Attend Meeting of Creditors" at bounding box center [613, 286] width 7 height 7
checkbox input "true"
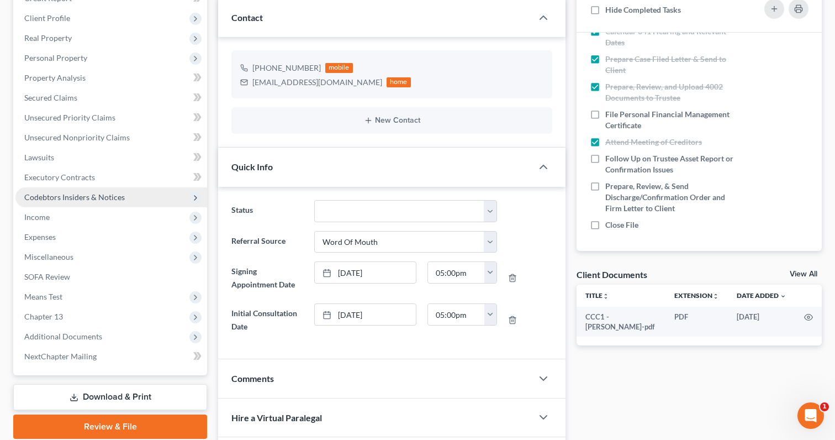
scroll to position [302, 0]
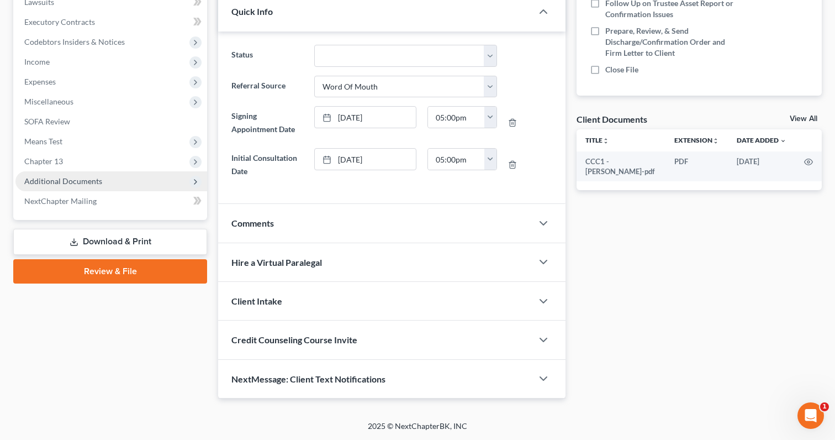
click at [75, 187] on span "Additional Documents" at bounding box center [111, 181] width 192 height 20
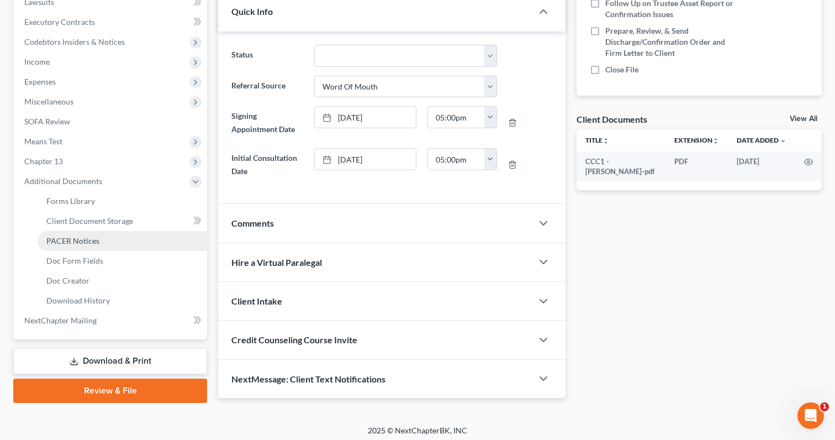
click at [67, 239] on span "PACER Notices" at bounding box center [72, 240] width 53 height 9
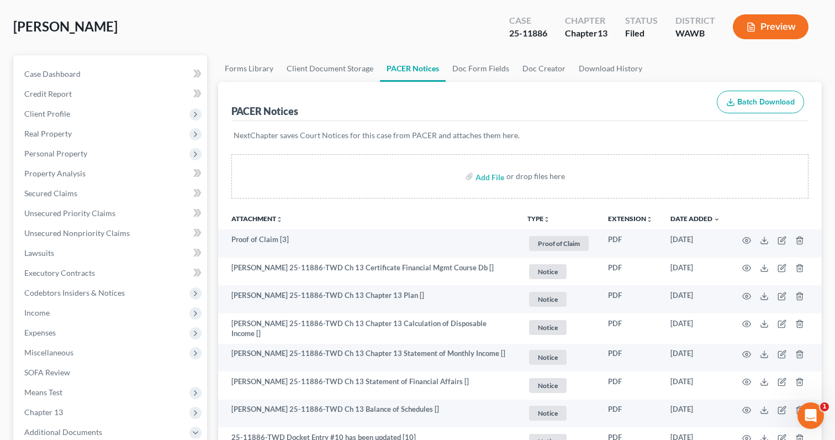
scroll to position [52, 0]
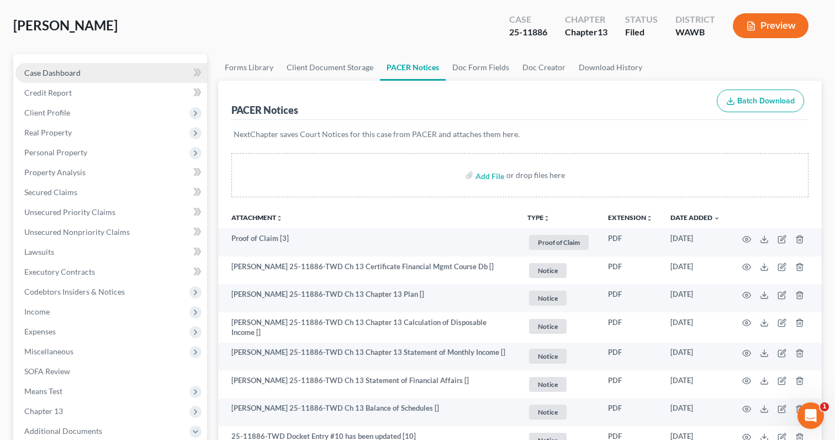
click at [140, 71] on link "Case Dashboard" at bounding box center [111, 73] width 192 height 20
select select "0"
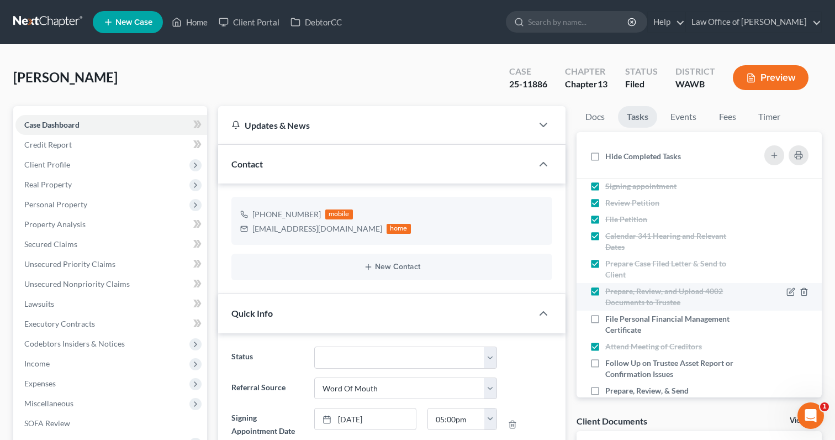
scroll to position [129, 0]
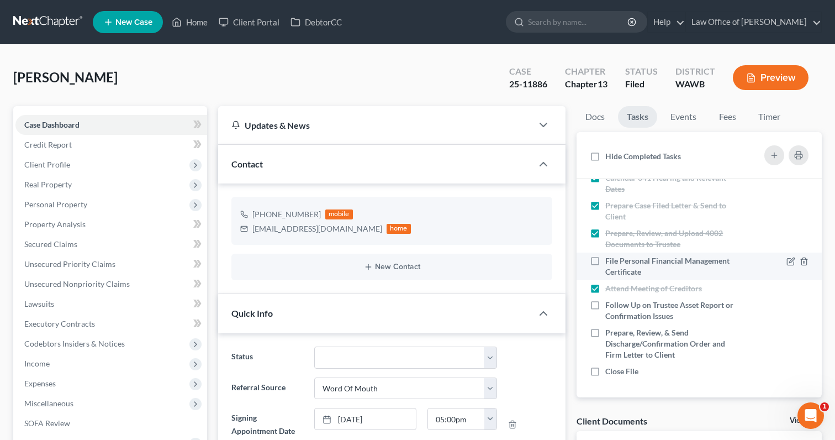
click at [606, 266] on label "File Personal Financial Management Certificate" at bounding box center [672, 266] width 133 height 22
click at [610, 262] on input "File Personal Financial Management Certificate" at bounding box center [613, 258] width 7 height 7
checkbox input "true"
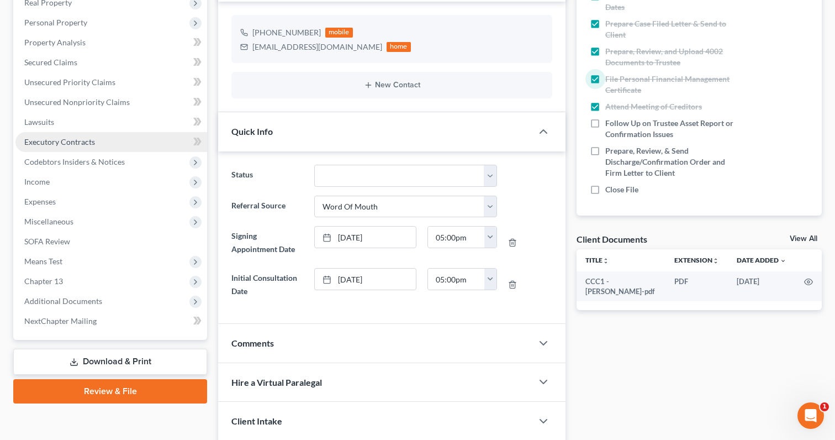
scroll to position [134, 0]
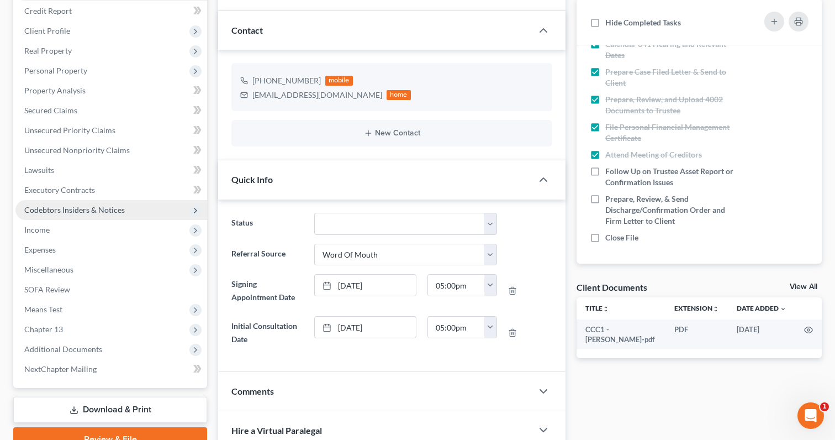
click at [111, 212] on span "Codebtors Insiders & Notices" at bounding box center [74, 209] width 101 height 9
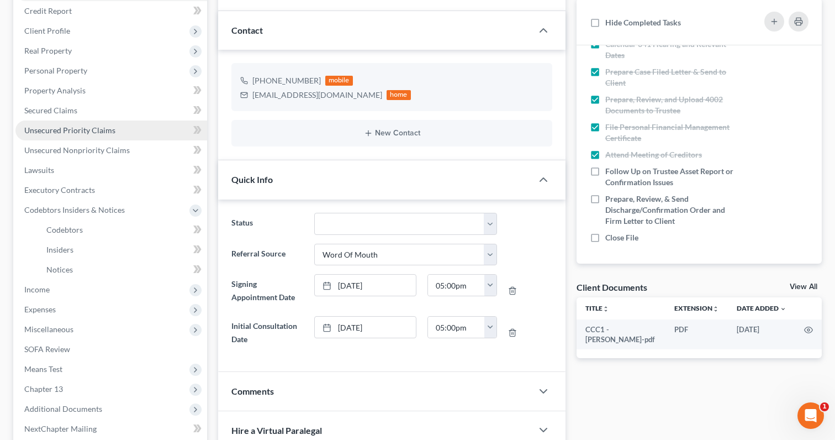
click at [123, 138] on link "Unsecured Priority Claims" at bounding box center [111, 130] width 192 height 20
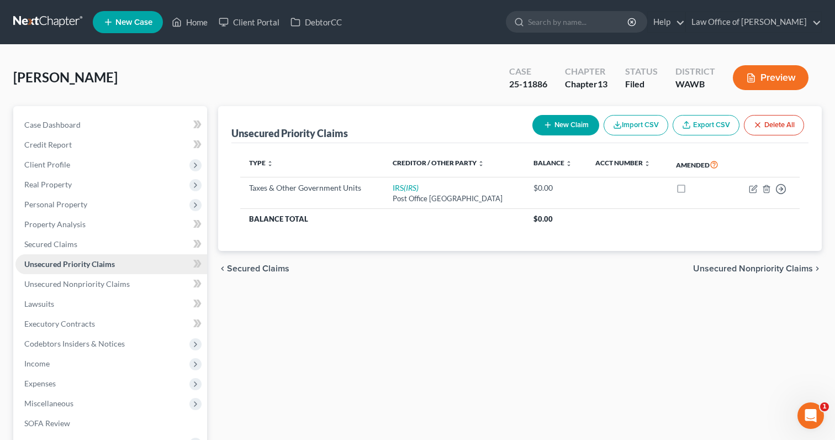
click at [111, 272] on link "Unsecured Priority Claims" at bounding box center [111, 264] width 192 height 20
click at [108, 280] on span "Unsecured Nonpriority Claims" at bounding box center [77, 283] width 106 height 9
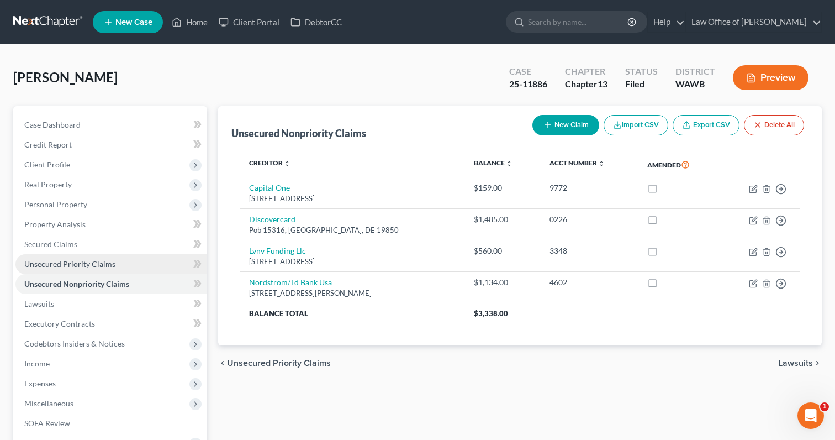
click at [103, 256] on link "Unsecured Priority Claims" at bounding box center [111, 264] width 192 height 20
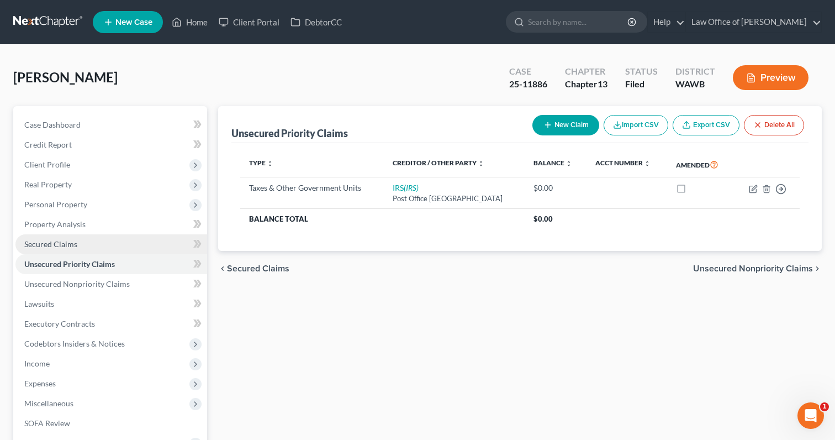
click at [86, 247] on link "Secured Claims" at bounding box center [111, 244] width 192 height 20
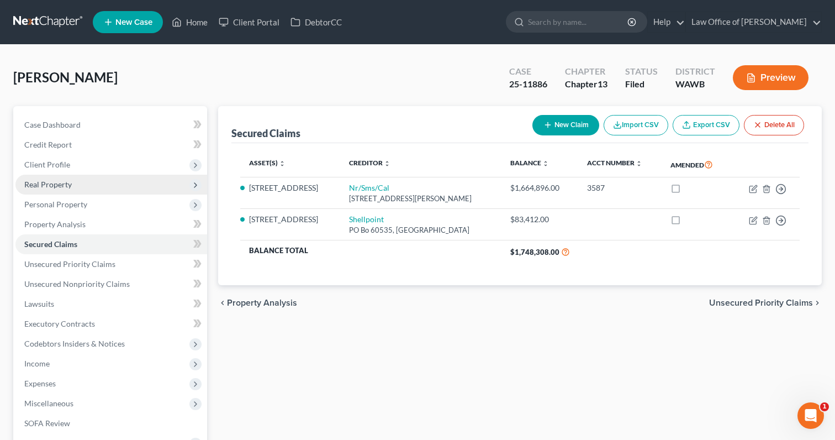
click at [51, 190] on span "Real Property" at bounding box center [111, 185] width 192 height 20
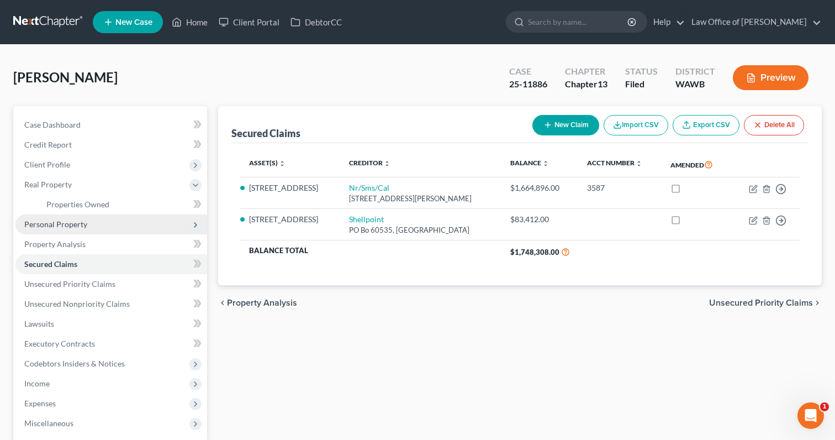
click at [57, 230] on span "Personal Property" at bounding box center [111, 224] width 192 height 20
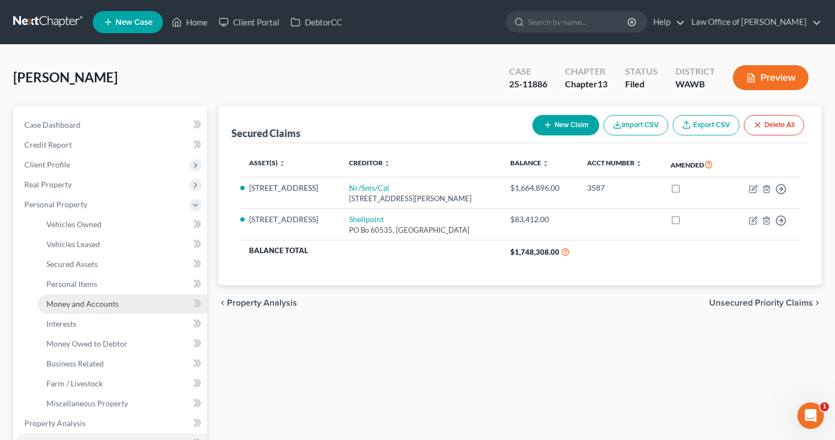
click at [77, 302] on span "Money and Accounts" at bounding box center [82, 303] width 72 height 9
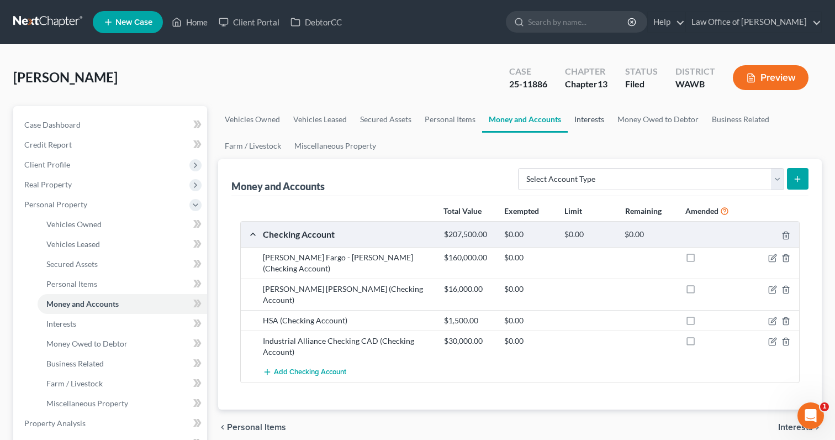
click at [582, 124] on link "Interests" at bounding box center [589, 119] width 43 height 27
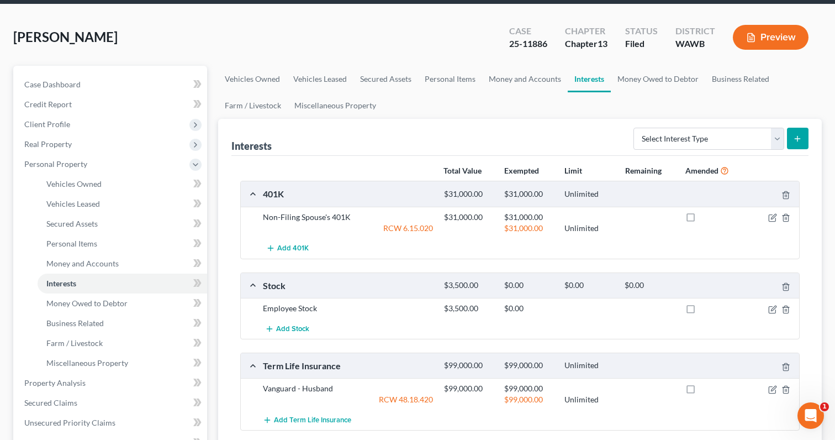
scroll to position [31, 0]
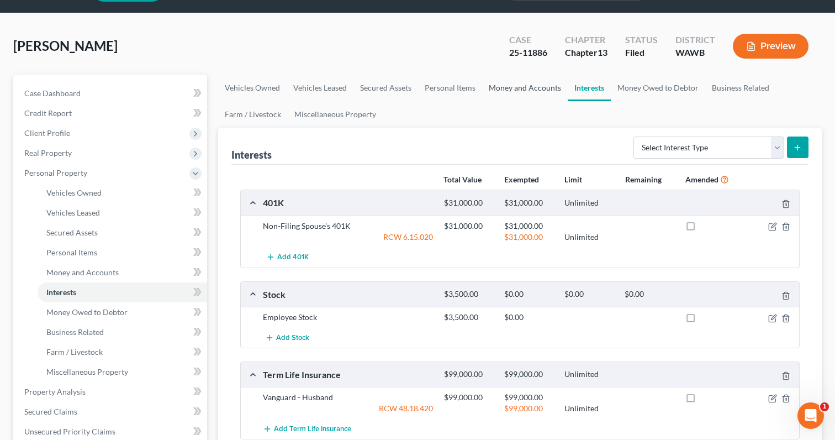
click at [510, 86] on link "Money and Accounts" at bounding box center [525, 88] width 86 height 27
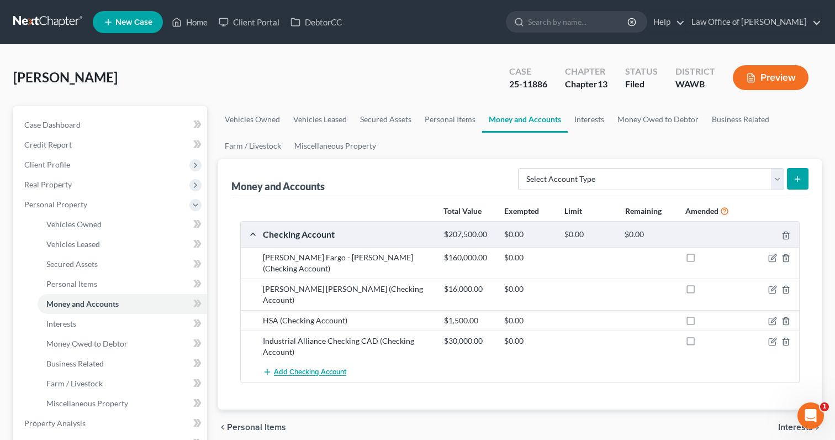
click at [275, 368] on span "Add Checking Account" at bounding box center [310, 372] width 72 height 9
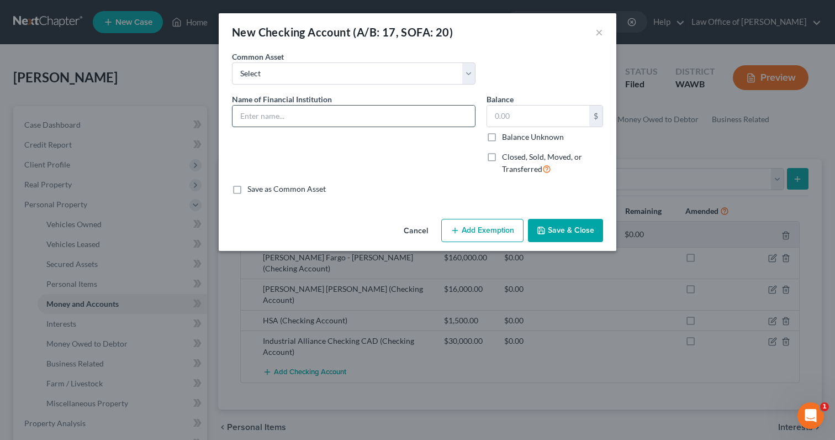
click at [292, 115] on input "text" at bounding box center [354, 116] width 243 height 21
type input "Raymond James"
type input "100,000"
click at [542, 230] on icon "button" at bounding box center [541, 230] width 9 height 9
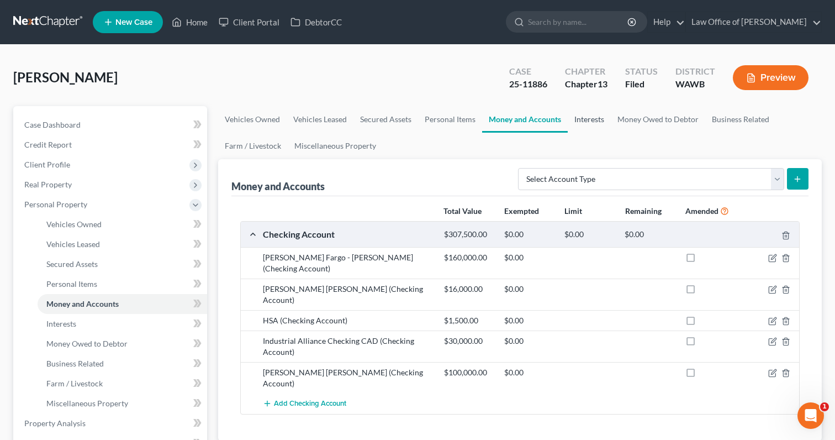
click at [585, 119] on link "Interests" at bounding box center [589, 119] width 43 height 27
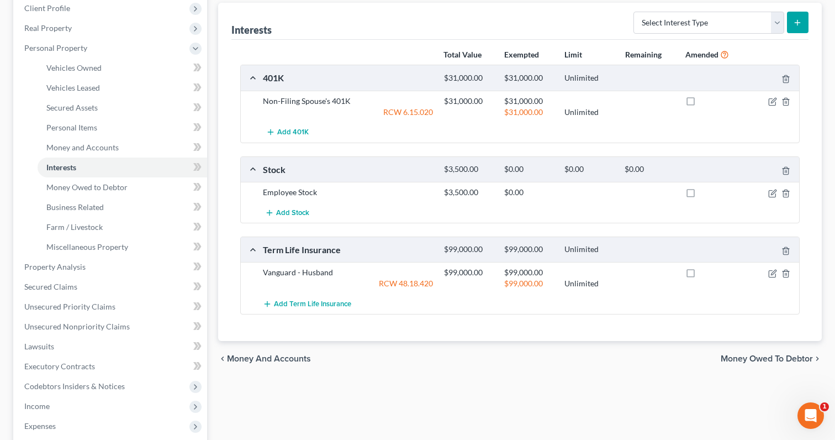
scroll to position [157, 0]
click at [769, 271] on icon "button" at bounding box center [772, 273] width 7 height 7
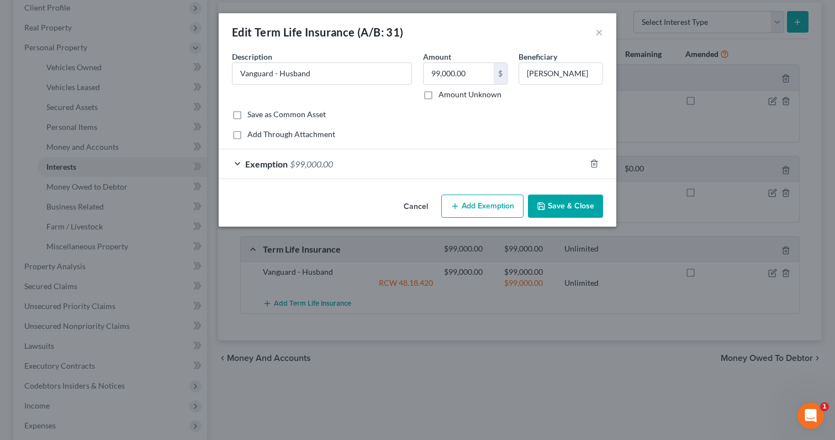
click at [551, 208] on button "Save & Close" at bounding box center [565, 206] width 75 height 23
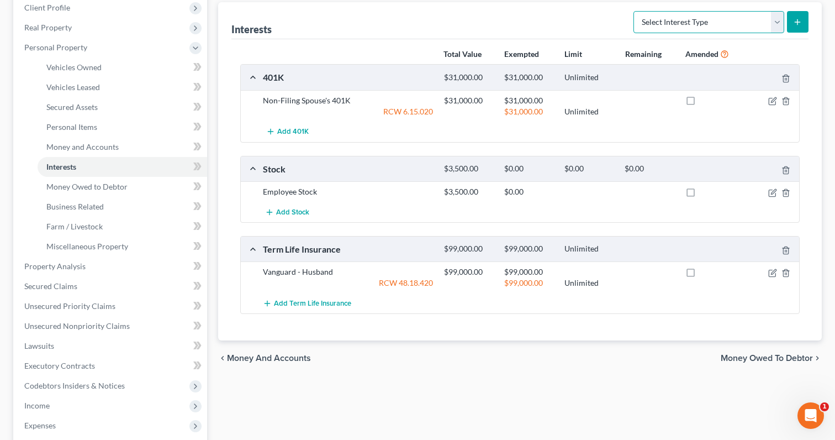
click at [702, 27] on select "Select Interest Type 401K (A/B: 21) Annuity (A/B: 23) Bond (A/B: 18) Education …" at bounding box center [709, 22] width 151 height 22
select select "401k"
click at [795, 24] on icon "submit" at bounding box center [797, 22] width 9 height 9
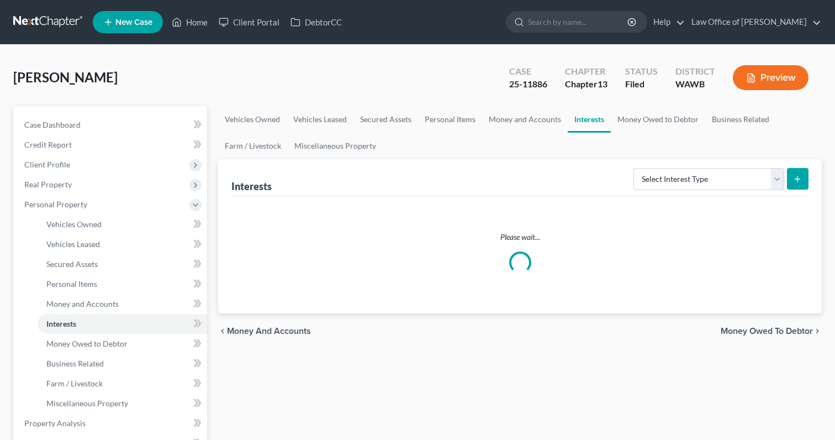
scroll to position [157, 0]
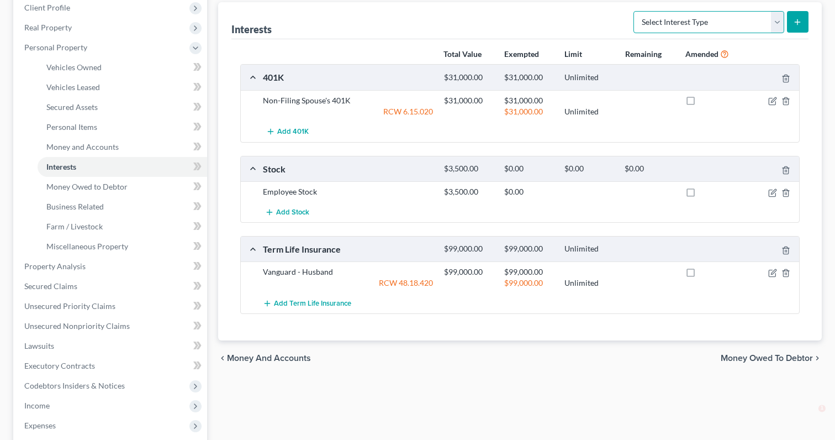
click at [784, 22] on select "Select Interest Type 401K (A/B: 21) Annuity (A/B: 23) Bond (A/B: 18) Education …" at bounding box center [709, 22] width 151 height 22
select select "401k"
click at [800, 19] on icon "submit" at bounding box center [797, 22] width 9 height 9
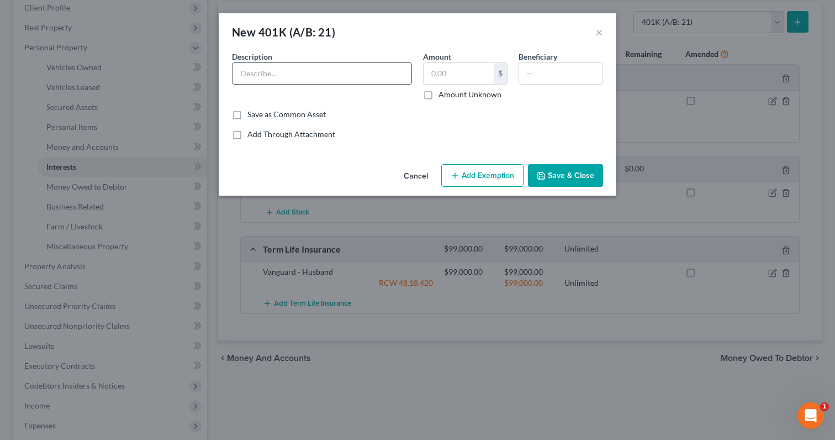
click at [326, 73] on input "text" at bounding box center [322, 73] width 179 height 21
type input "4"
type input "Vanguard - Husband"
click at [447, 82] on input "text" at bounding box center [459, 73] width 70 height 21
type input "99,000"
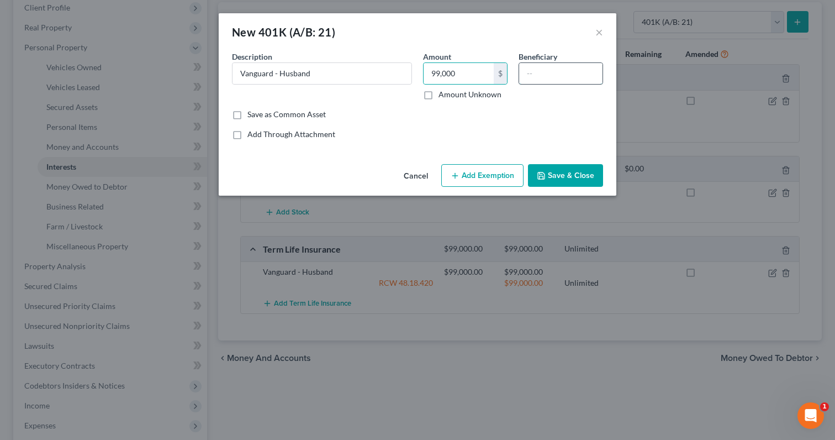
click at [529, 73] on input "text" at bounding box center [560, 73] width 83 height 21
type input "[PERSON_NAME]"
click at [466, 166] on button "Add Exemption" at bounding box center [483, 175] width 82 height 23
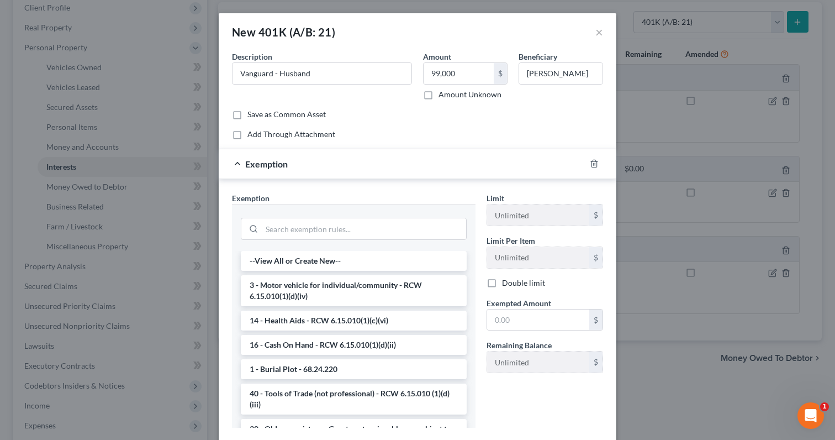
click at [366, 216] on div at bounding box center [354, 227] width 226 height 29
click at [366, 227] on input "search" at bounding box center [364, 228] width 204 height 21
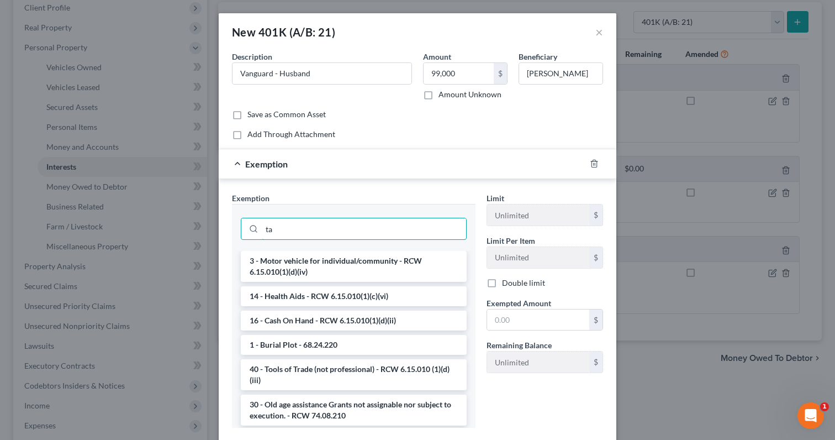
type input "t"
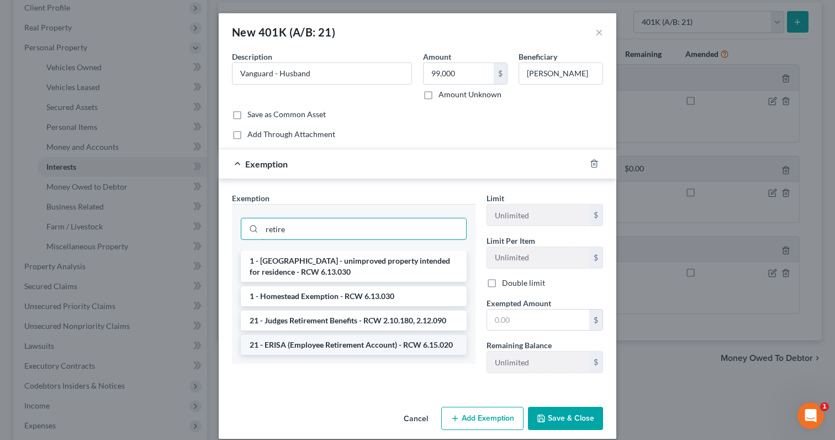
type input "retire"
click at [342, 343] on li "21 - ERISA (Employee Retirement Account) - RCW 6.15.020" at bounding box center [354, 345] width 226 height 20
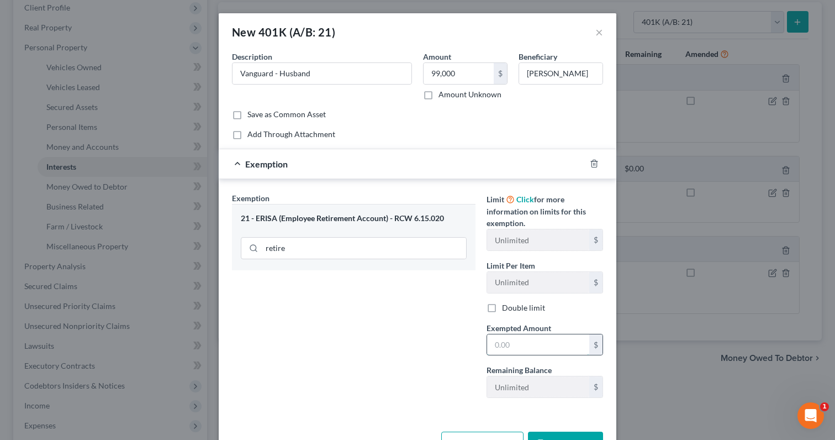
click at [506, 339] on input "text" at bounding box center [538, 344] width 102 height 21
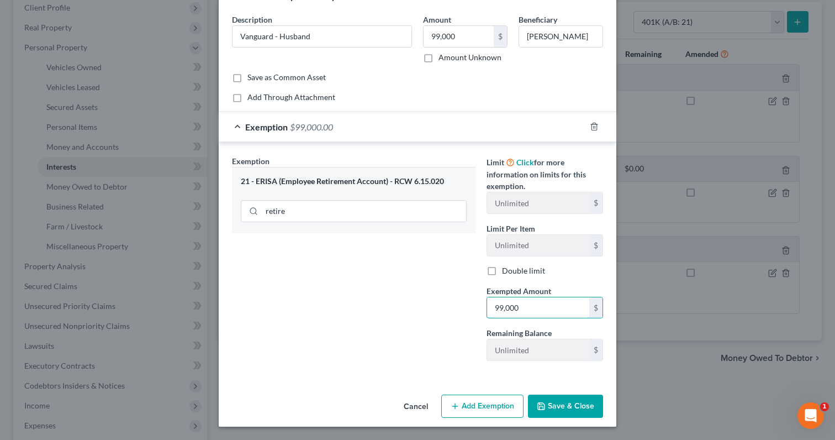
type input "99,000"
click at [551, 404] on button "Save & Close" at bounding box center [565, 406] width 75 height 23
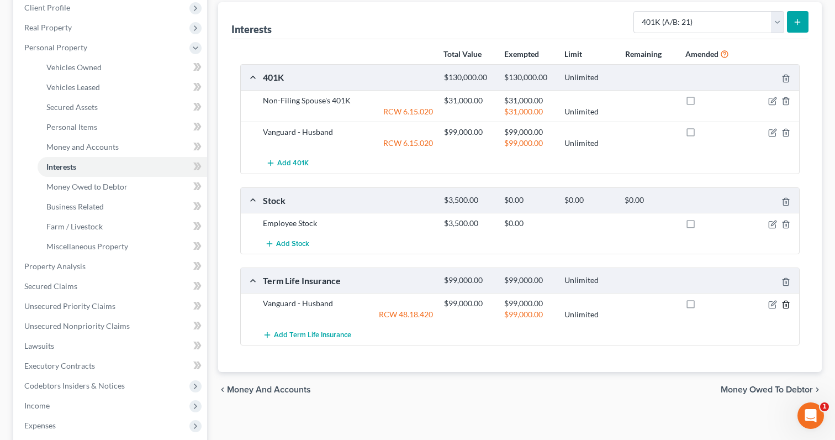
click at [787, 304] on line "button" at bounding box center [787, 305] width 0 height 2
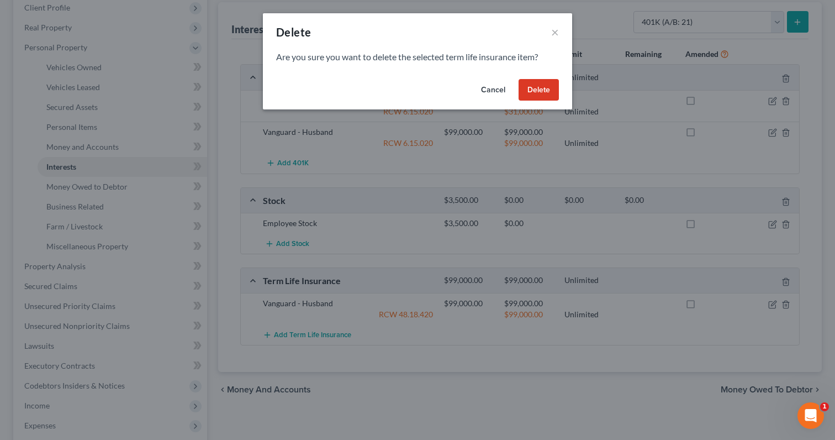
click at [533, 93] on button "Delete" at bounding box center [539, 90] width 40 height 22
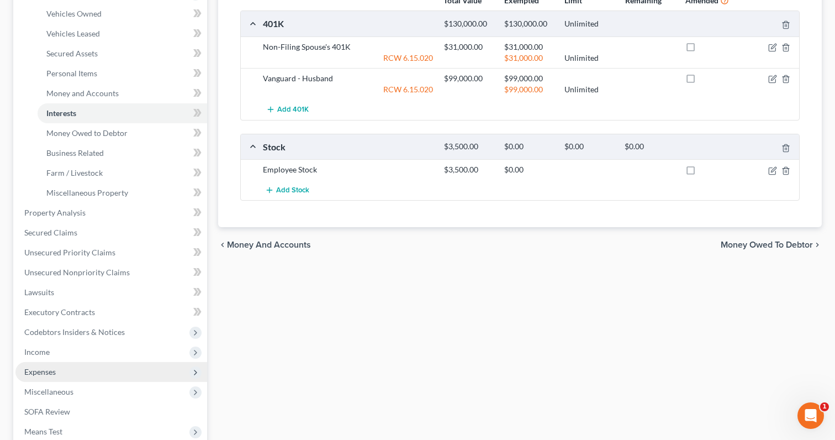
scroll to position [212, 0]
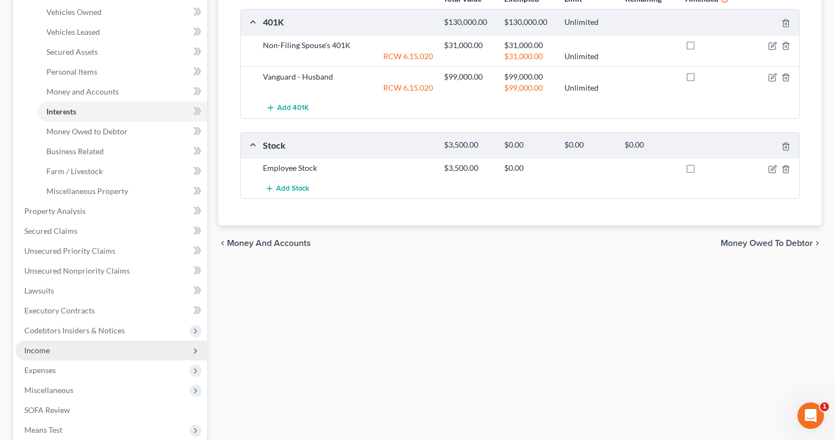
click at [48, 356] on span "Income" at bounding box center [111, 350] width 192 height 20
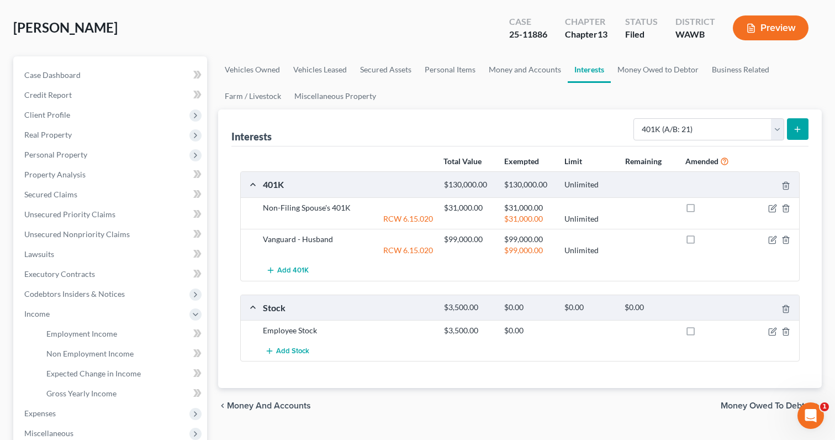
scroll to position [0, 0]
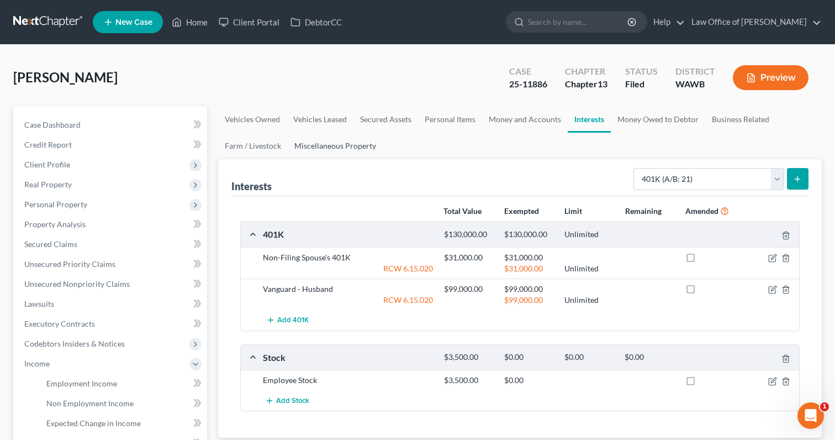
click at [356, 146] on link "Miscellaneous Property" at bounding box center [335, 146] width 95 height 27
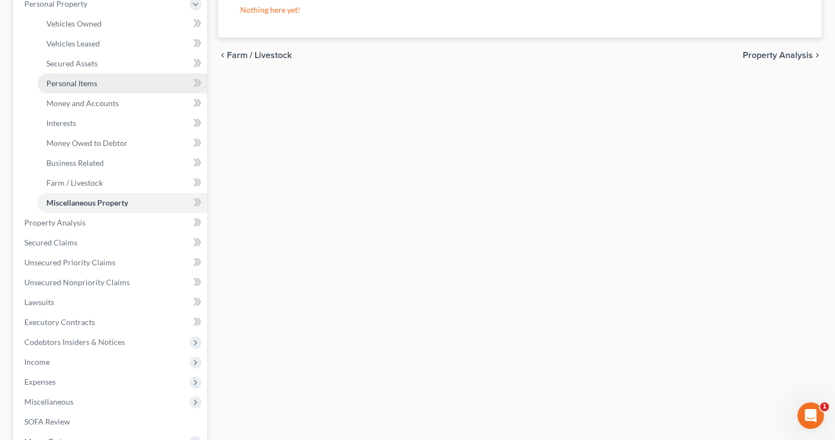
scroll to position [251, 0]
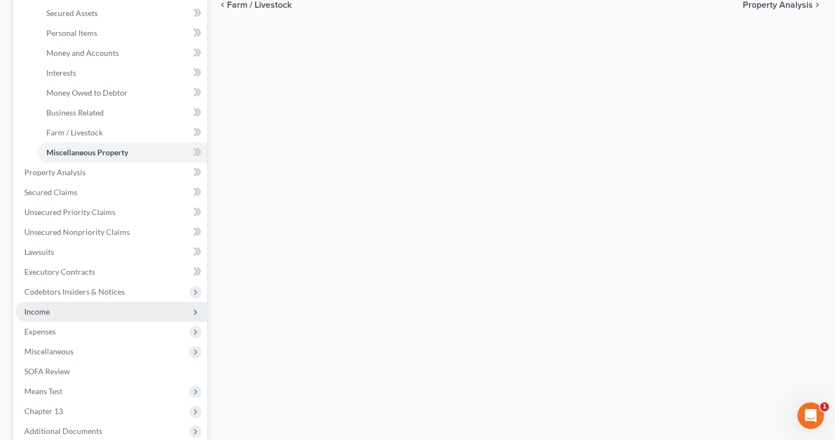
click at [50, 312] on span "Income" at bounding box center [111, 312] width 192 height 20
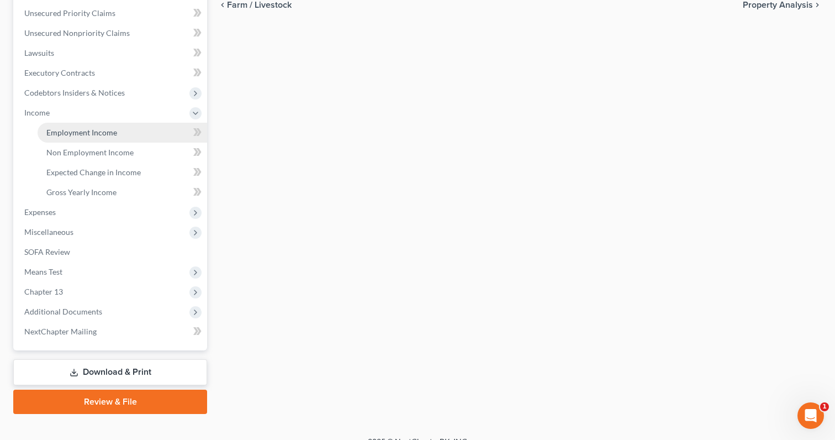
click at [119, 131] on link "Employment Income" at bounding box center [123, 133] width 170 height 20
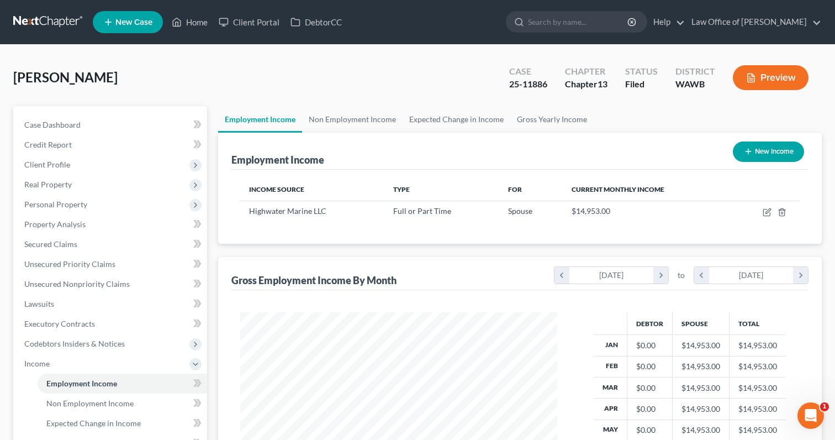
scroll to position [198, 339]
click at [528, 128] on link "Gross Yearly Income" at bounding box center [552, 119] width 83 height 27
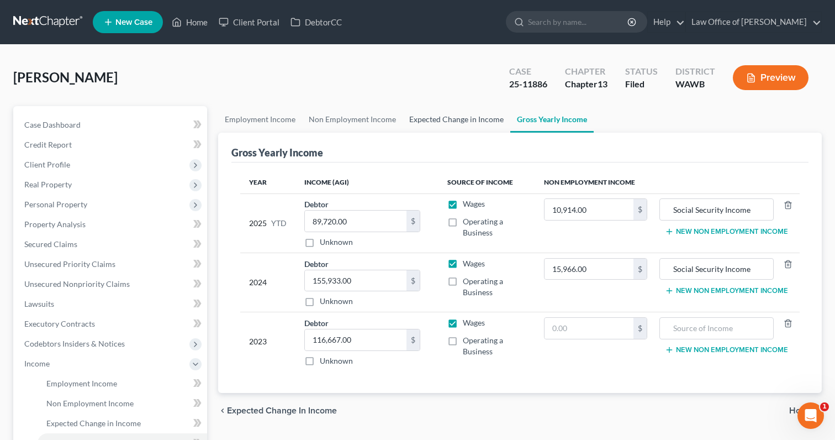
click at [469, 118] on link "Expected Change in Income" at bounding box center [457, 119] width 108 height 27
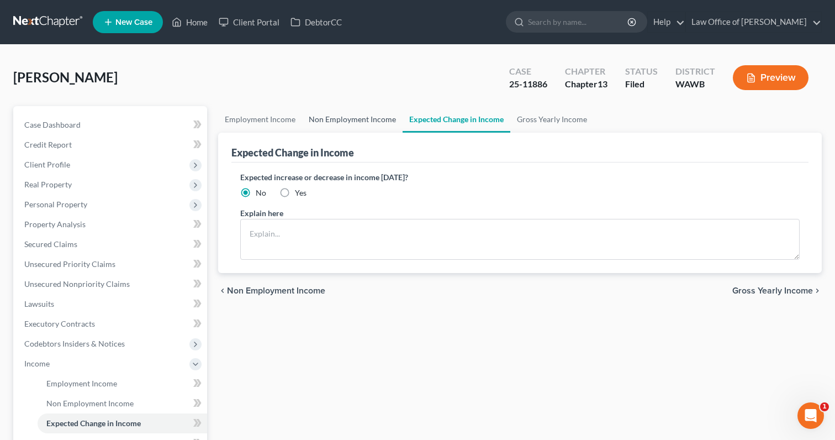
click at [361, 123] on link "Non Employment Income" at bounding box center [352, 119] width 101 height 27
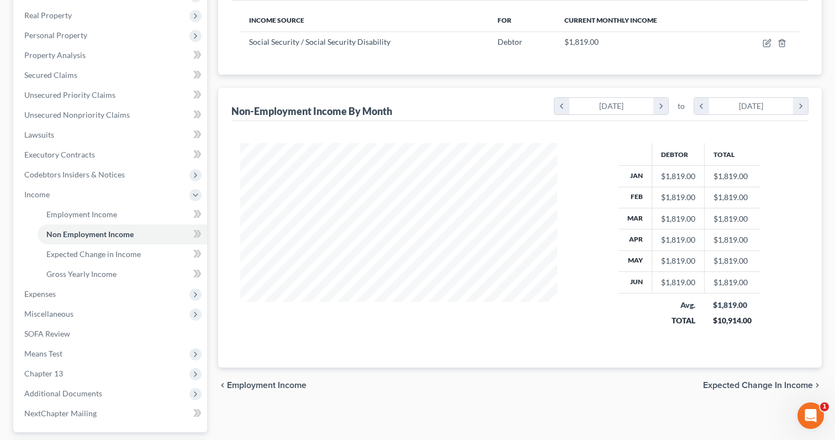
scroll to position [266, 0]
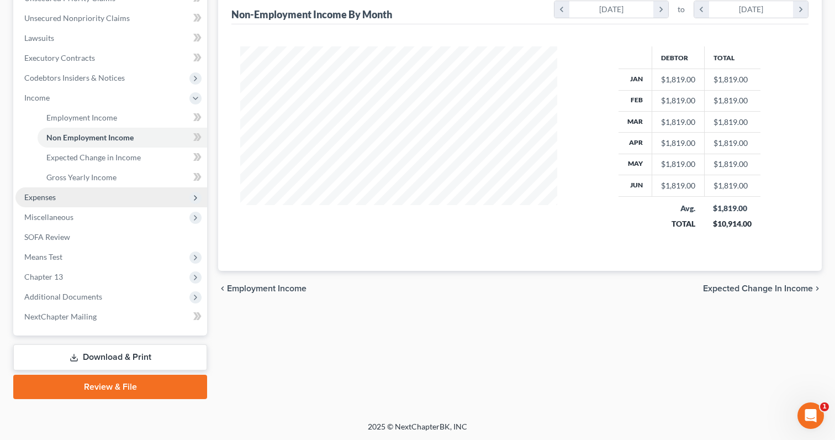
click at [112, 198] on span "Expenses" at bounding box center [111, 197] width 192 height 20
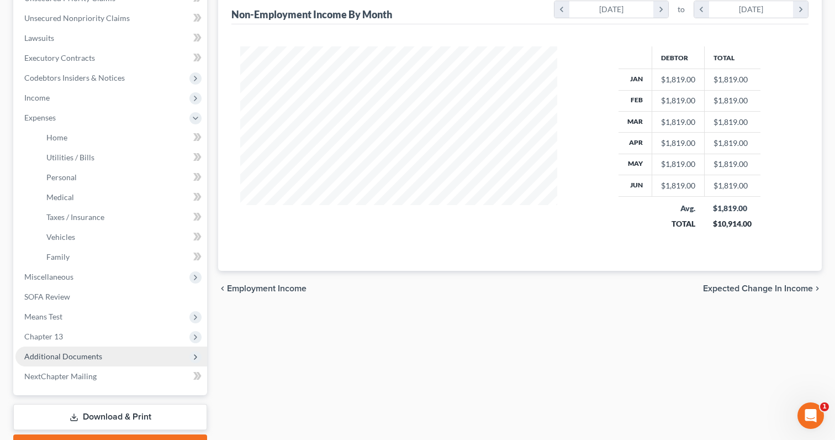
click at [112, 358] on span "Additional Documents" at bounding box center [111, 356] width 192 height 20
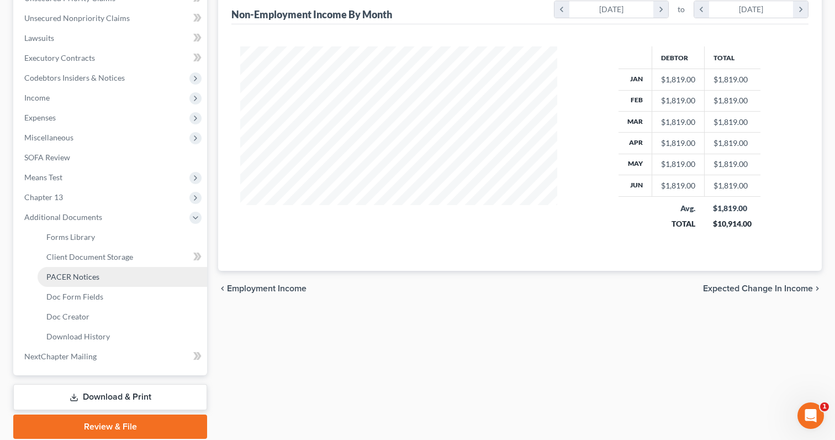
click at [71, 274] on span "PACER Notices" at bounding box center [72, 276] width 53 height 9
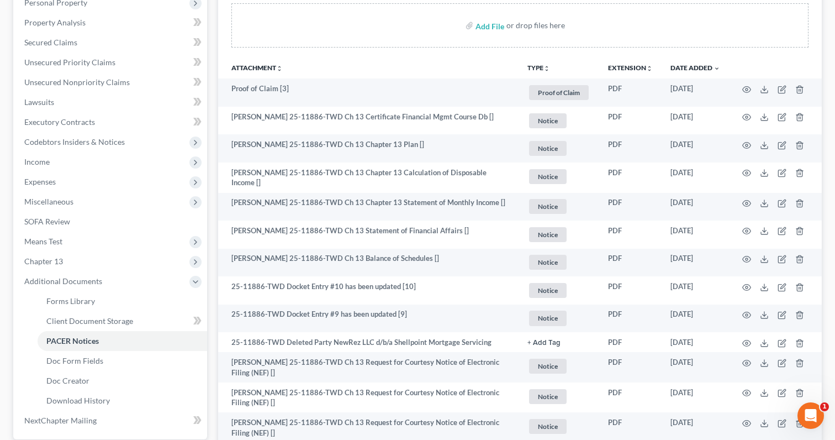
scroll to position [201, 0]
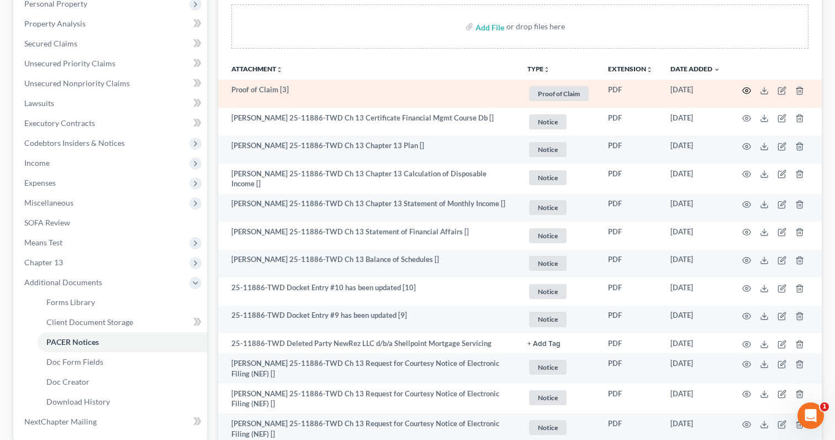
click at [748, 90] on circle "button" at bounding box center [747, 91] width 2 height 2
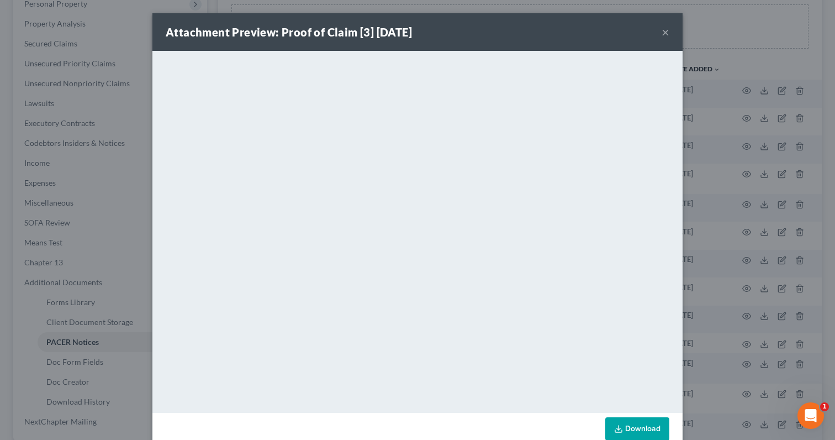
click at [667, 33] on button "×" at bounding box center [666, 31] width 8 height 13
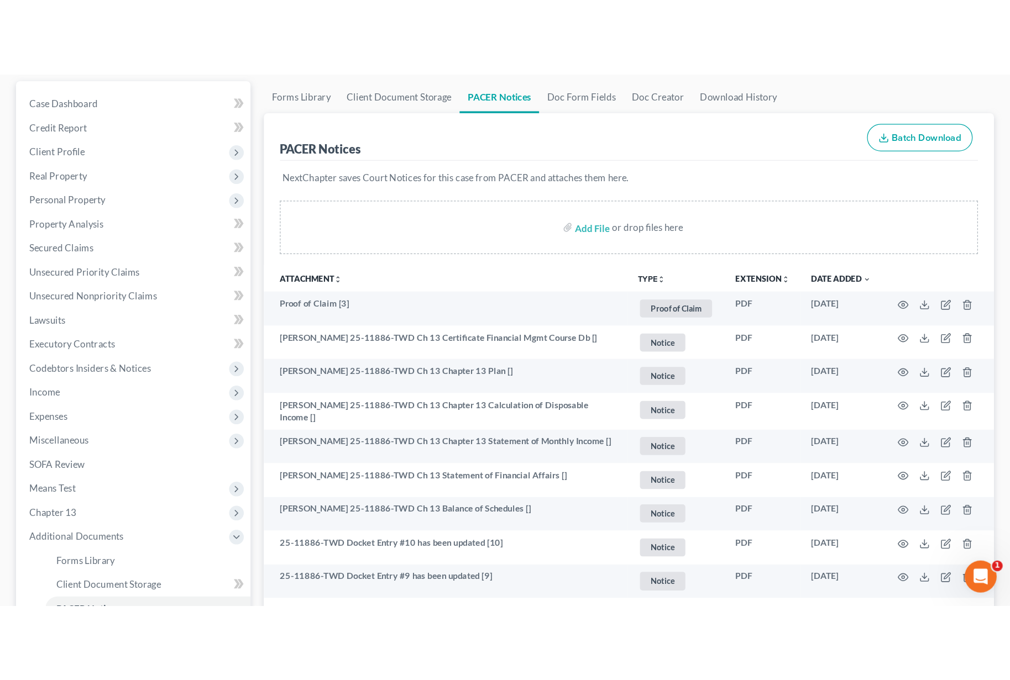
scroll to position [0, 0]
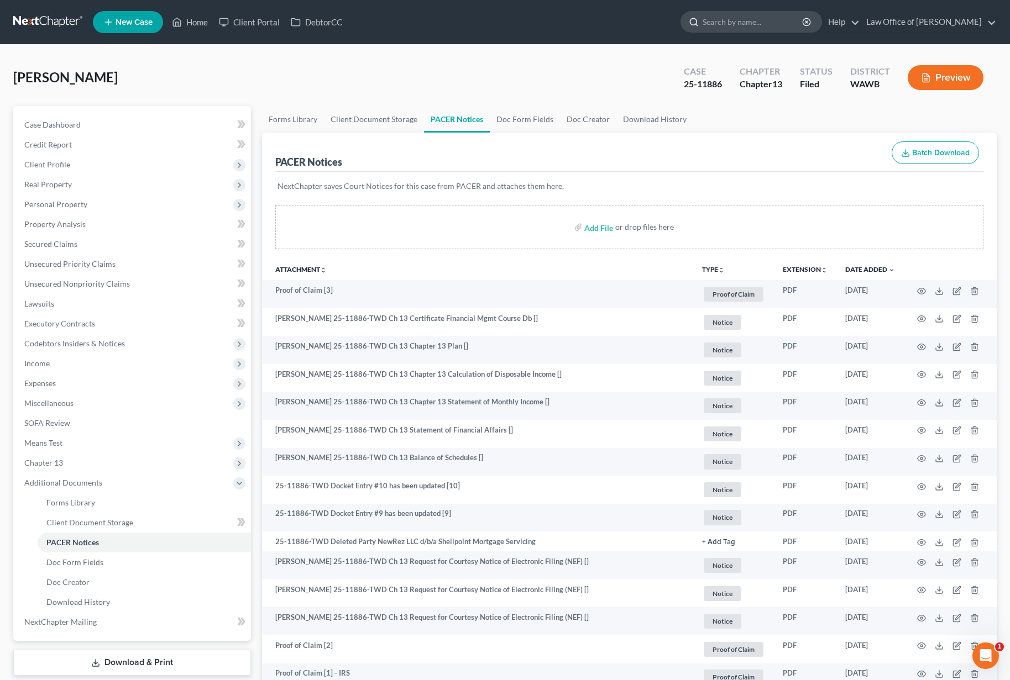
click at [758, 28] on input "search" at bounding box center [752, 22] width 101 height 20
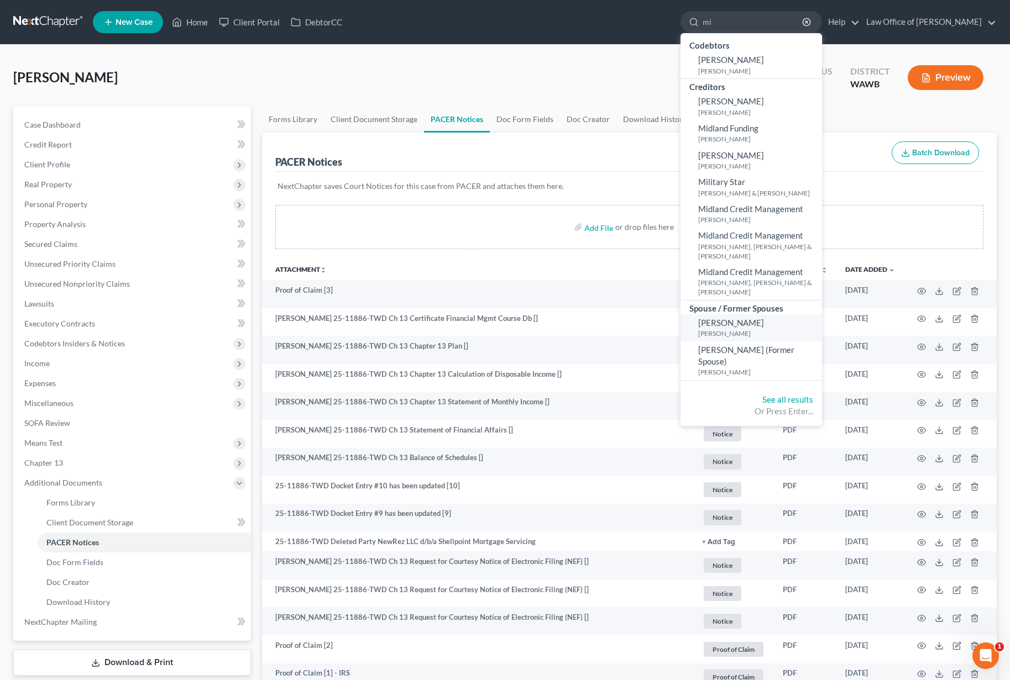
type input "m"
type input "[PERSON_NAME]"
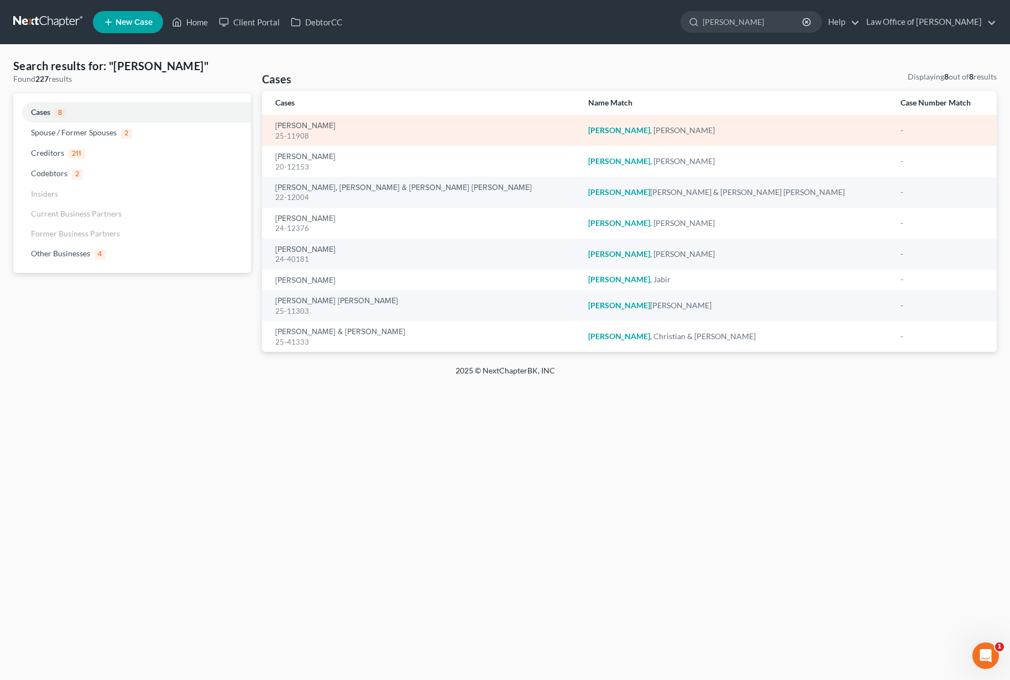
click at [301, 131] on div "25-11908" at bounding box center [422, 136] width 295 height 10
click at [302, 123] on link "[PERSON_NAME]" at bounding box center [305, 126] width 60 height 8
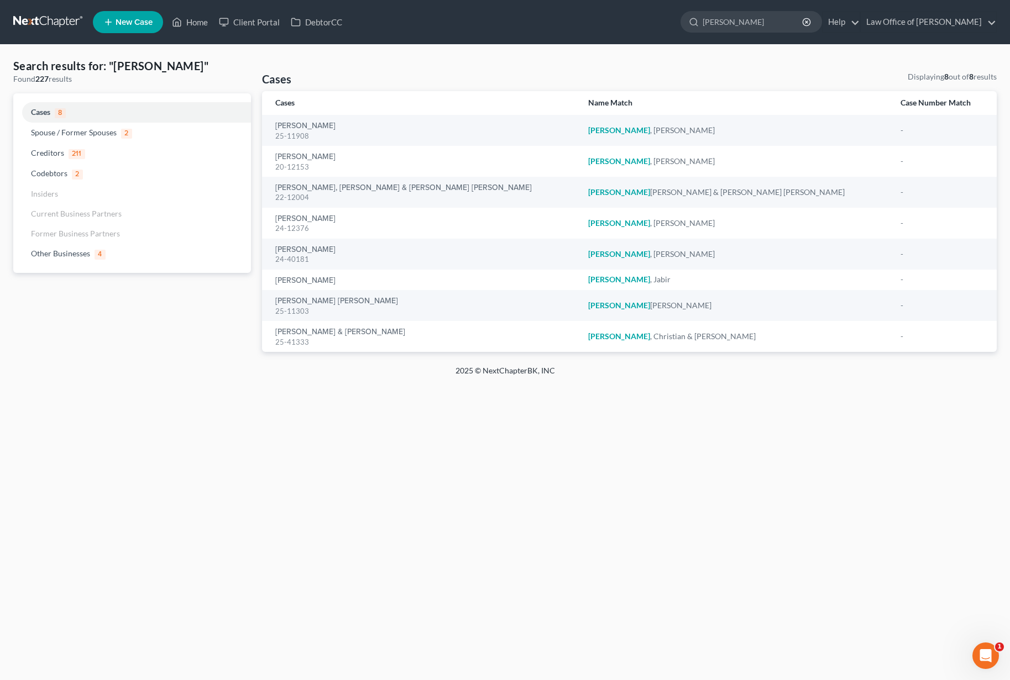
select select "6"
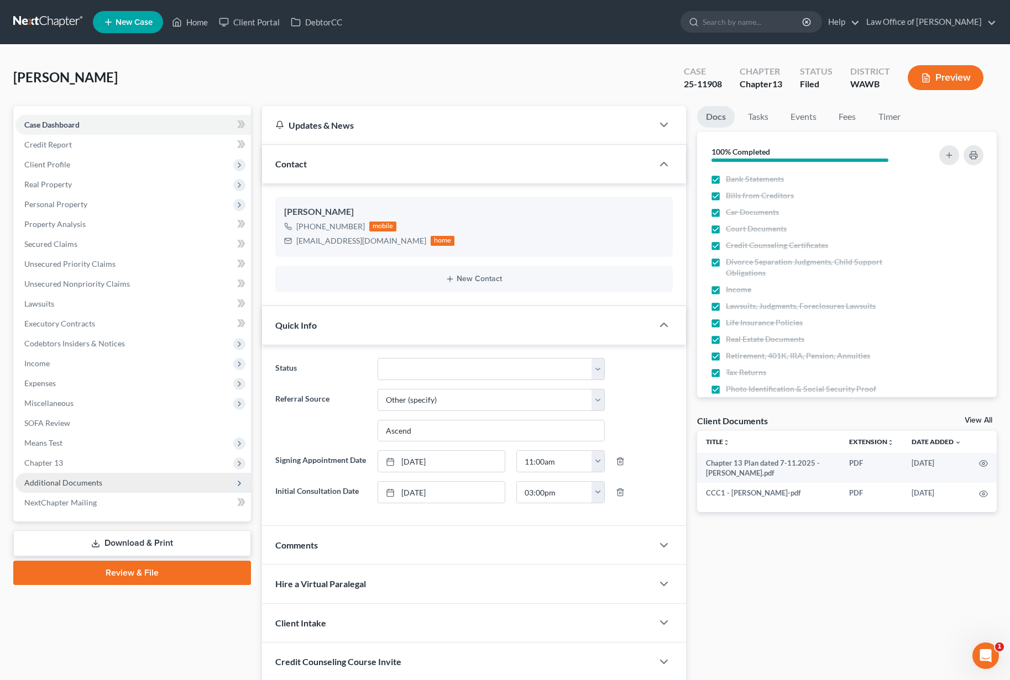
click at [142, 439] on span "Additional Documents" at bounding box center [132, 483] width 235 height 20
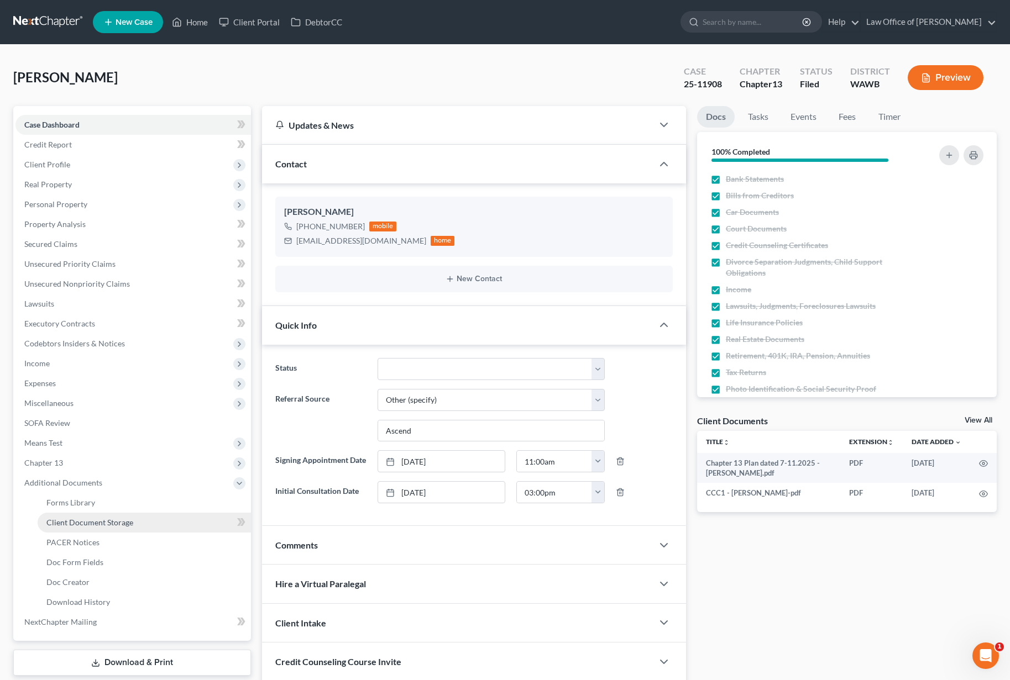
click at [105, 439] on span "Client Document Storage" at bounding box center [89, 522] width 87 height 9
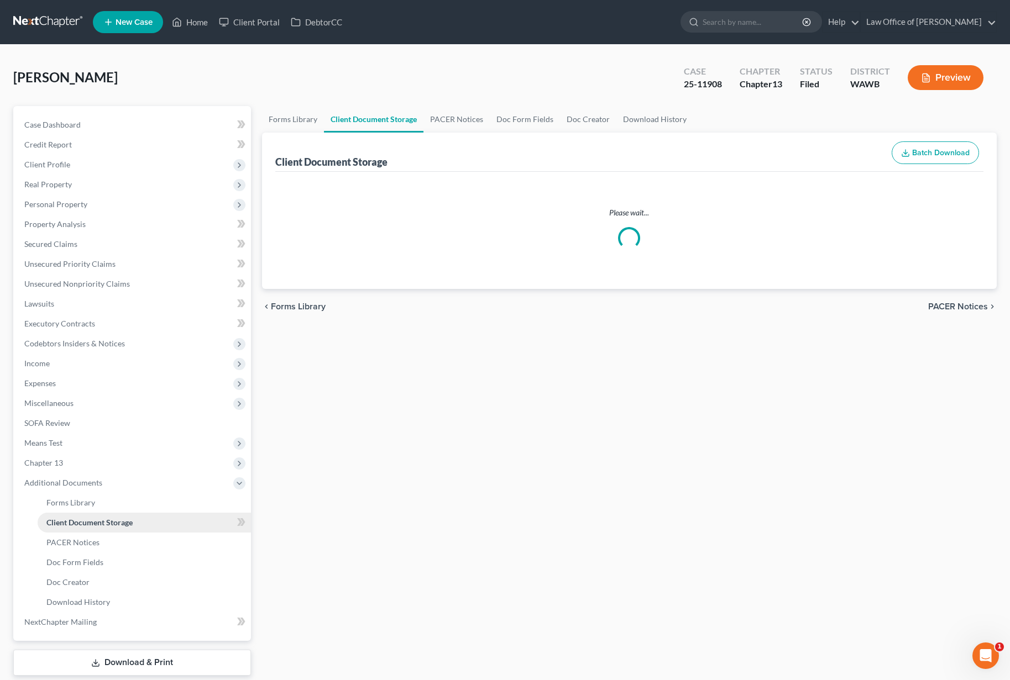
select select "0"
select select "3"
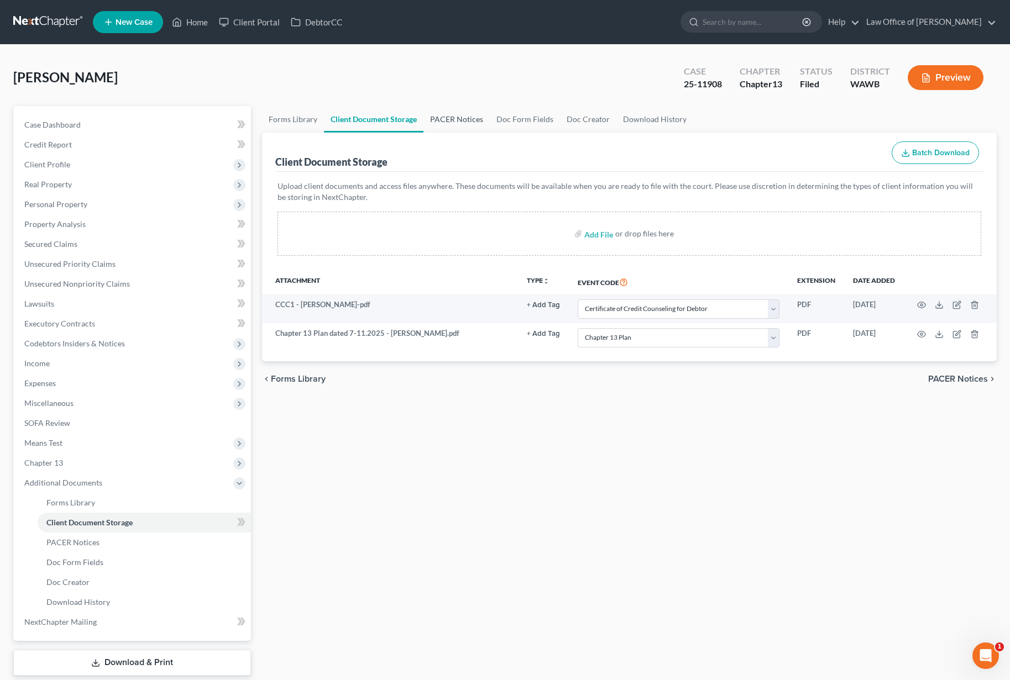
click at [448, 125] on link "PACER Notices" at bounding box center [456, 119] width 66 height 27
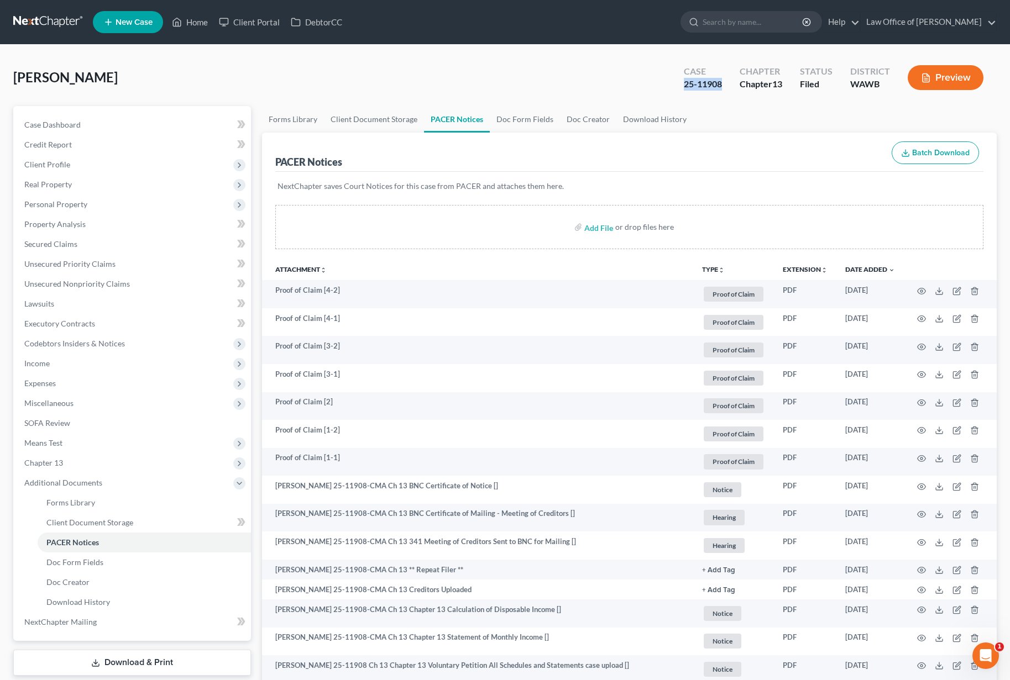
drag, startPoint x: 723, startPoint y: 86, endPoint x: 682, endPoint y: 86, distance: 40.9
click at [682, 86] on div "Case 25-11908" at bounding box center [703, 78] width 56 height 33
copy div "25-11908"
